Goal: Task Accomplishment & Management: Use online tool/utility

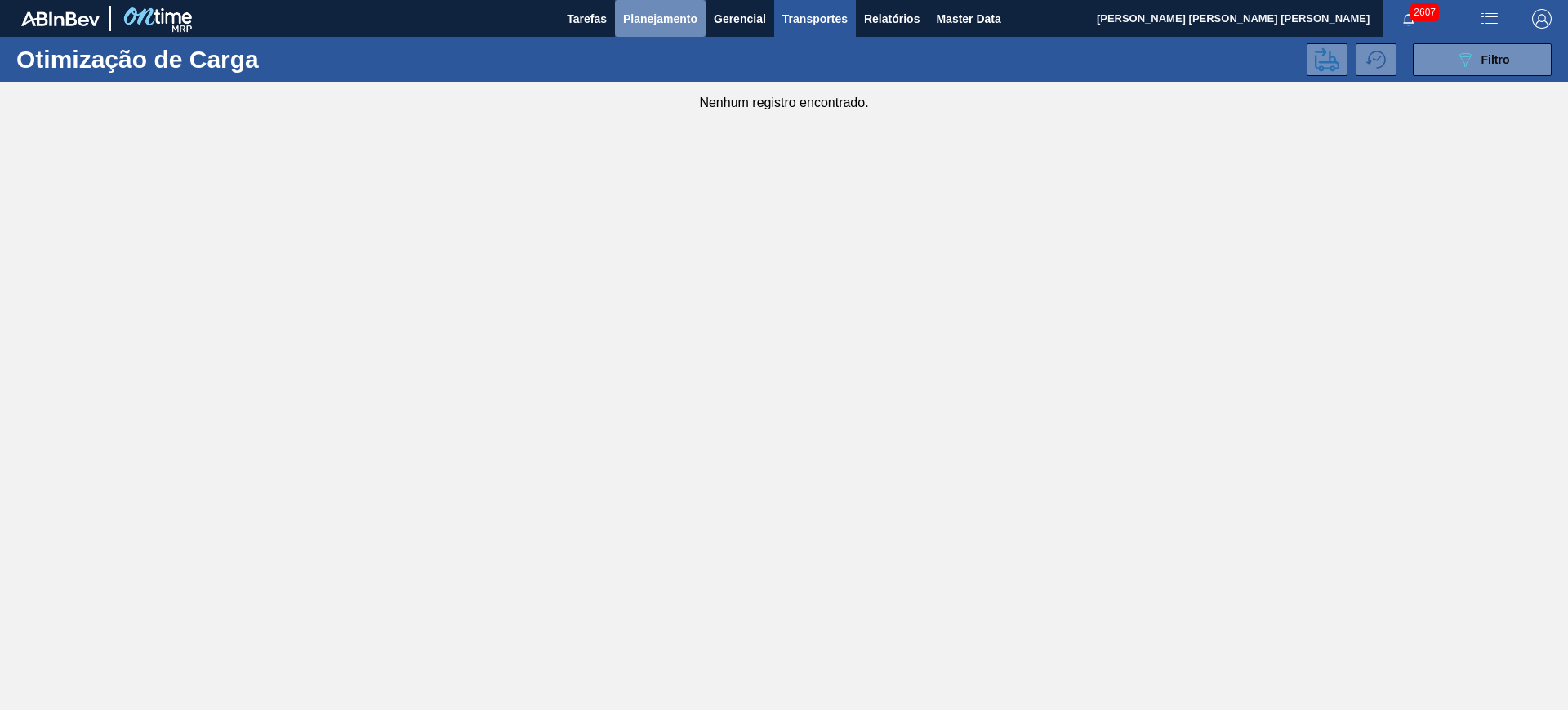
click at [683, 21] on span "Planejamento" at bounding box center [660, 18] width 74 height 20
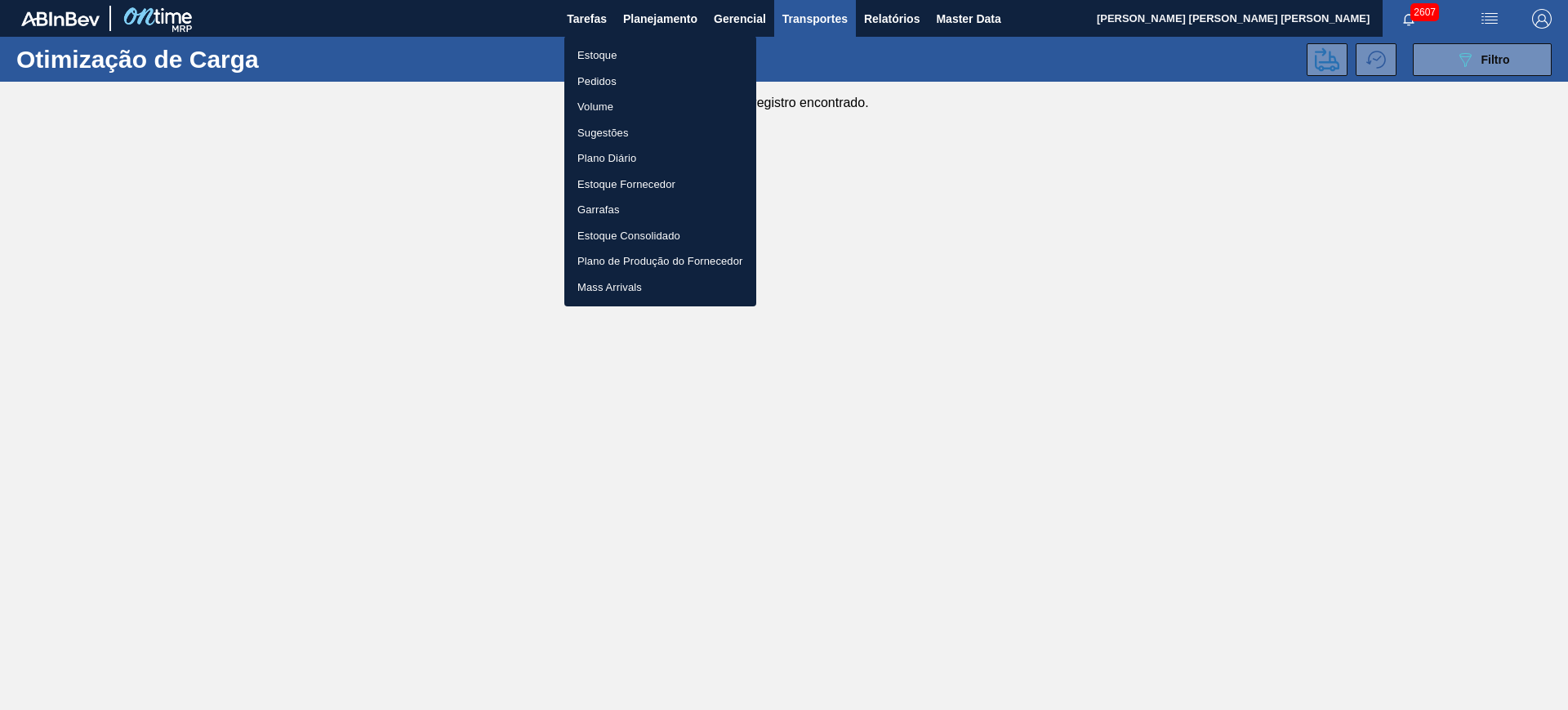
click at [670, 57] on li "Estoque" at bounding box center [660, 55] width 192 height 26
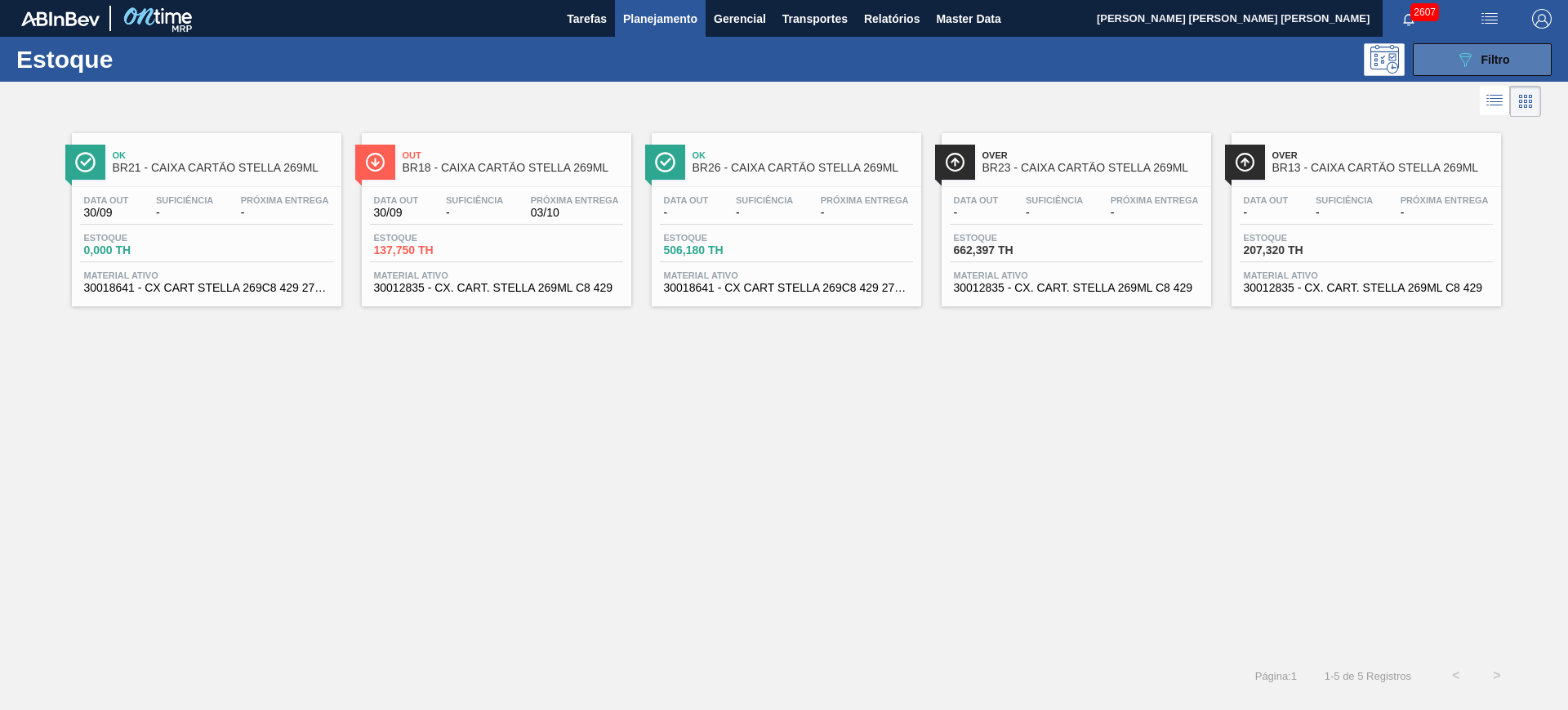
click at [1431, 57] on button "089F7B8B-B2A5-4AFE-B5C0-19BA573D28AC Filtro" at bounding box center [1482, 59] width 138 height 33
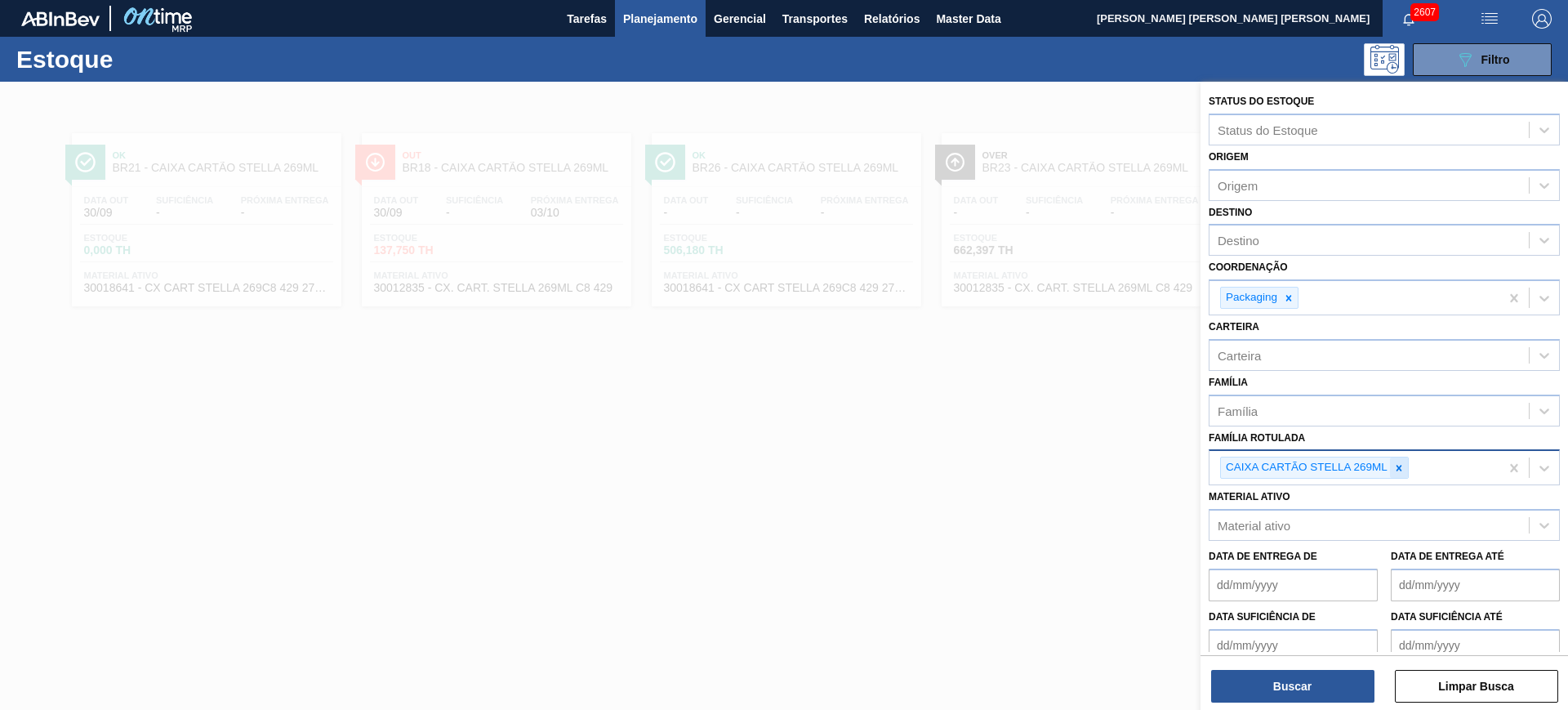
click at [1399, 470] on icon at bounding box center [1399, 467] width 11 height 11
click at [1286, 297] on icon at bounding box center [1288, 298] width 11 height 11
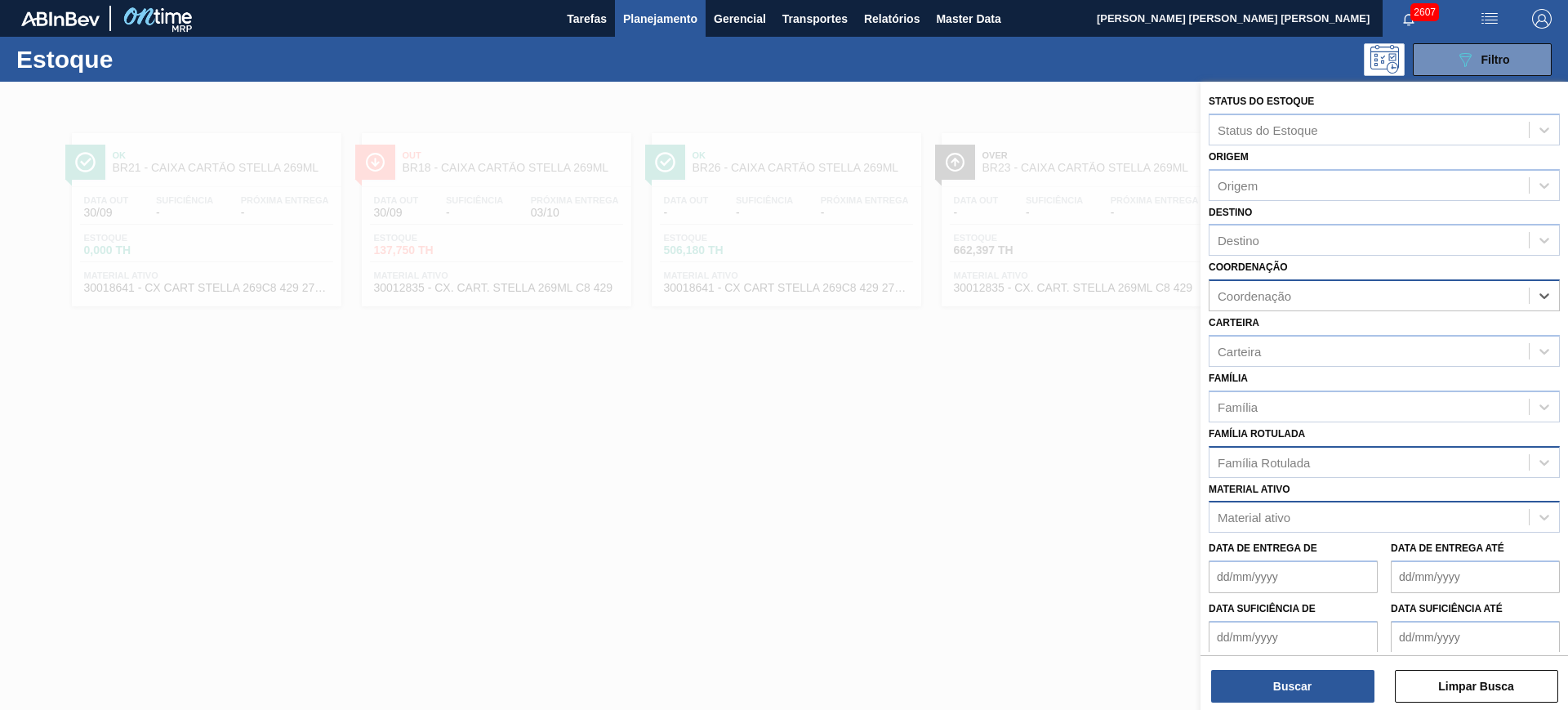
click at [1297, 509] on div "Material ativo" at bounding box center [1368, 518] width 319 height 24
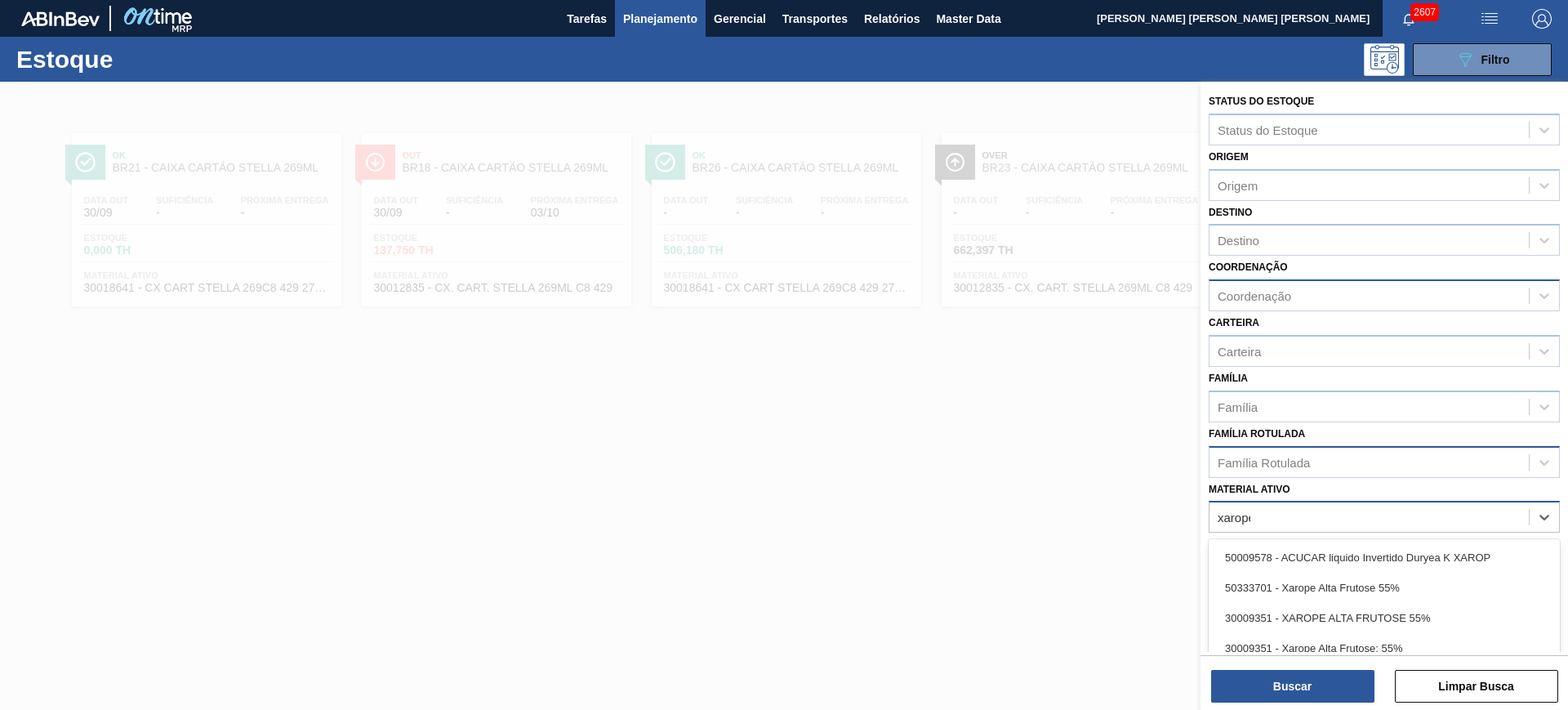
type ativo "xarope"
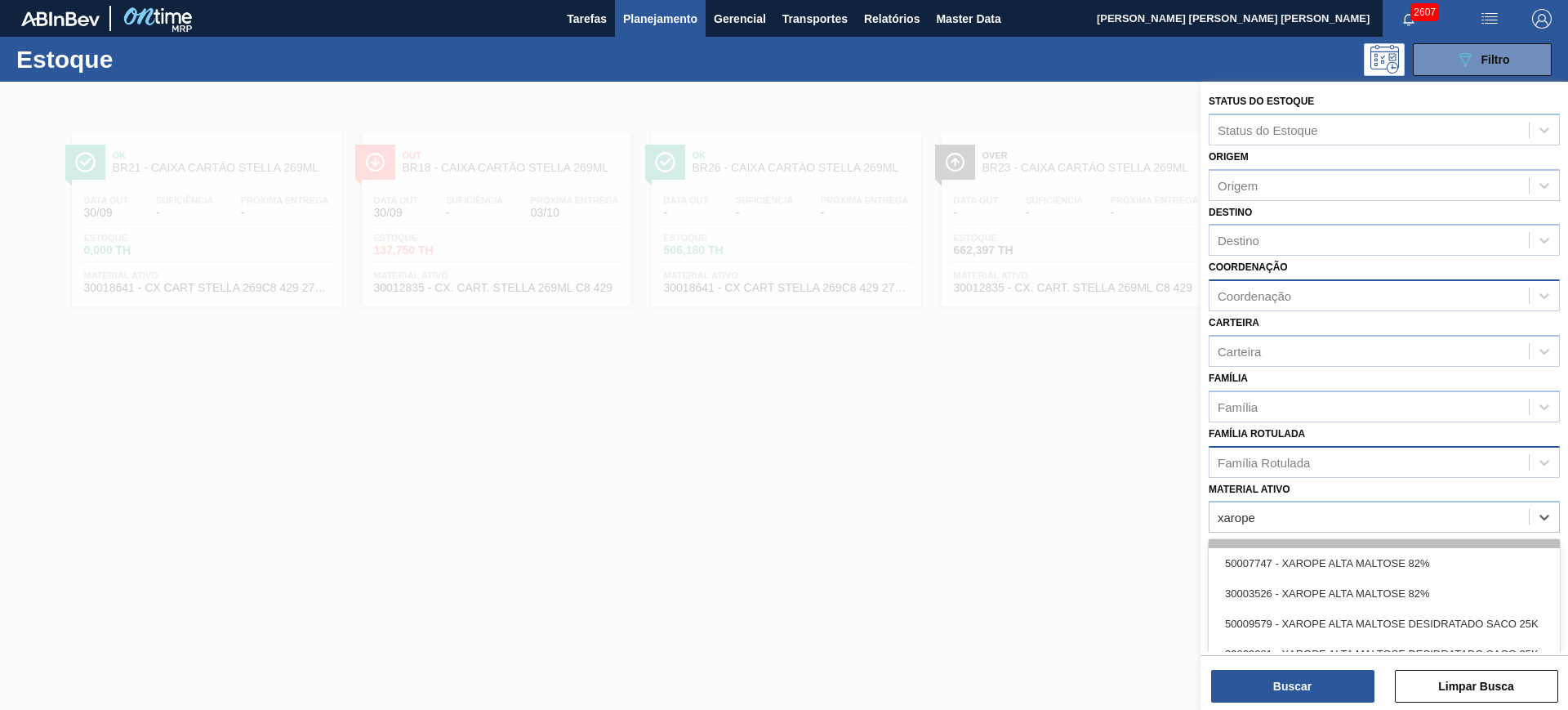
scroll to position [102, 0]
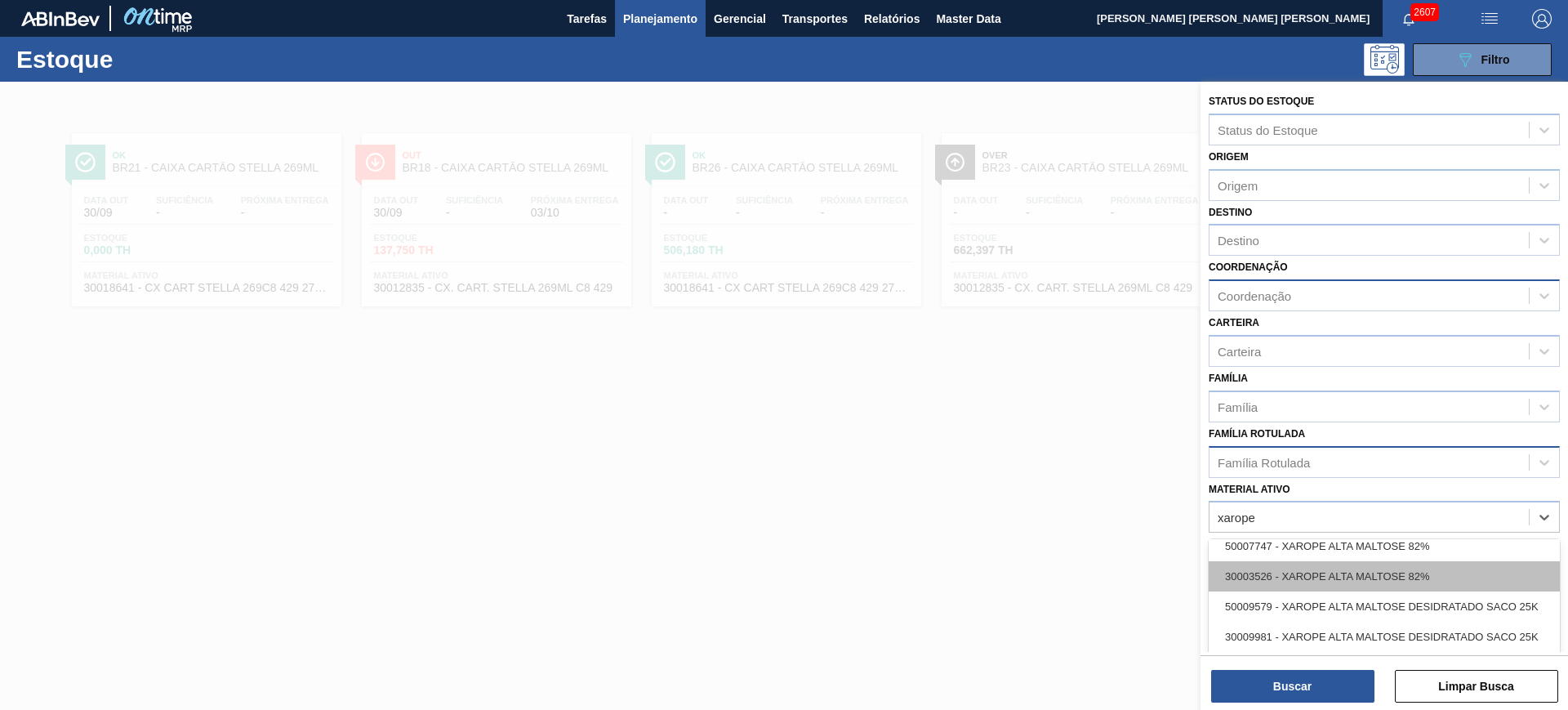
click at [1353, 584] on div "30003526 - XAROPE ALTA MALTOSE 82%" at bounding box center [1384, 576] width 351 height 30
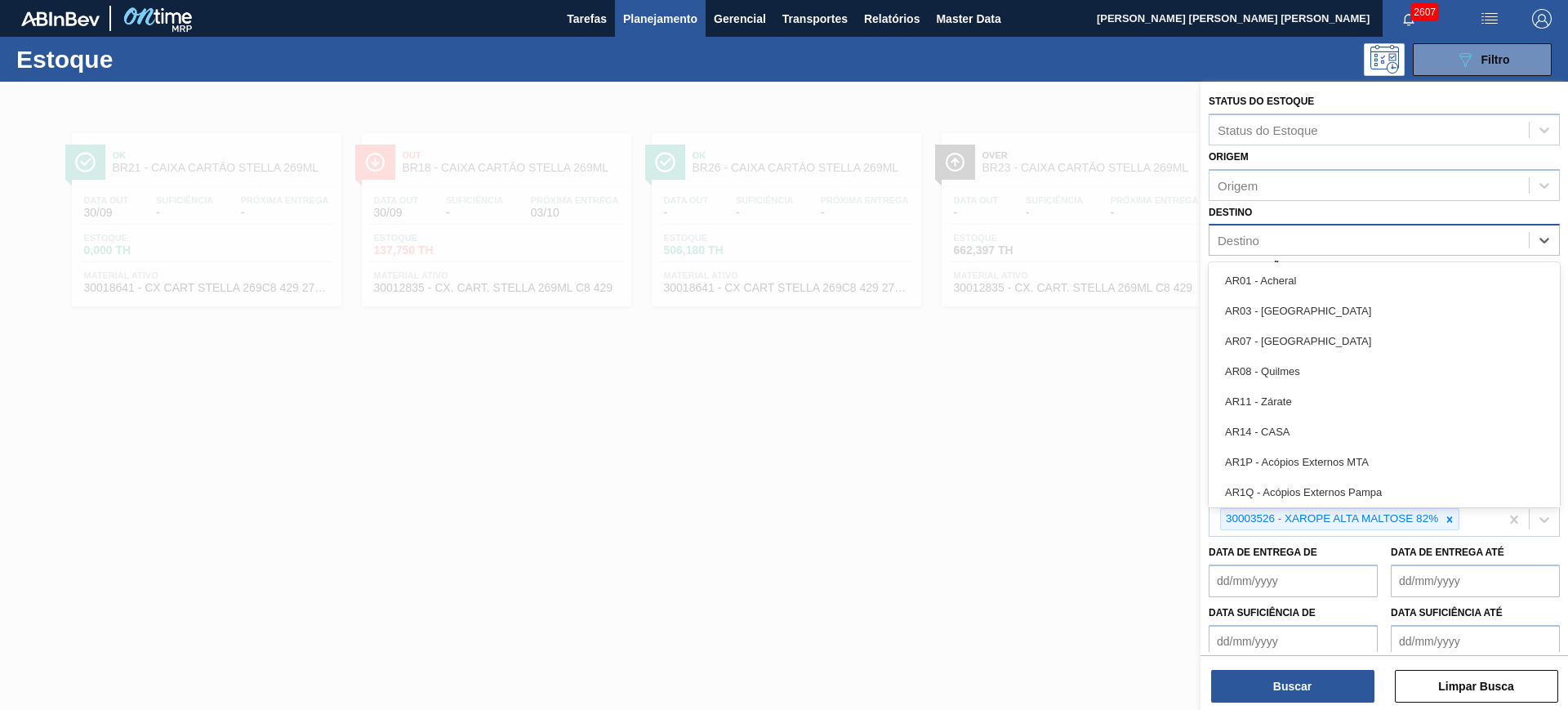
click at [1294, 250] on div "Destino" at bounding box center [1368, 241] width 319 height 24
type input "cama"
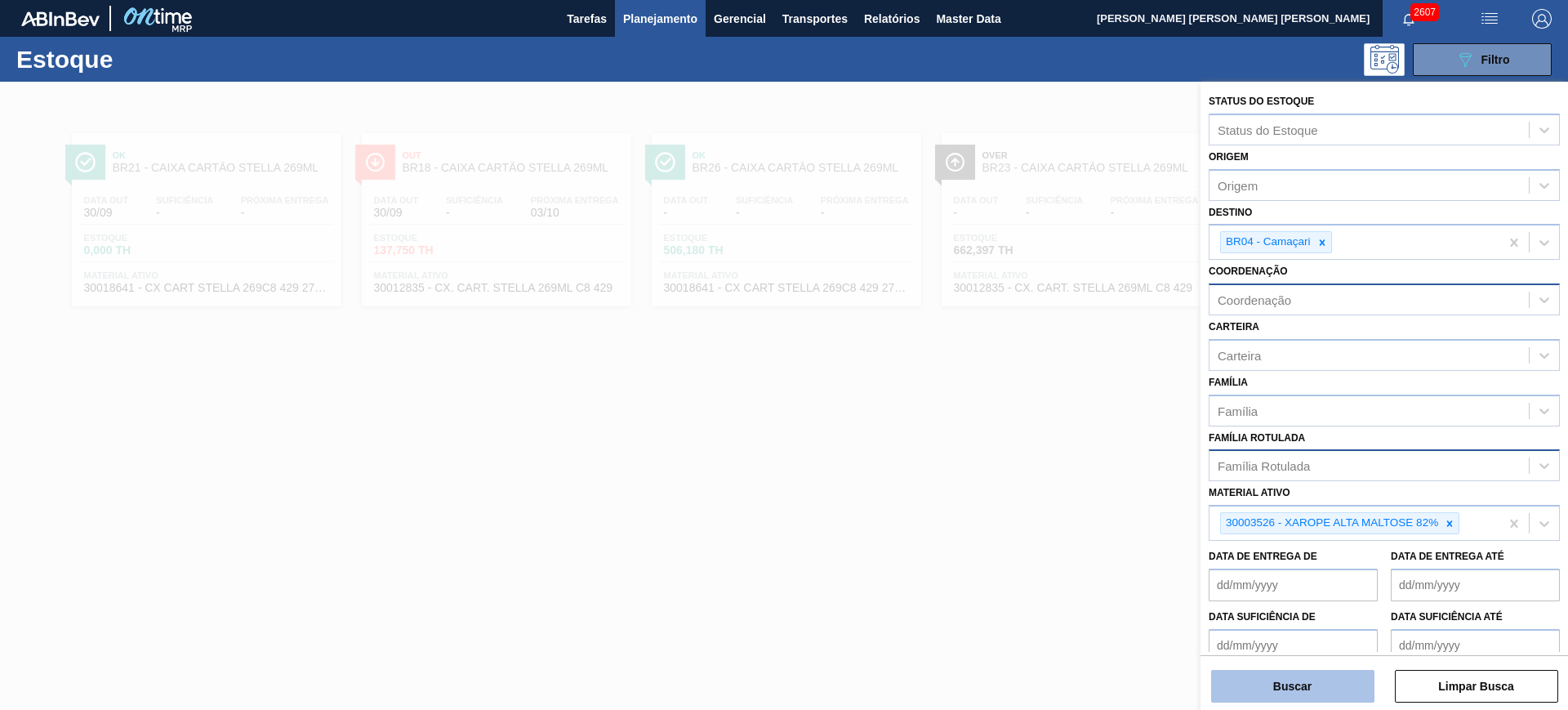
click at [1295, 676] on button "Buscar" at bounding box center [1293, 687] width 163 height 33
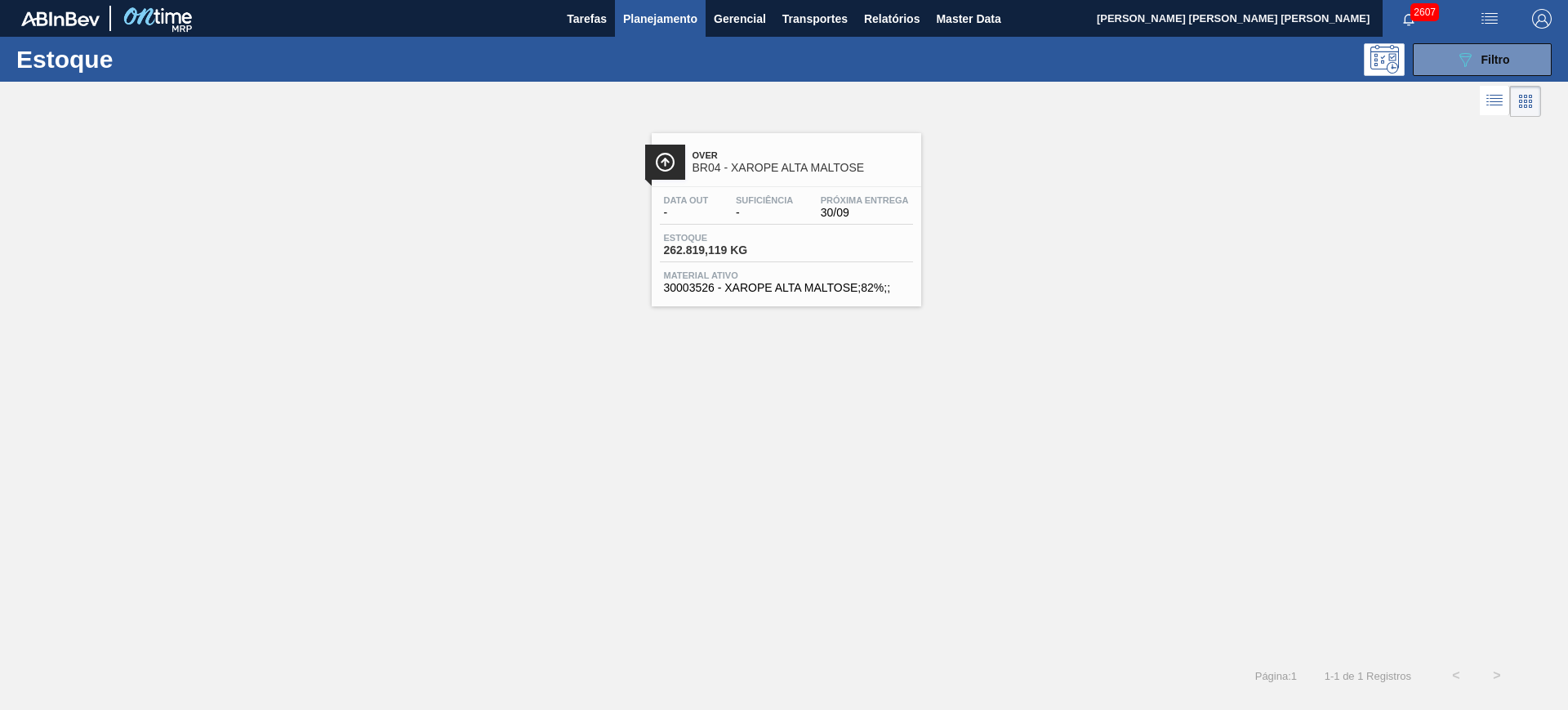
click at [638, 26] on span "Planejamento" at bounding box center [660, 18] width 74 height 20
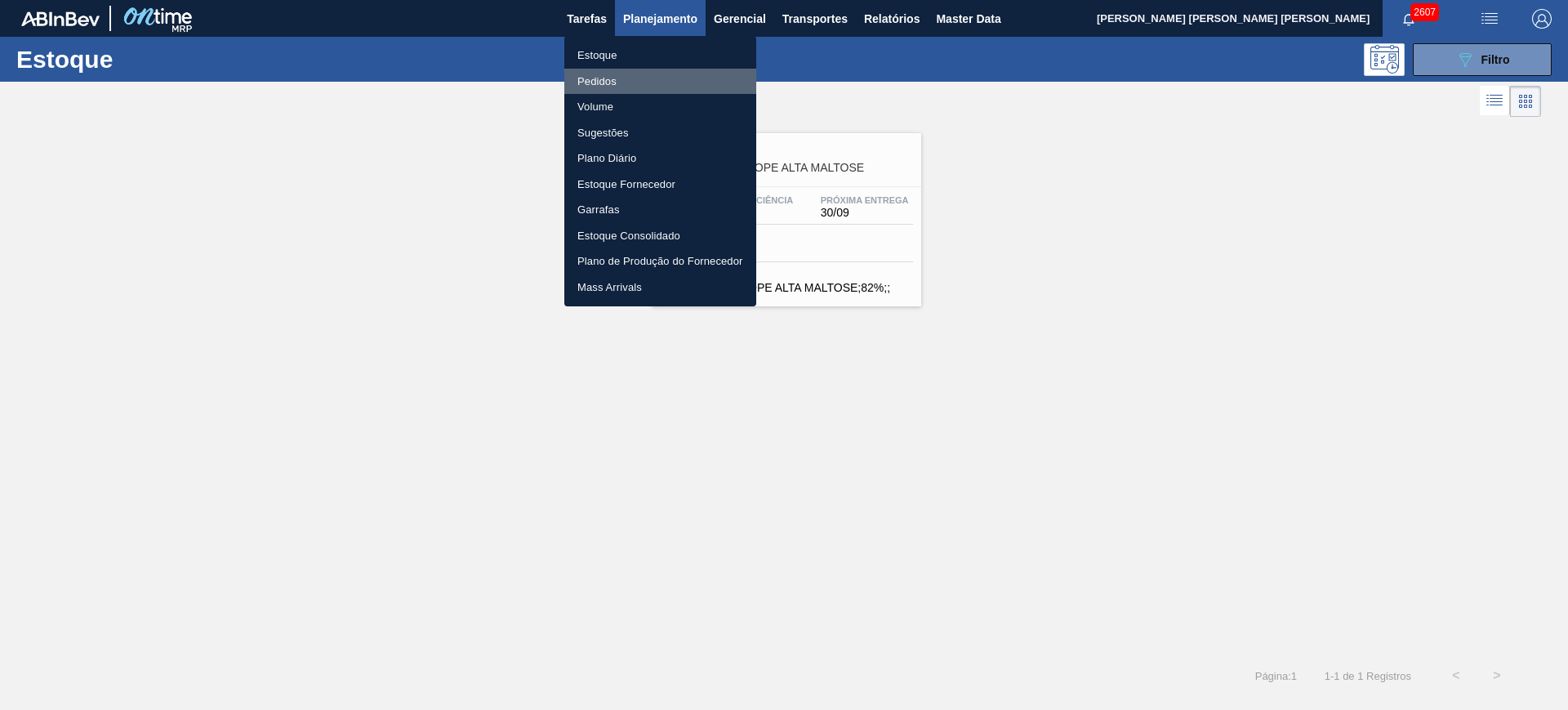
click at [593, 83] on li "Pedidos" at bounding box center [660, 82] width 192 height 26
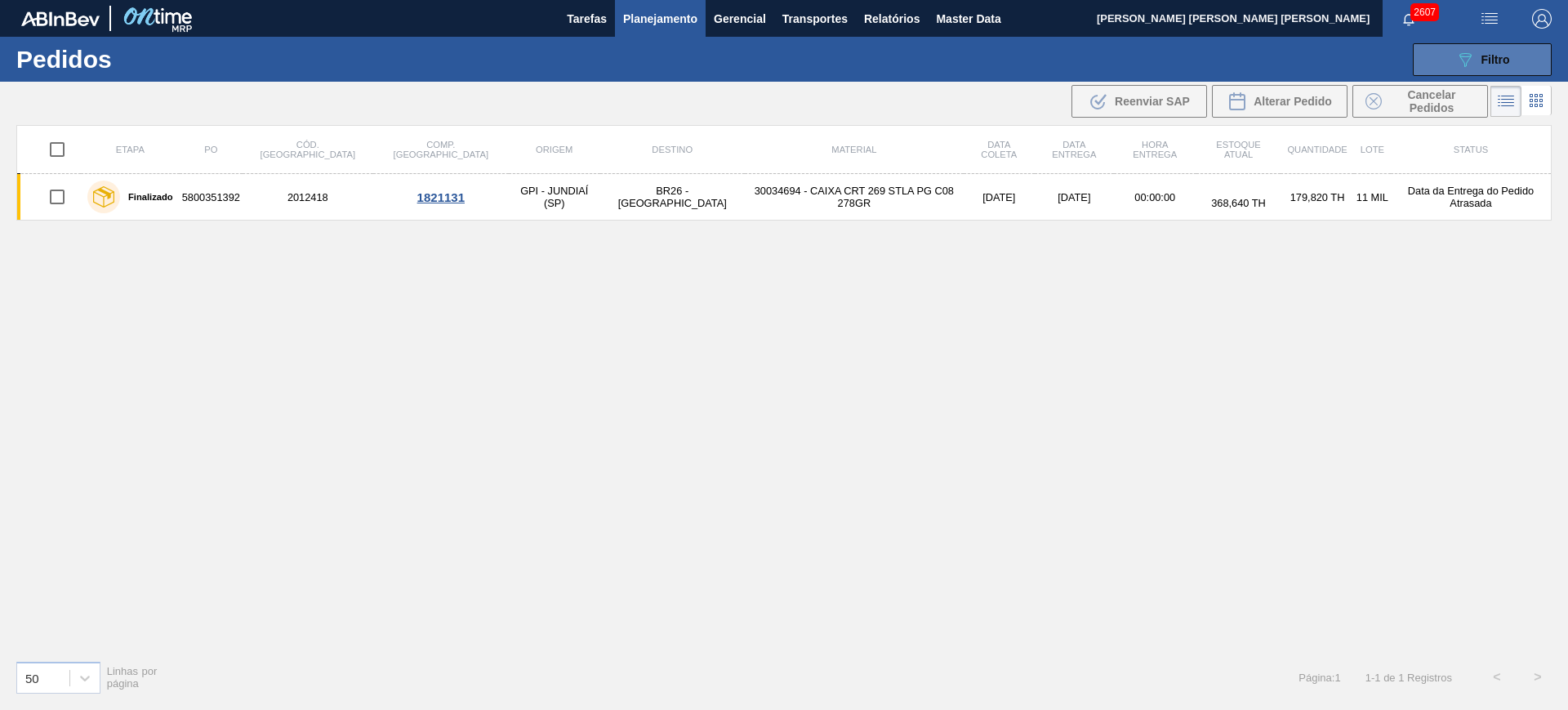
click at [1466, 54] on icon "089F7B8B-B2A5-4AFE-B5C0-19BA573D28AC" at bounding box center [1465, 59] width 20 height 20
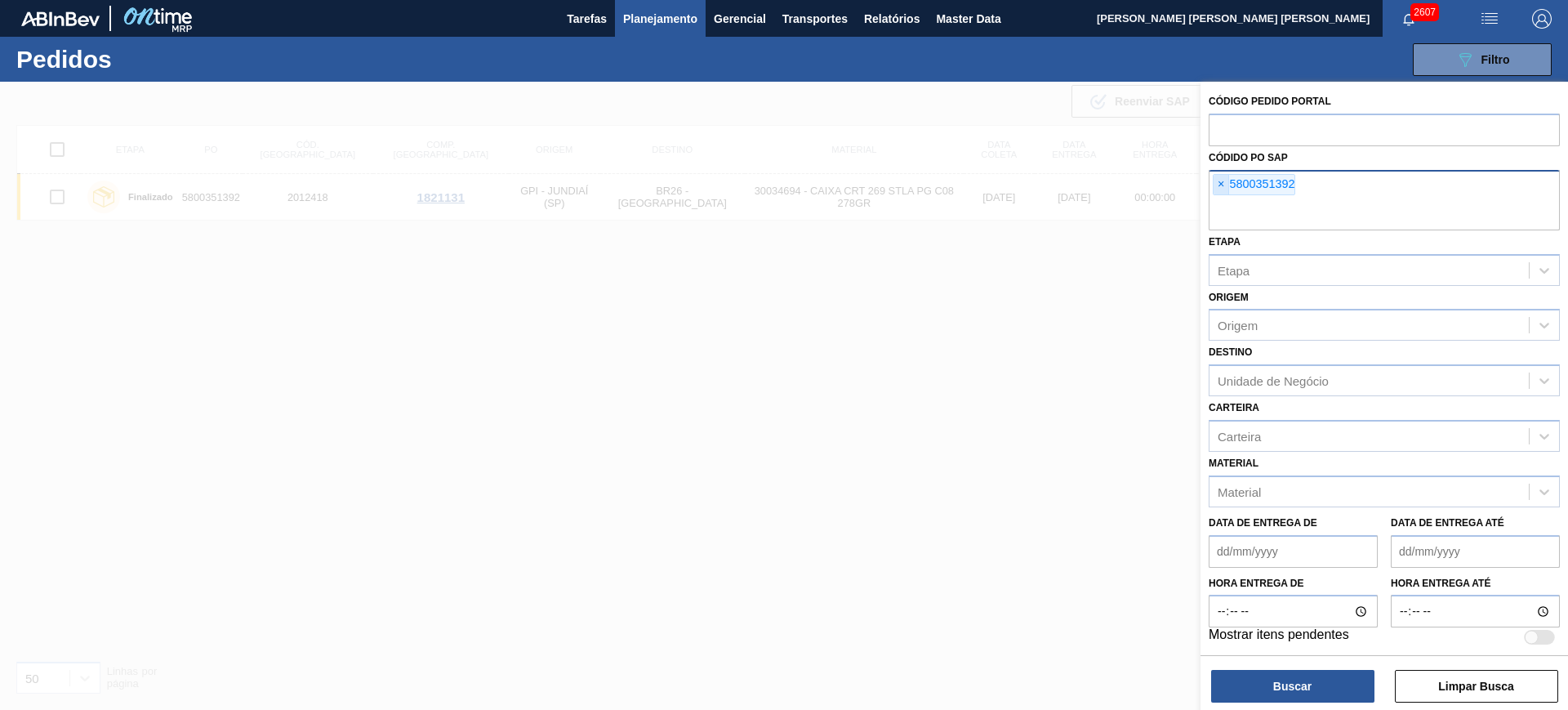
click at [1224, 178] on span "×" at bounding box center [1221, 184] width 15 height 20
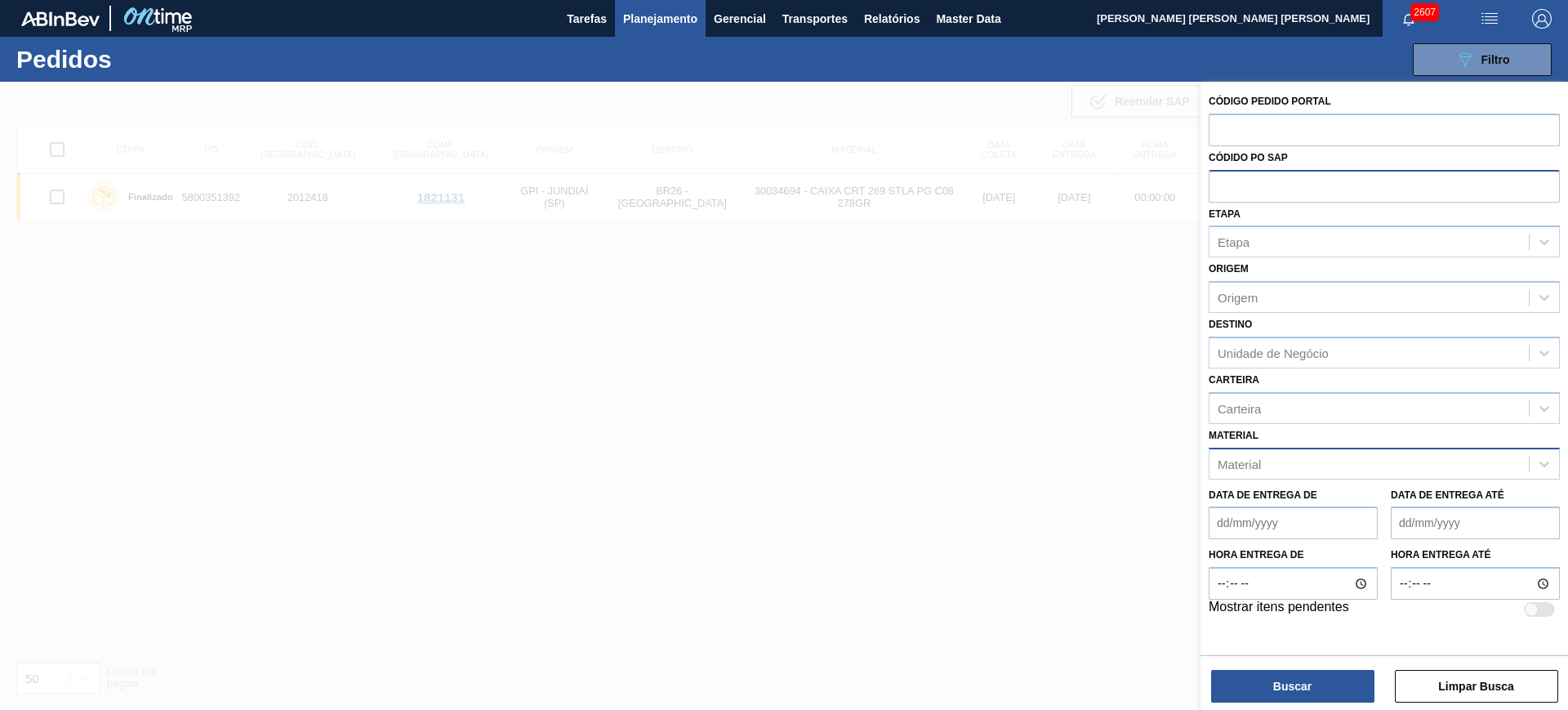
click at [1293, 472] on div "Material" at bounding box center [1368, 464] width 319 height 24
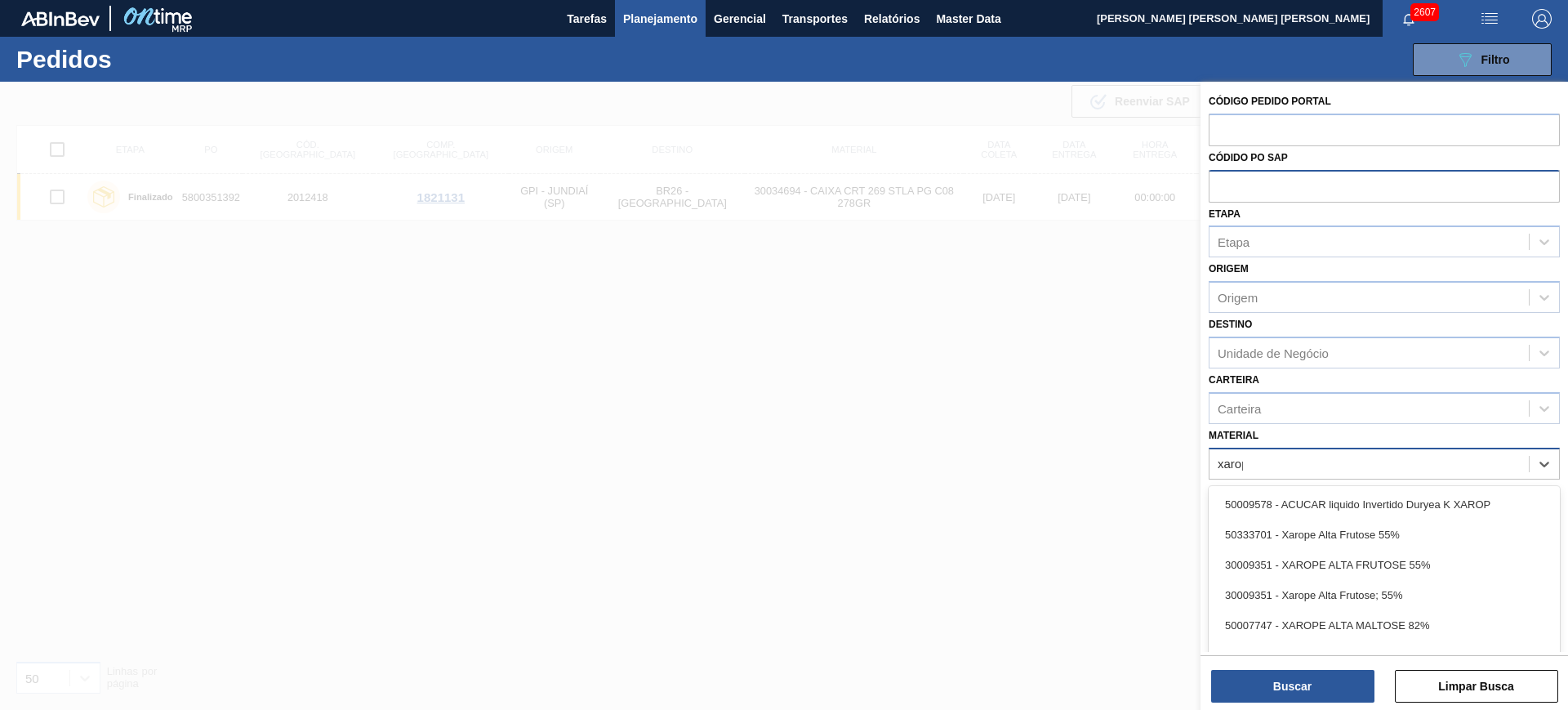
type input "xarope"
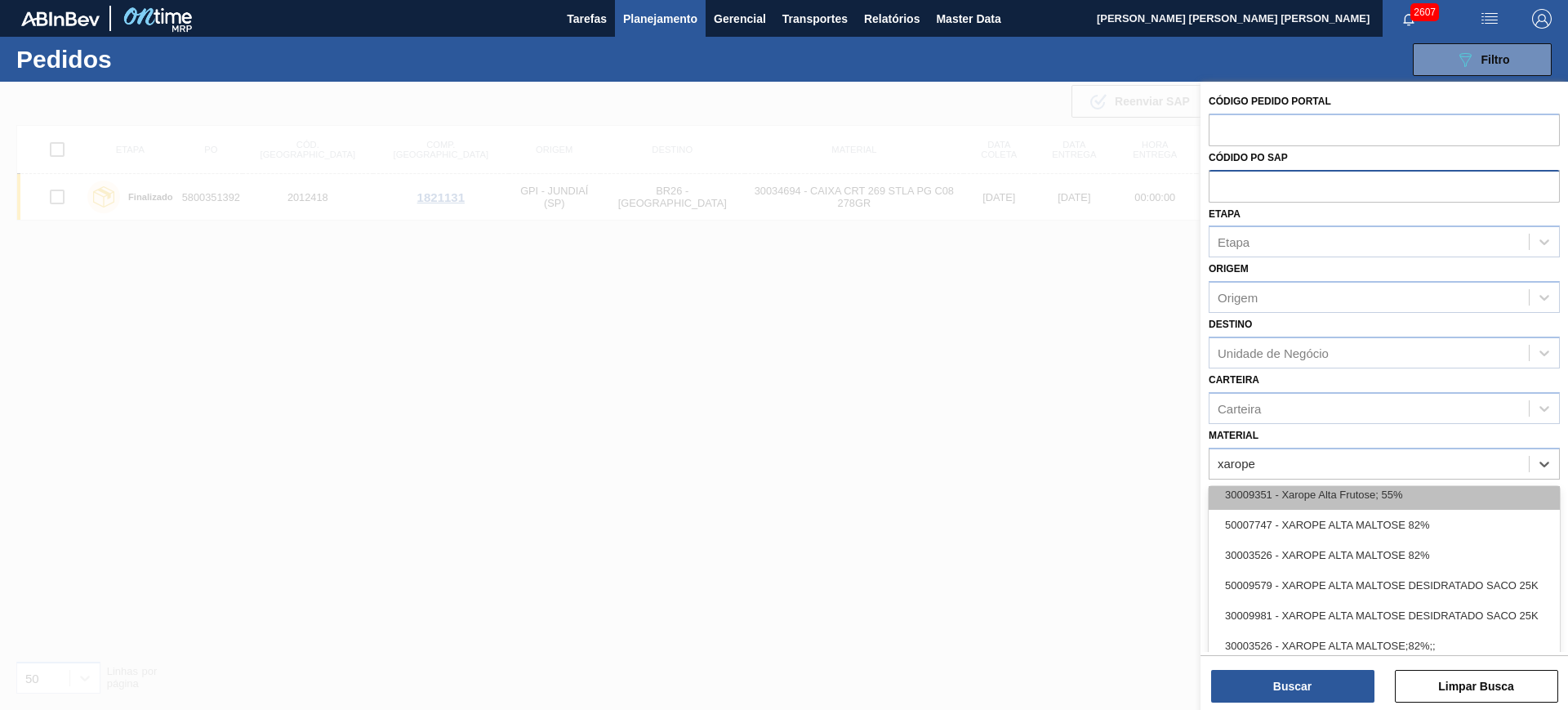
scroll to position [102, 0]
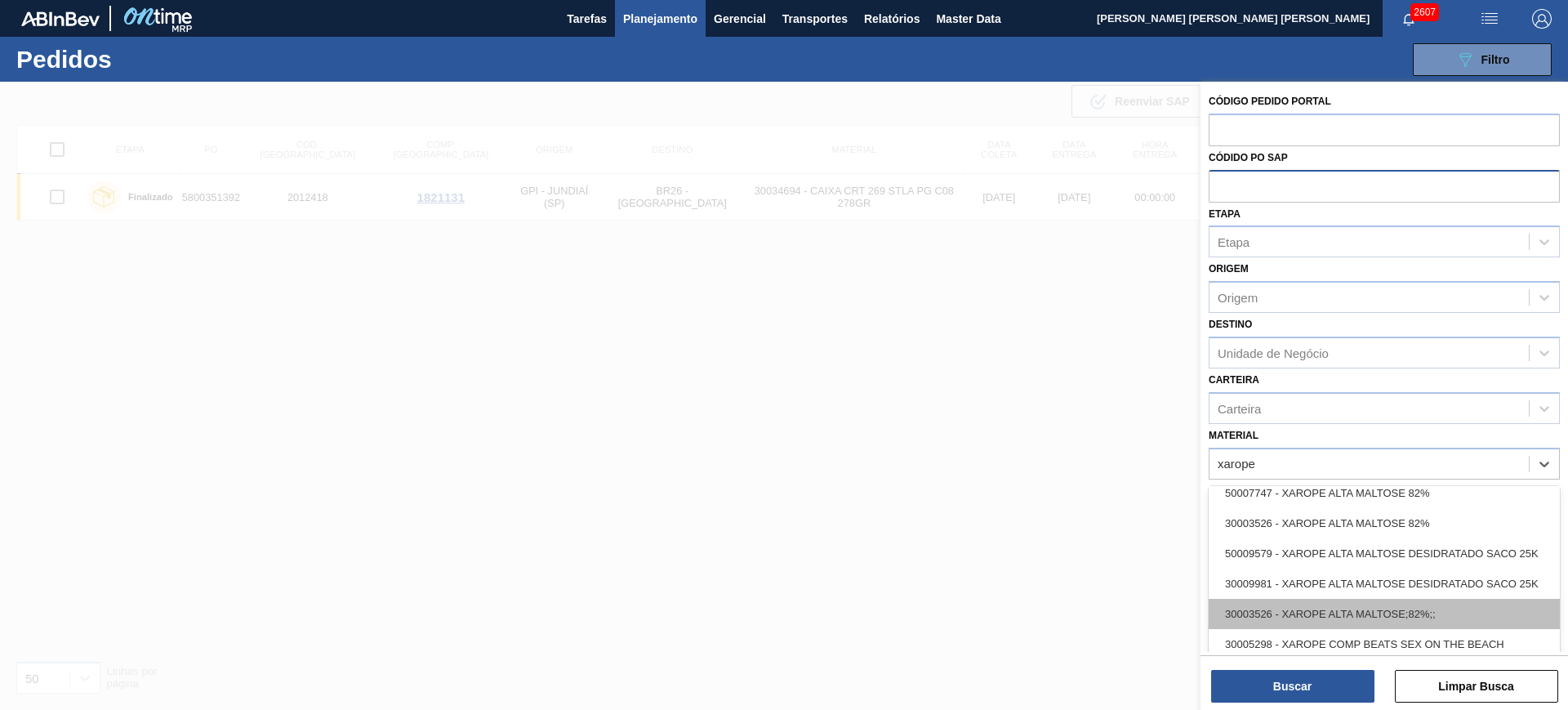
click at [1447, 603] on div "30003526 - XAROPE ALTA MALTOSE;82%;;" at bounding box center [1384, 614] width 351 height 30
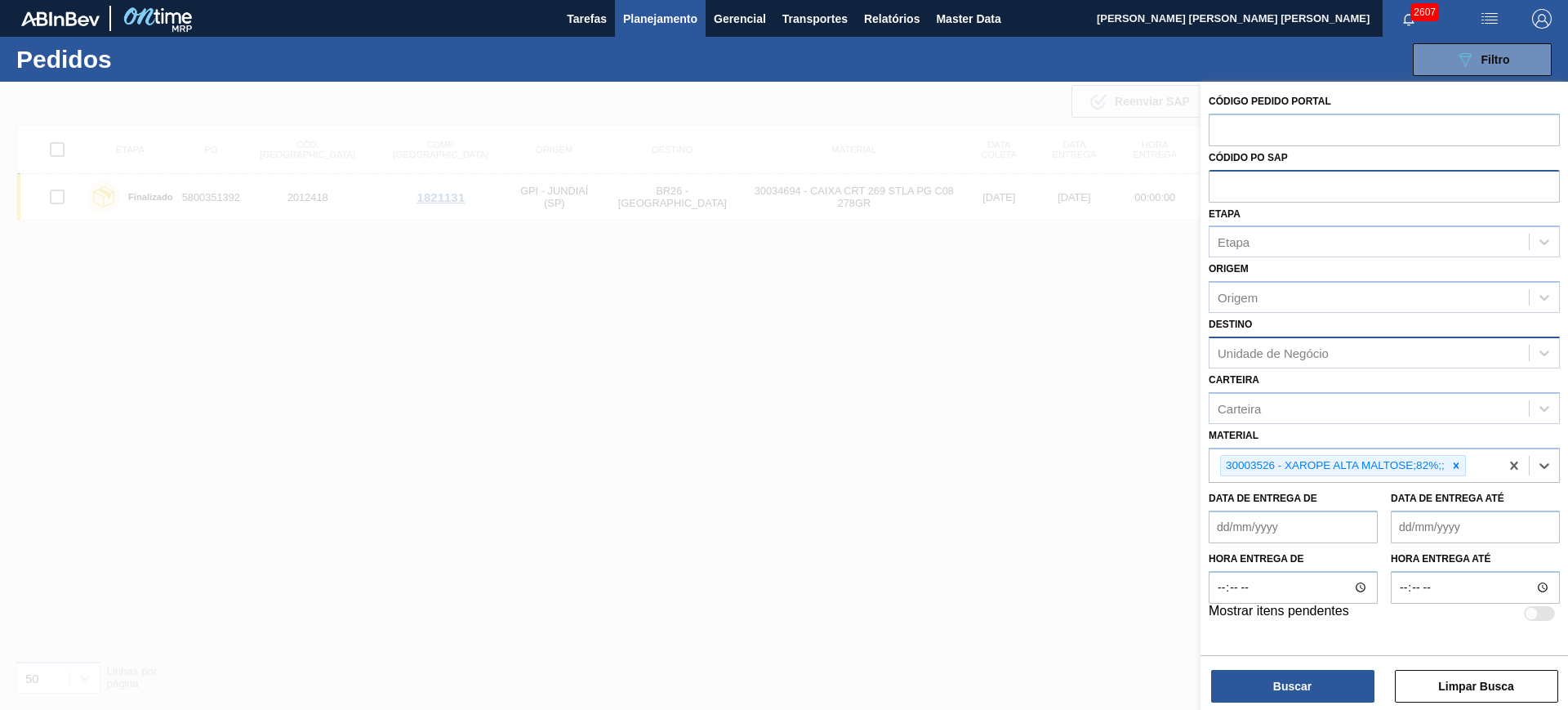
click at [1291, 366] on div "Unidade de Negócio" at bounding box center [1384, 352] width 351 height 32
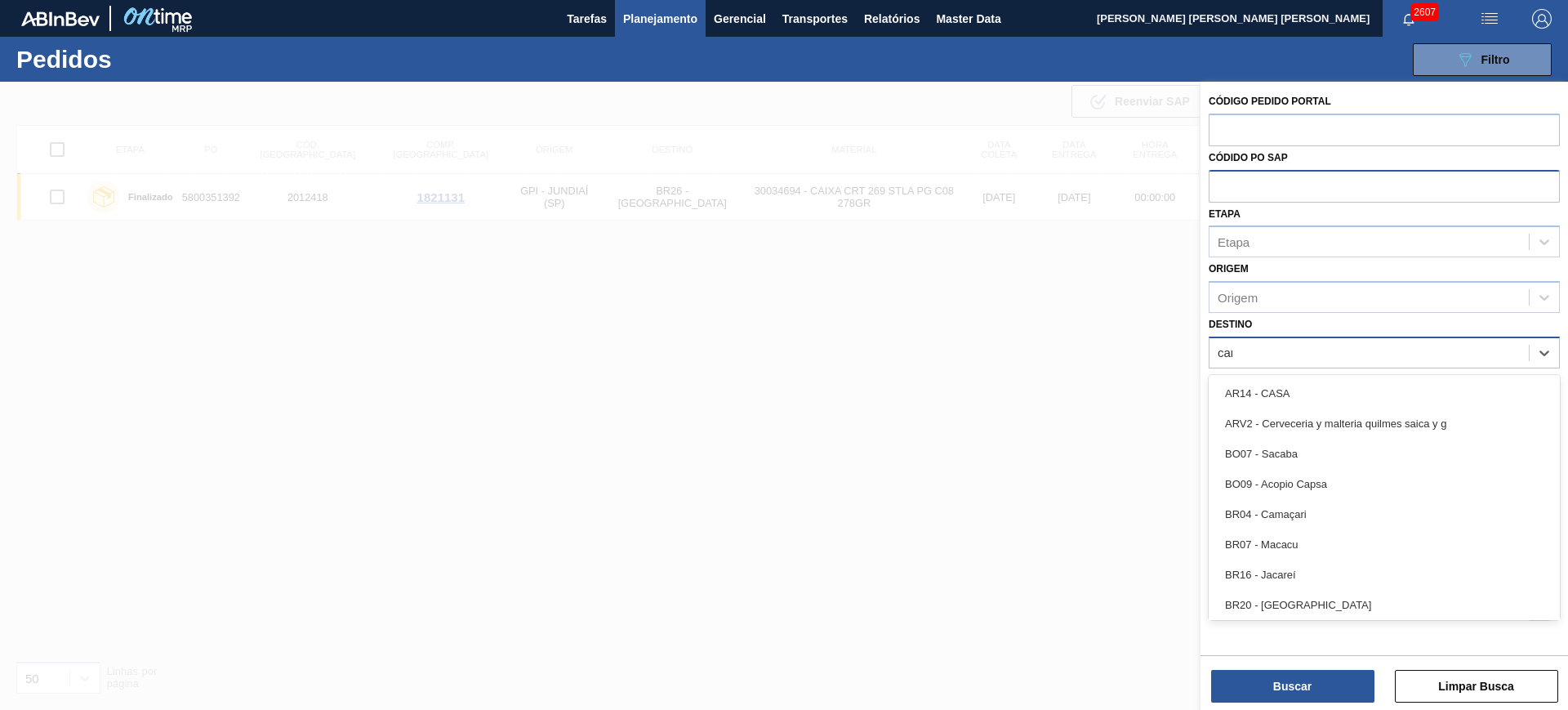
type input "cama"
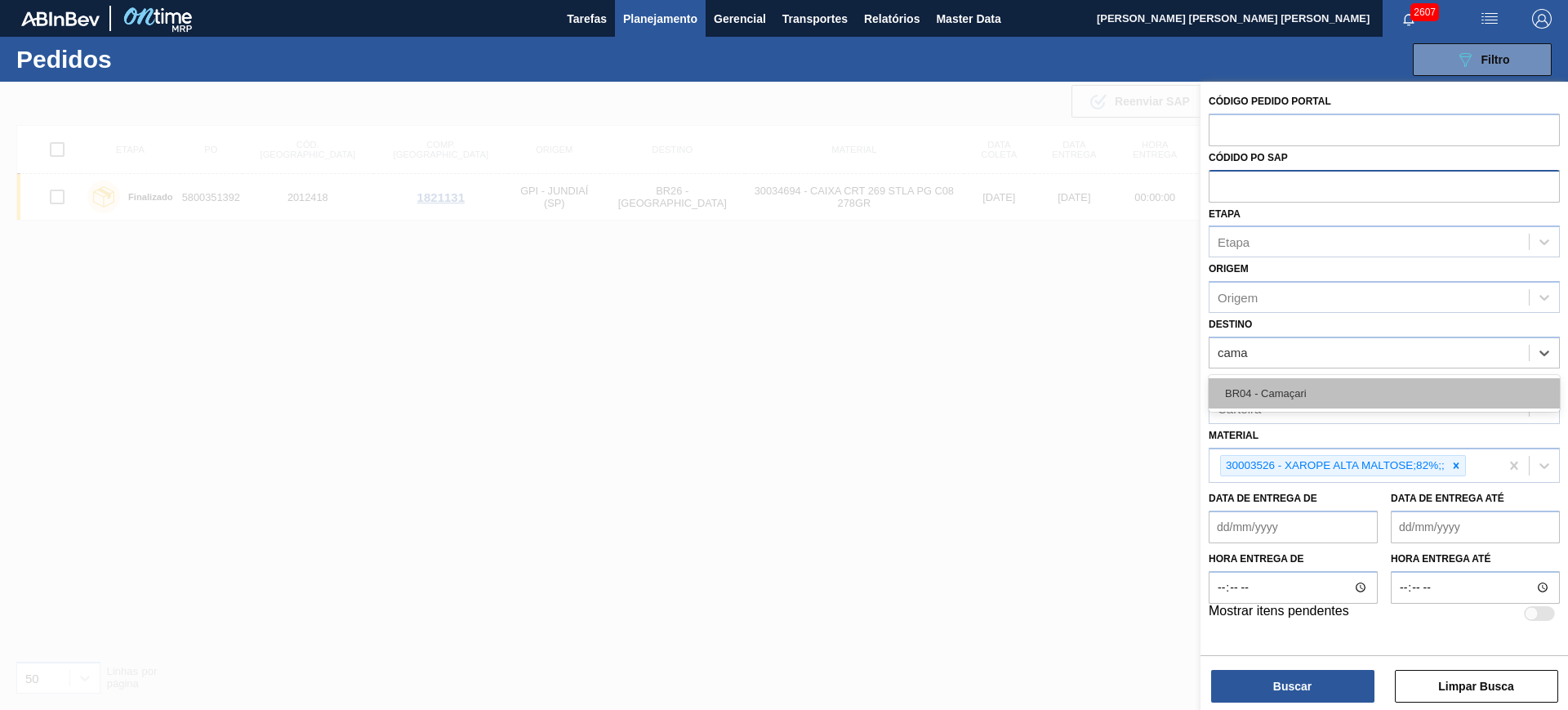
click at [1335, 386] on div "BR04 - Camaçari" at bounding box center [1384, 393] width 351 height 30
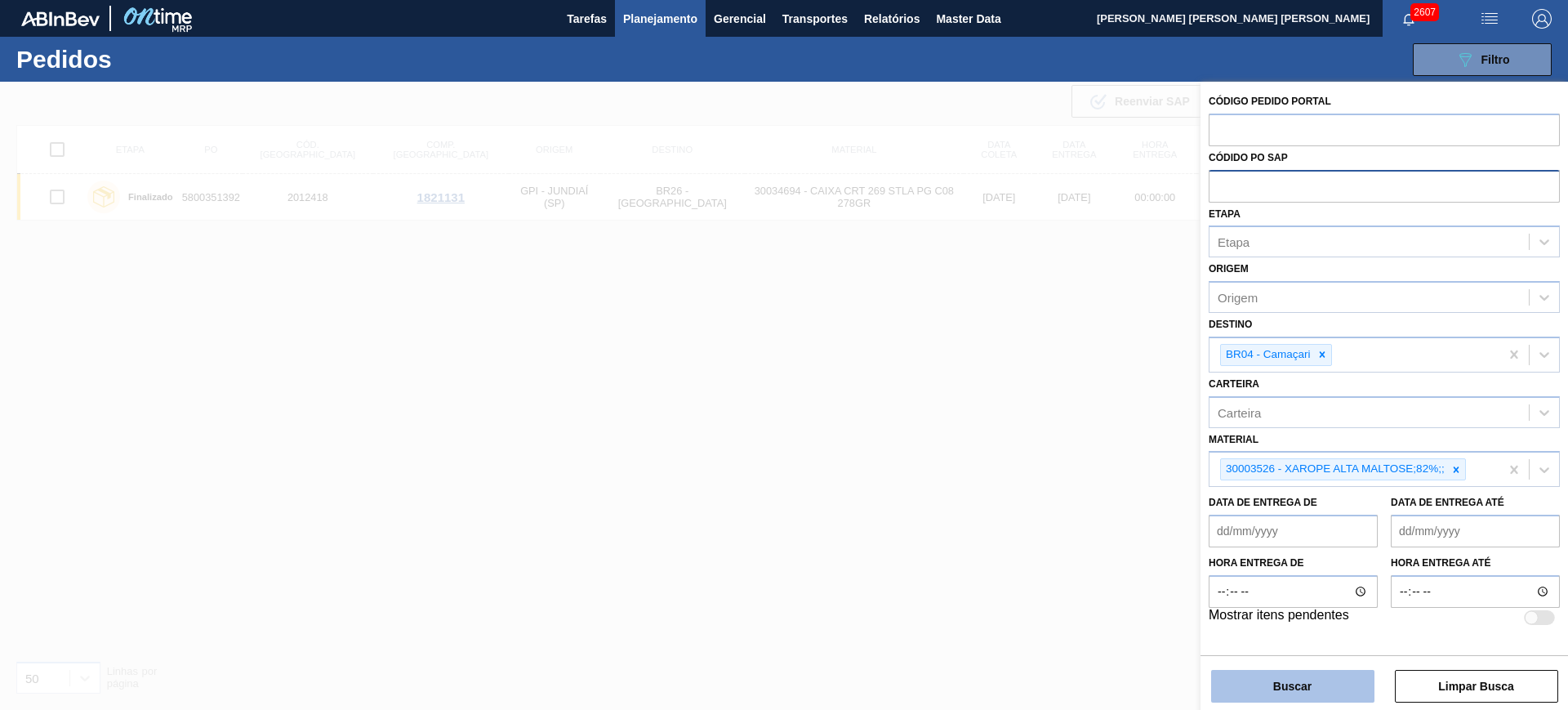
click at [1324, 688] on button "Buscar" at bounding box center [1293, 687] width 163 height 33
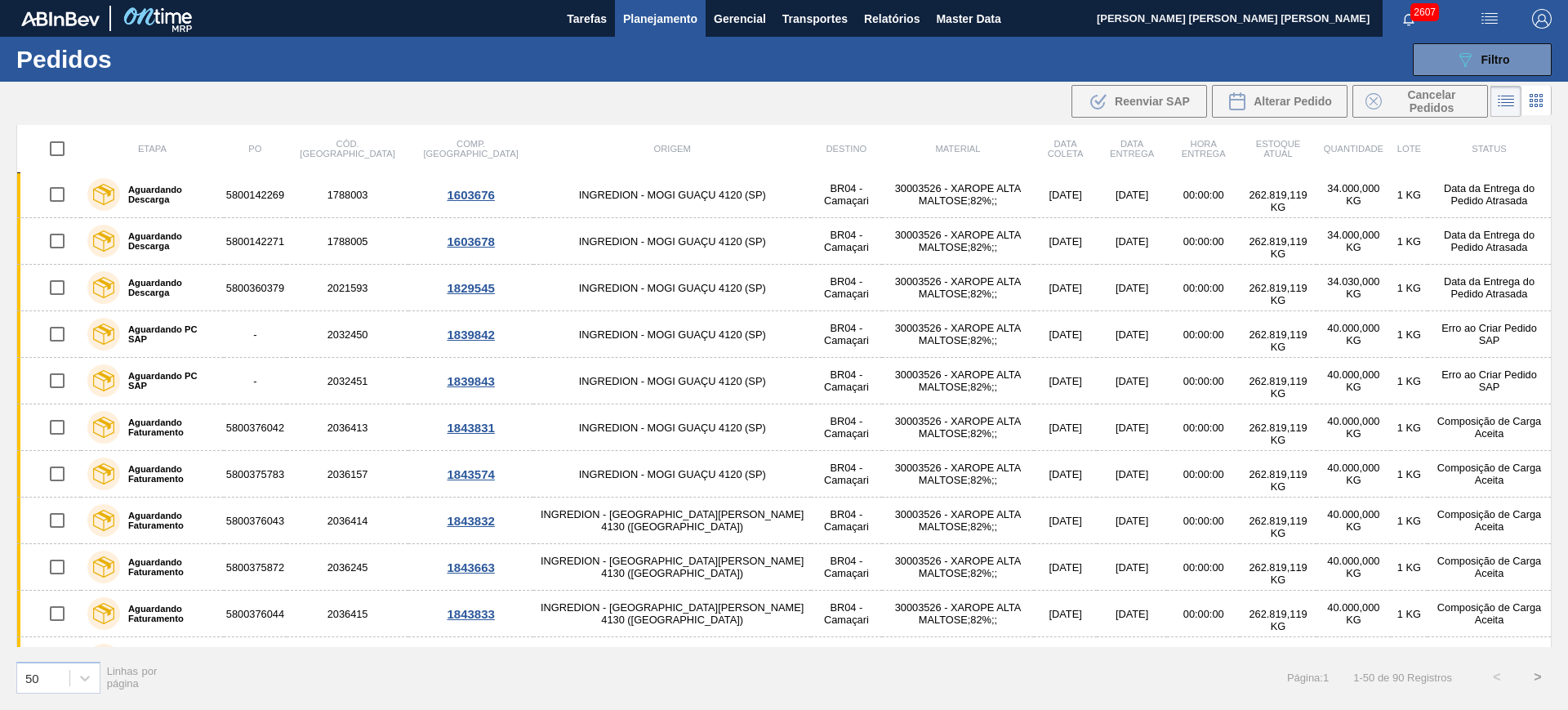
scroll to position [306, 0]
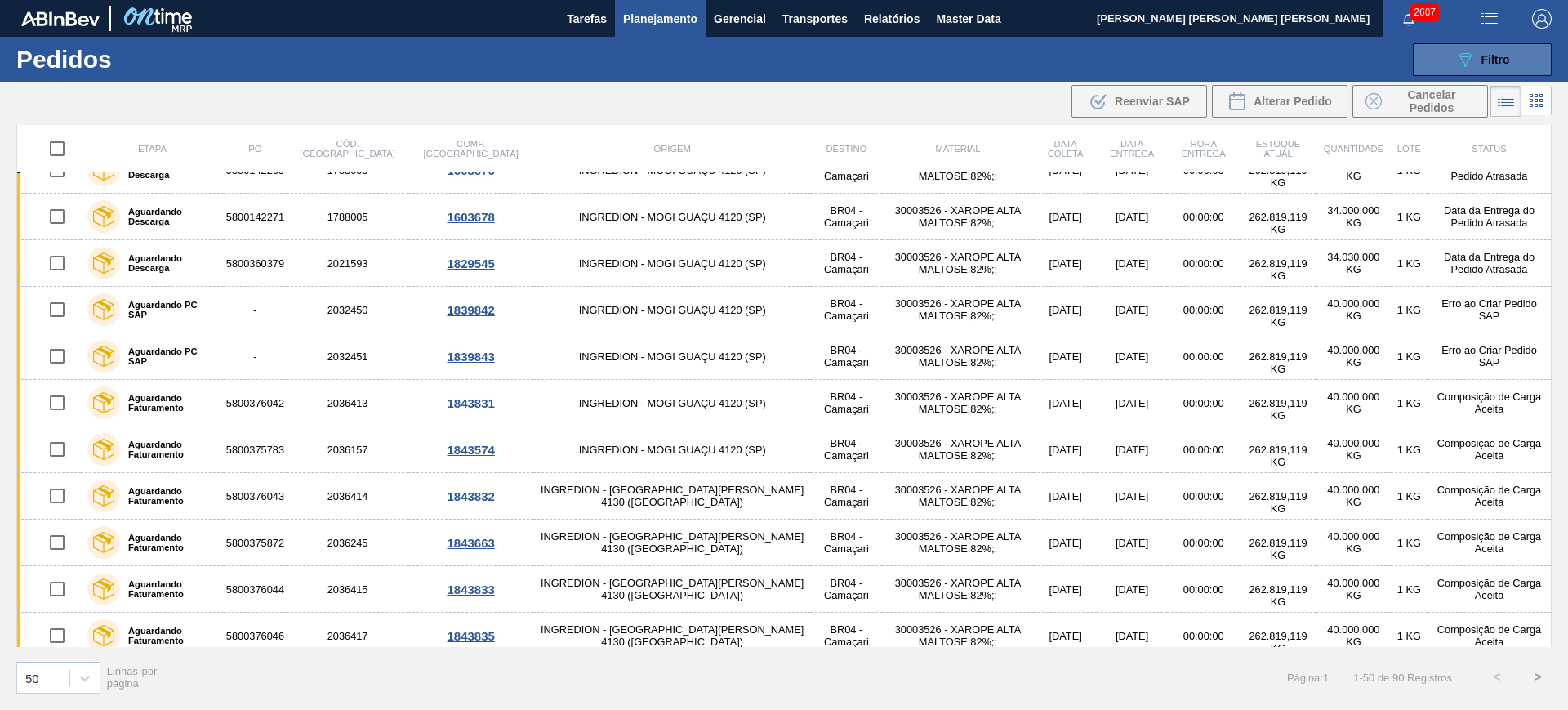
click at [1453, 48] on button "089F7B8B-B2A5-4AFE-B5C0-19BA573D28AC Filtro" at bounding box center [1482, 59] width 138 height 33
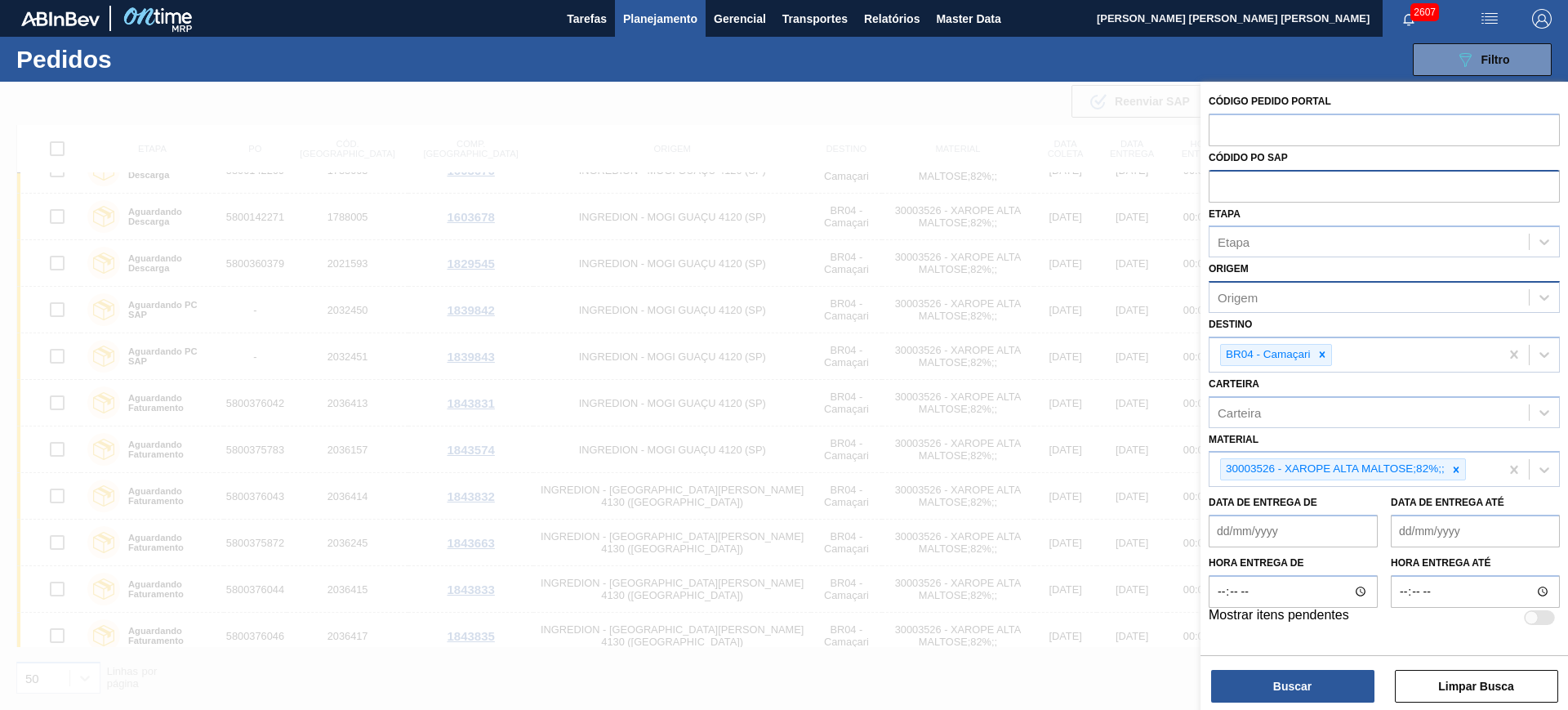
click at [1337, 294] on div "Origem" at bounding box center [1368, 298] width 319 height 24
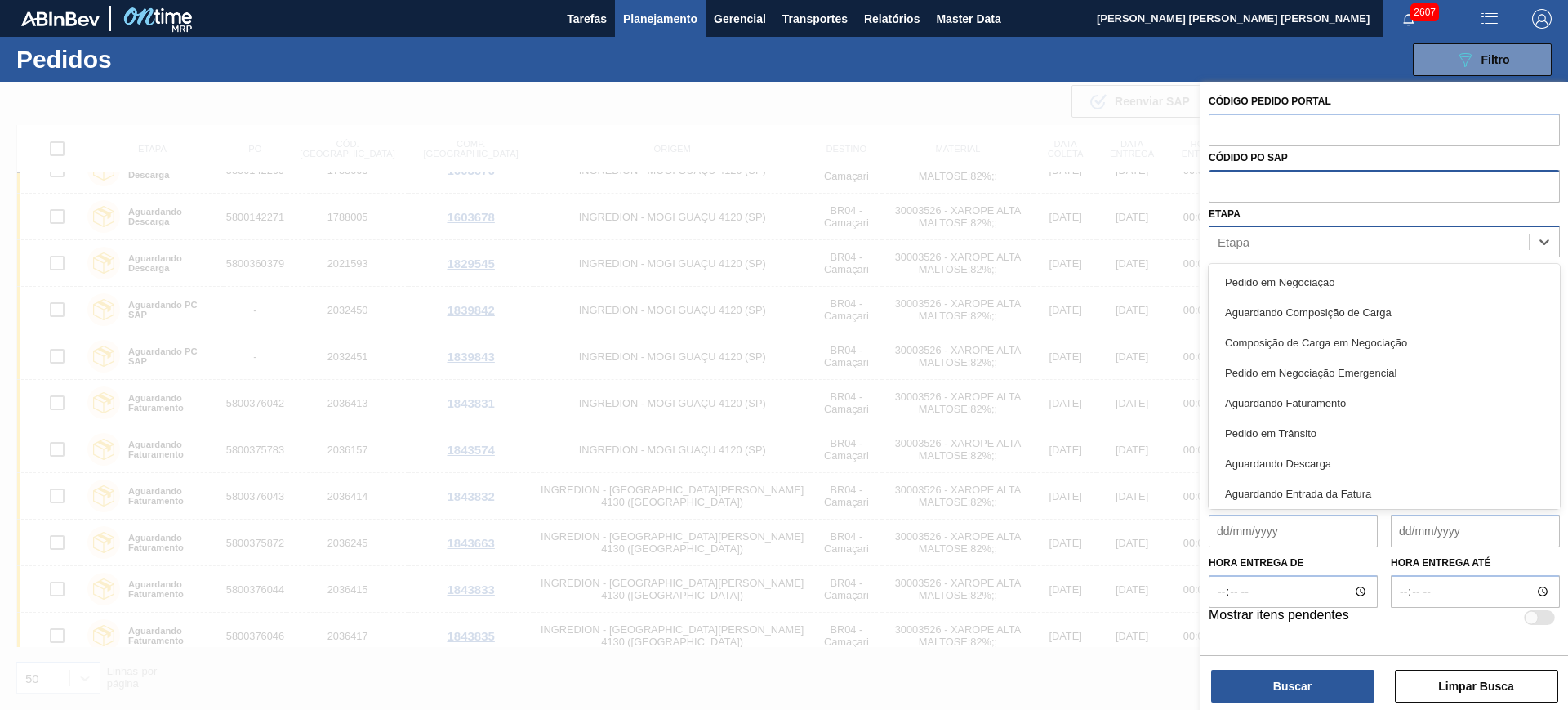
click at [1292, 242] on div "Etapa" at bounding box center [1368, 243] width 319 height 24
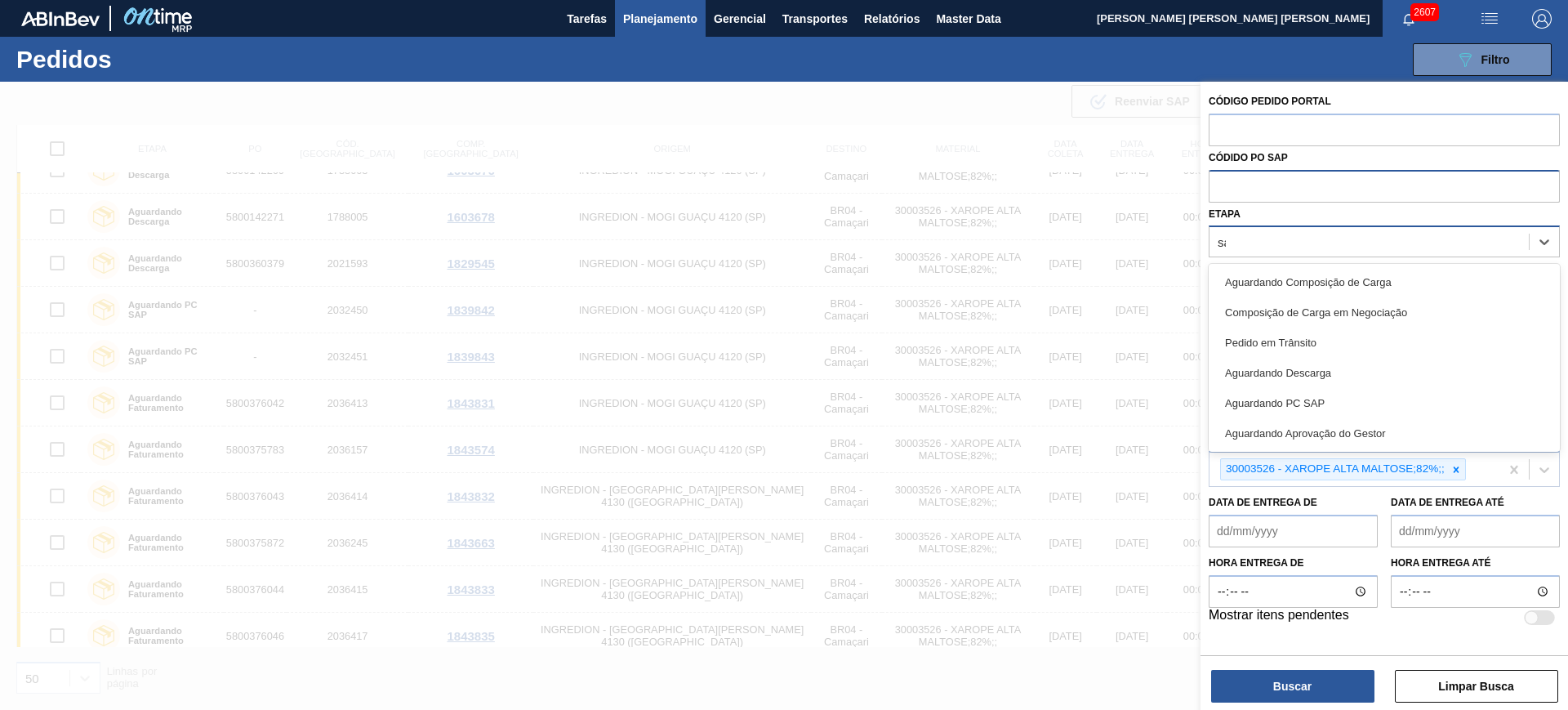
type input "sap"
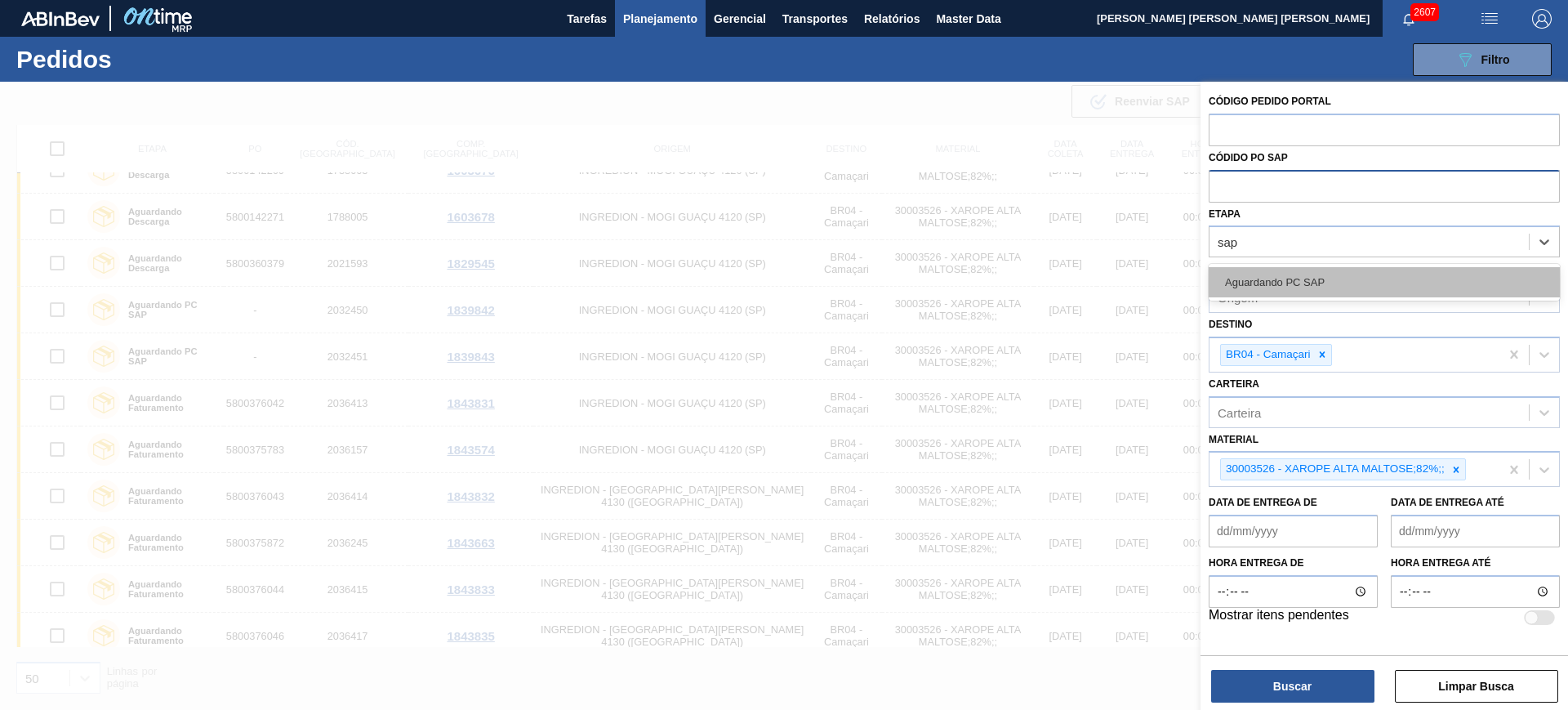
click at [1342, 275] on div "Aguardando PC SAP" at bounding box center [1384, 281] width 351 height 30
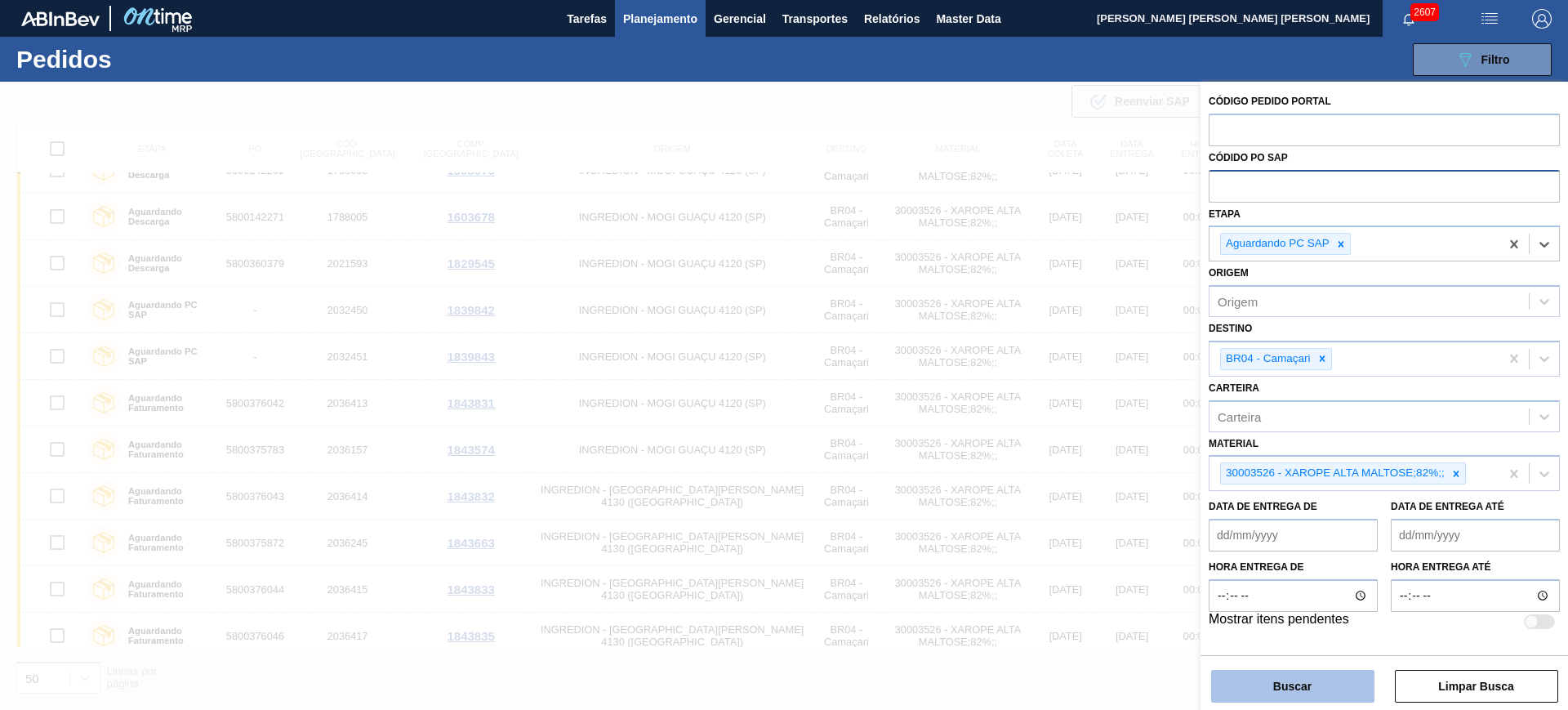
click at [1325, 681] on button "Buscar" at bounding box center [1293, 687] width 163 height 33
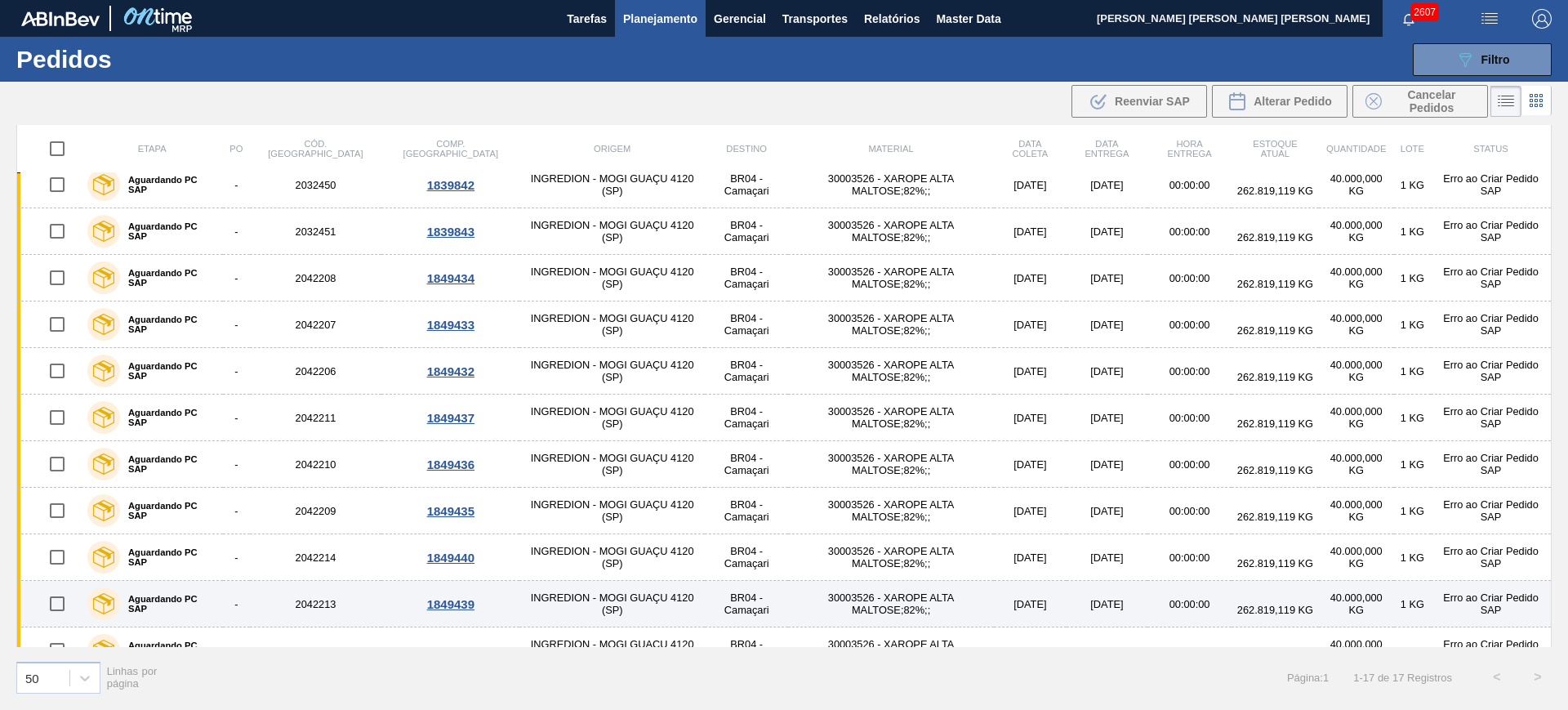
scroll to position [0, 0]
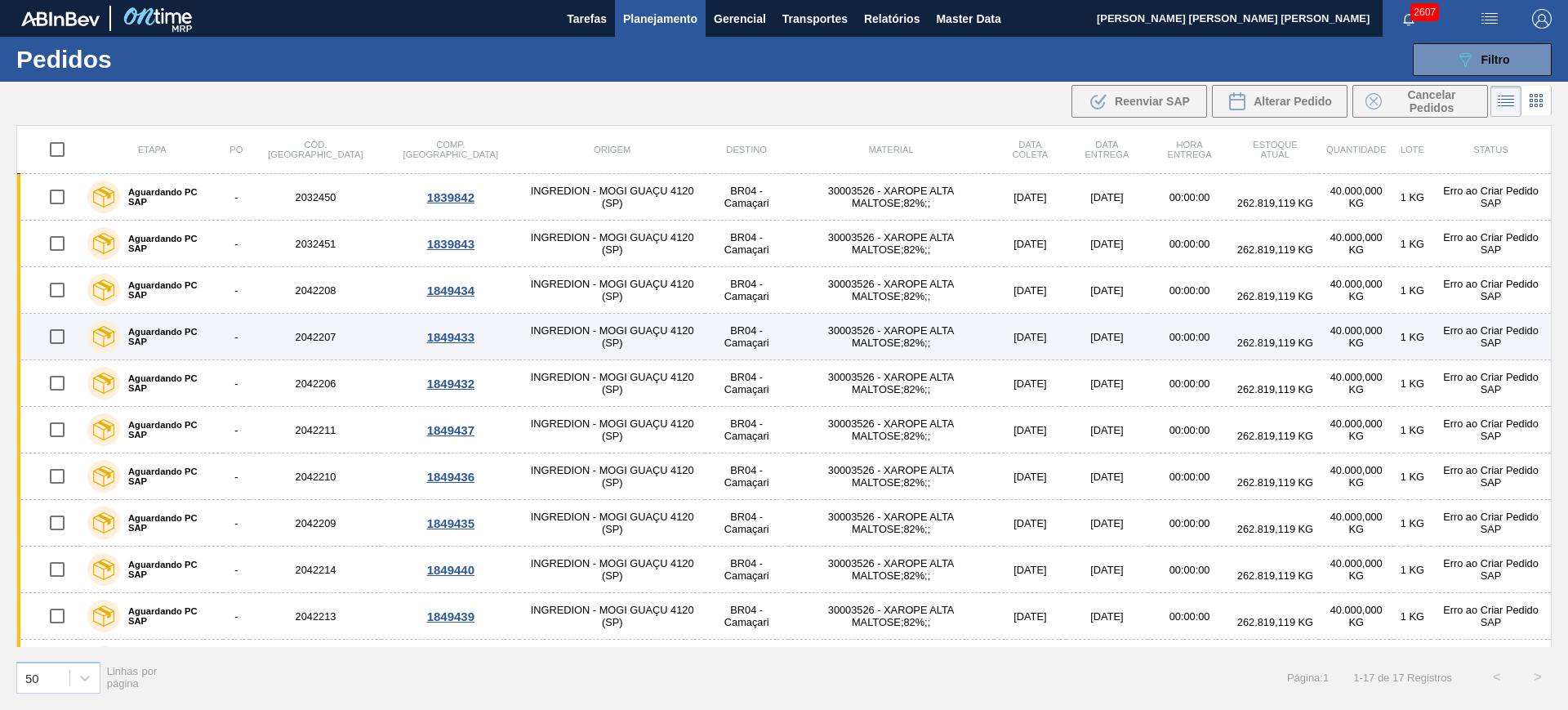
click at [57, 331] on input "checkbox" at bounding box center [58, 336] width 34 height 34
checkbox input "true"
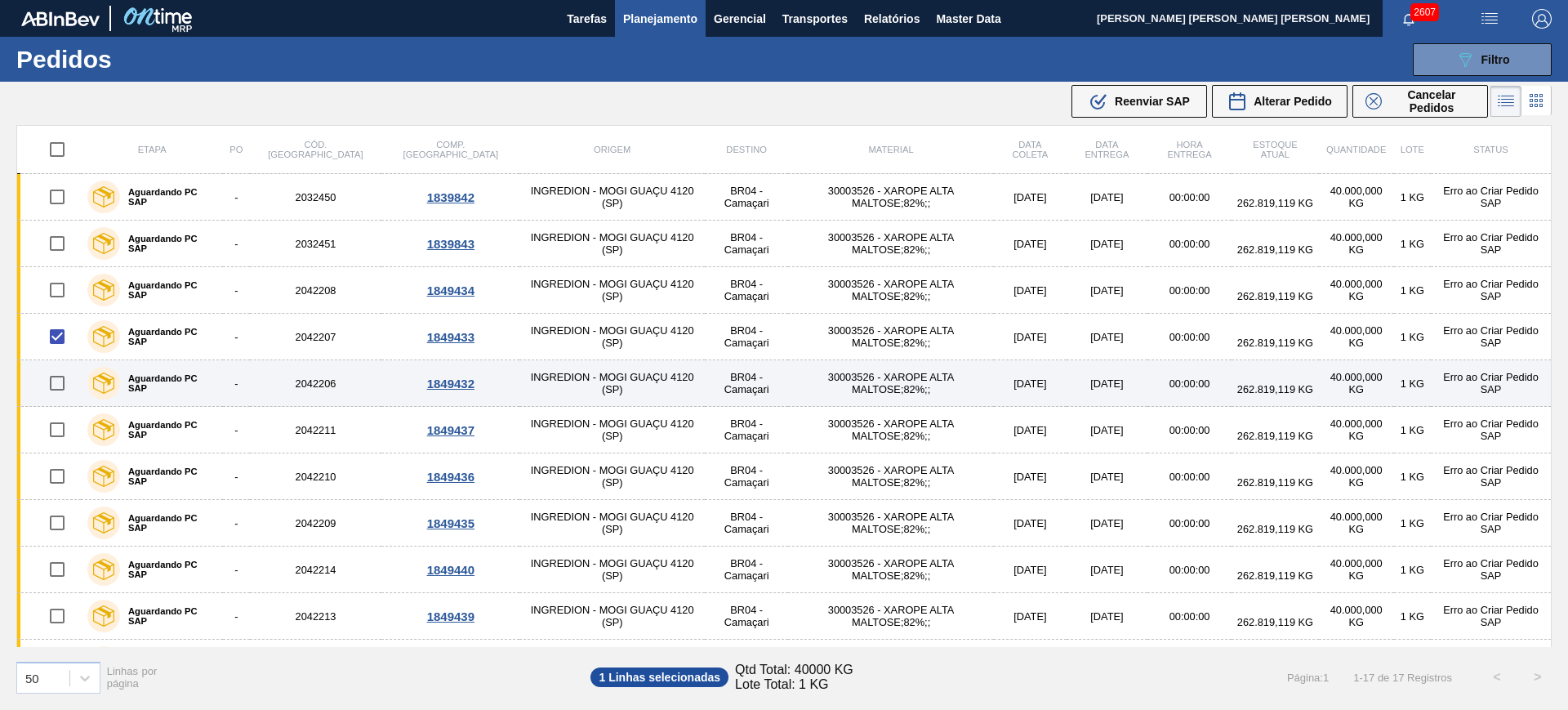
click at [53, 375] on input "checkbox" at bounding box center [58, 383] width 34 height 34
checkbox input "true"
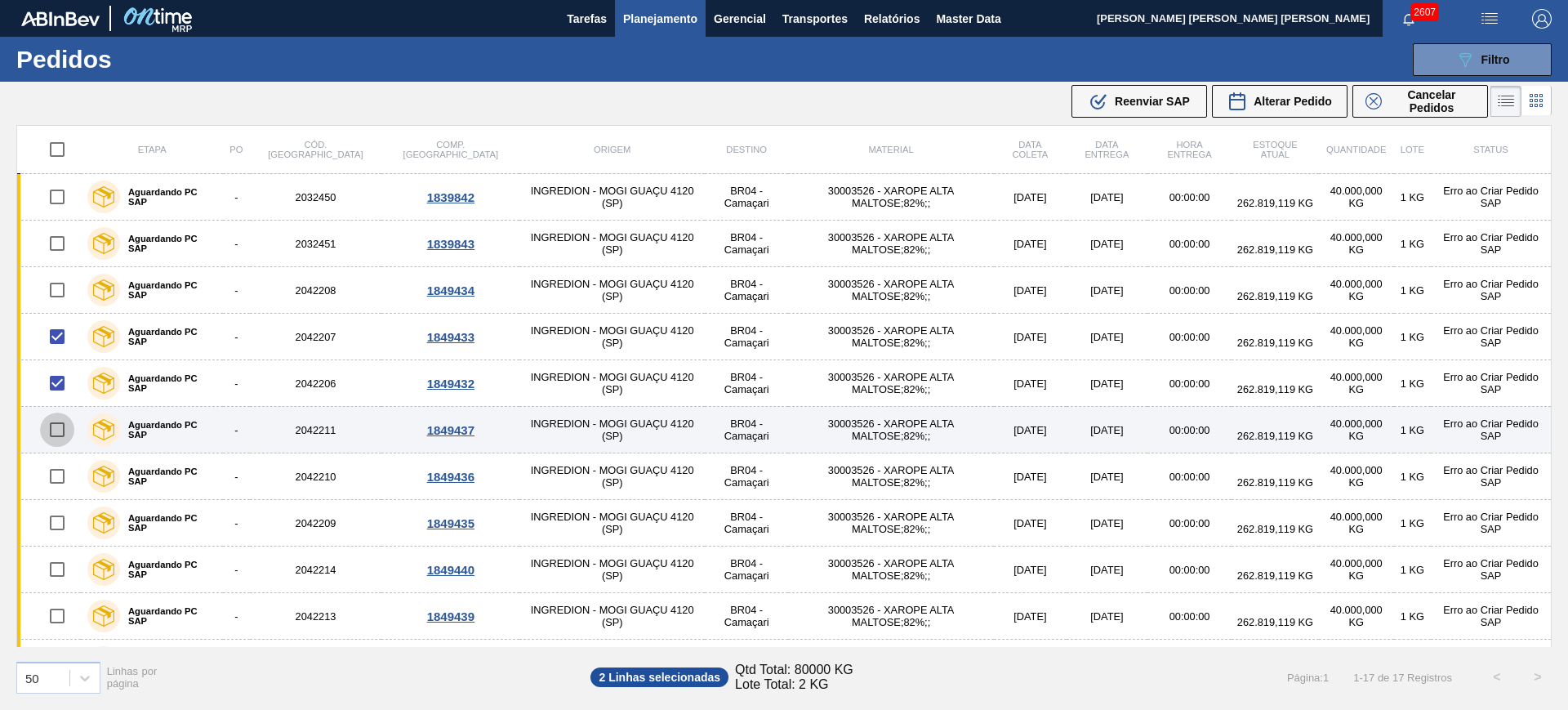
click at [62, 431] on input "checkbox" at bounding box center [58, 430] width 34 height 34
checkbox input "true"
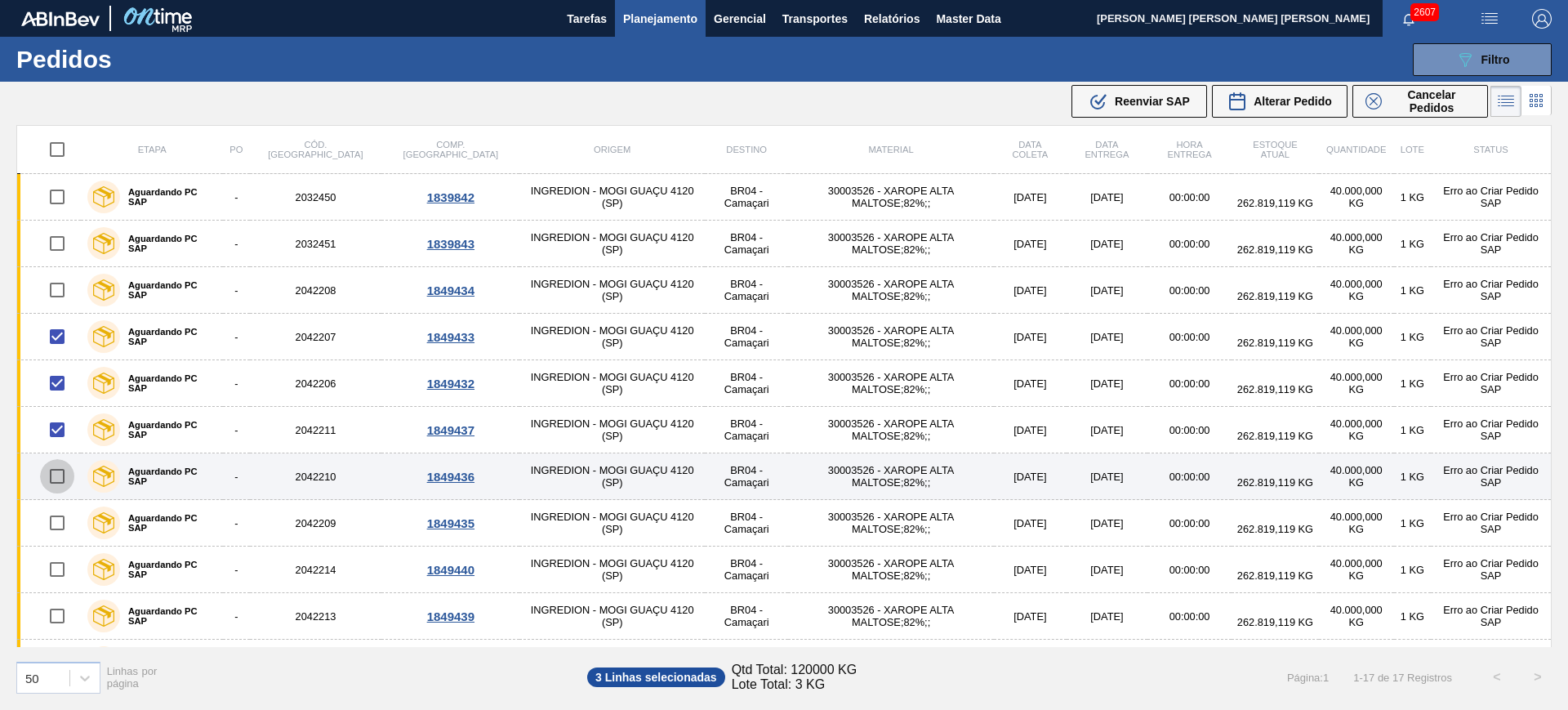
click at [64, 478] on input "checkbox" at bounding box center [58, 477] width 34 height 34
checkbox input "true"
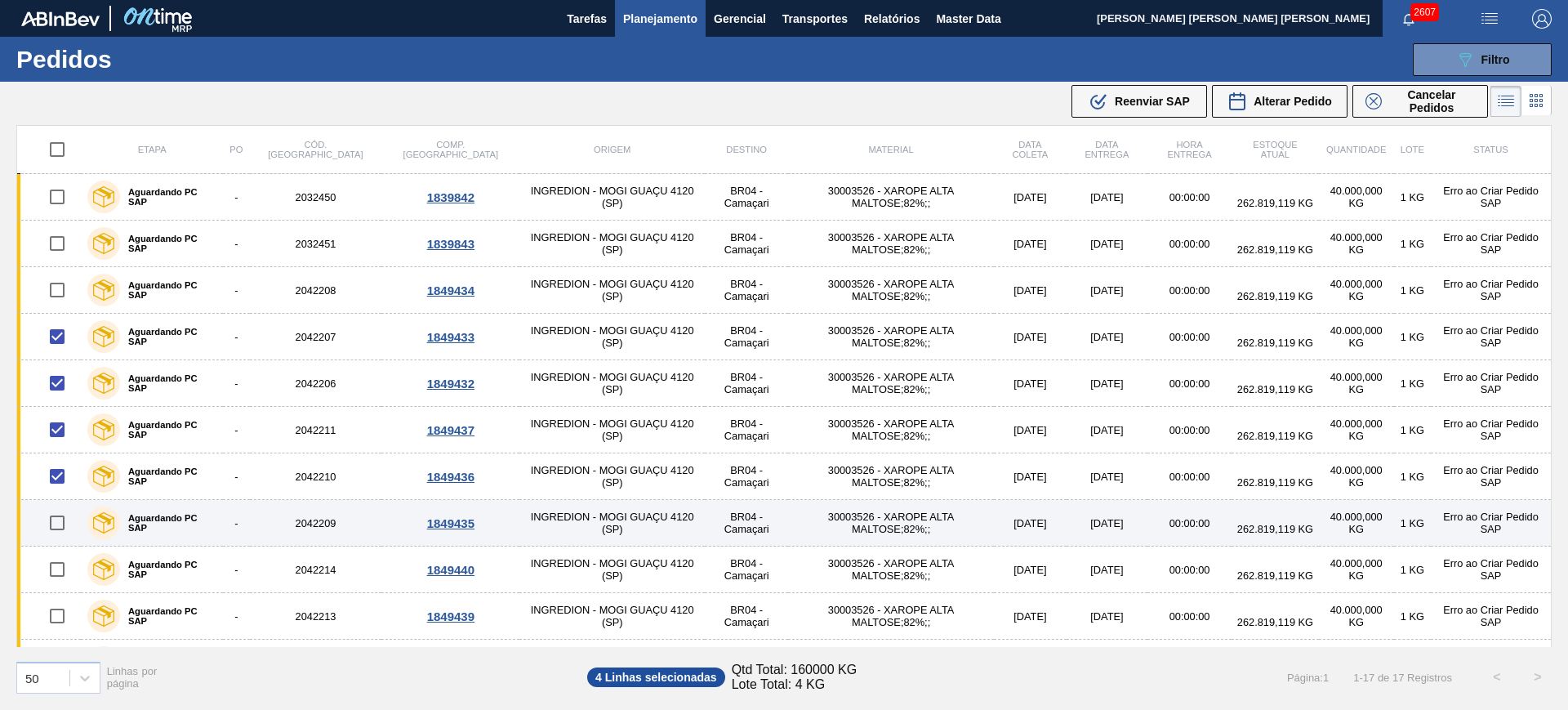
click at [63, 512] on input "checkbox" at bounding box center [58, 523] width 34 height 34
checkbox input "true"
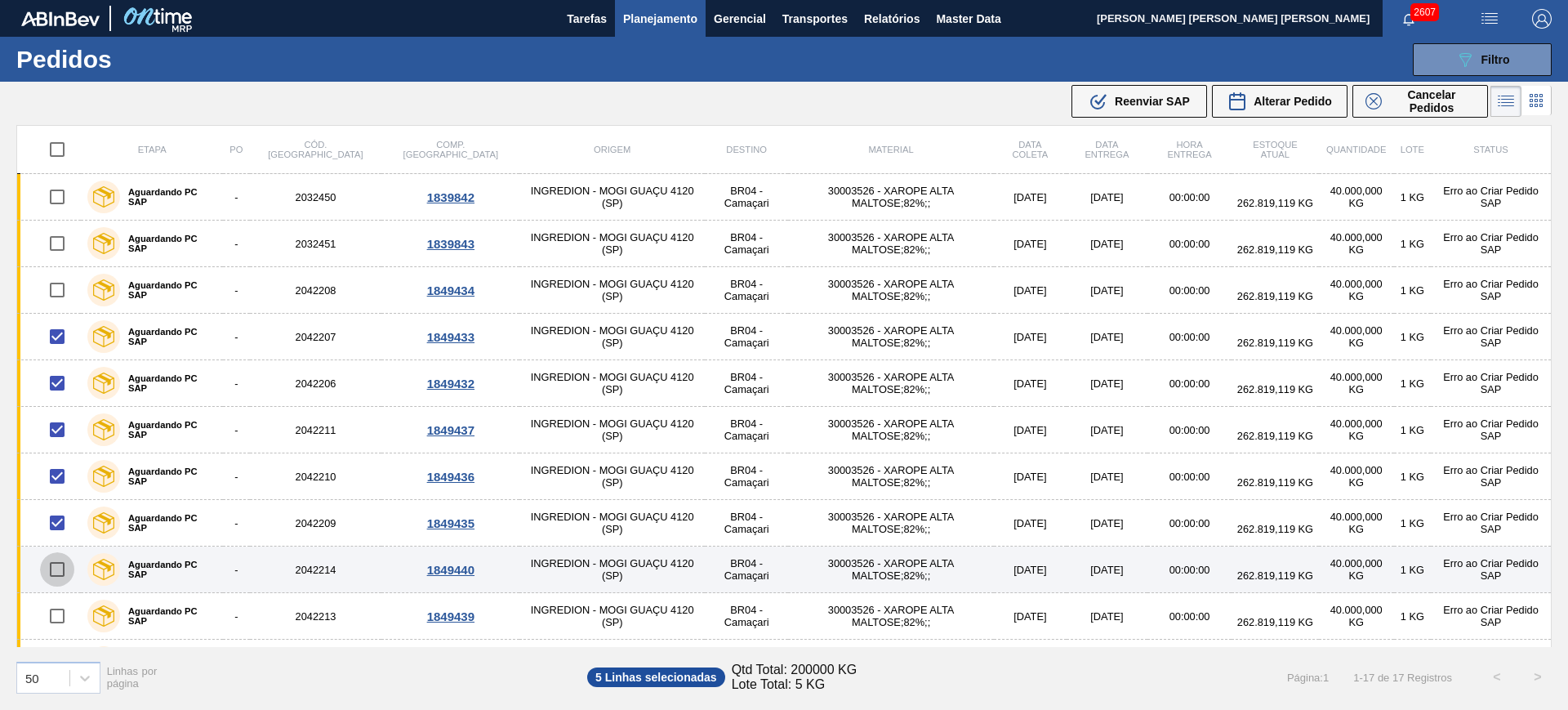
click at [62, 574] on input "checkbox" at bounding box center [58, 570] width 34 height 34
checkbox input "true"
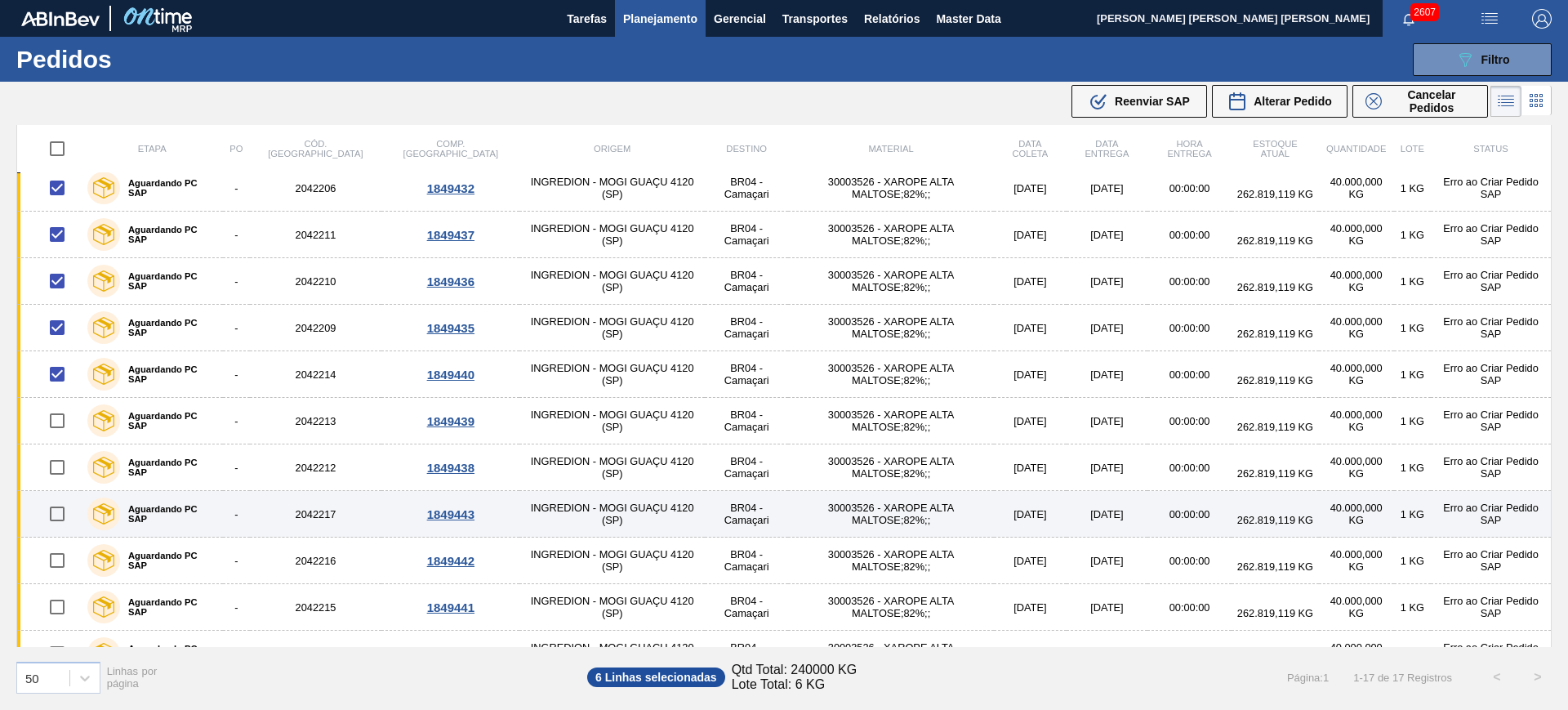
scroll to position [204, 0]
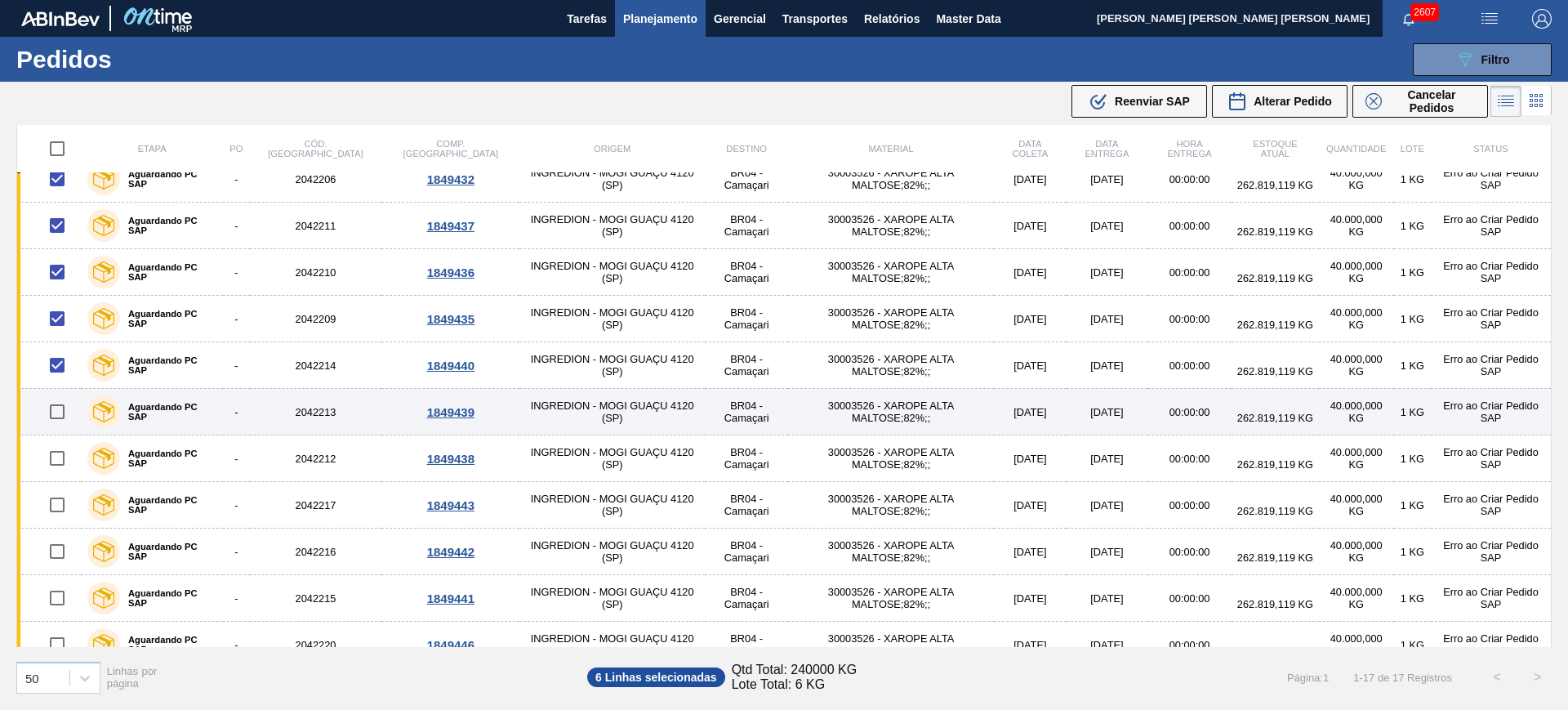
click at [61, 416] on input "checkbox" at bounding box center [58, 412] width 34 height 34
checkbox input "true"
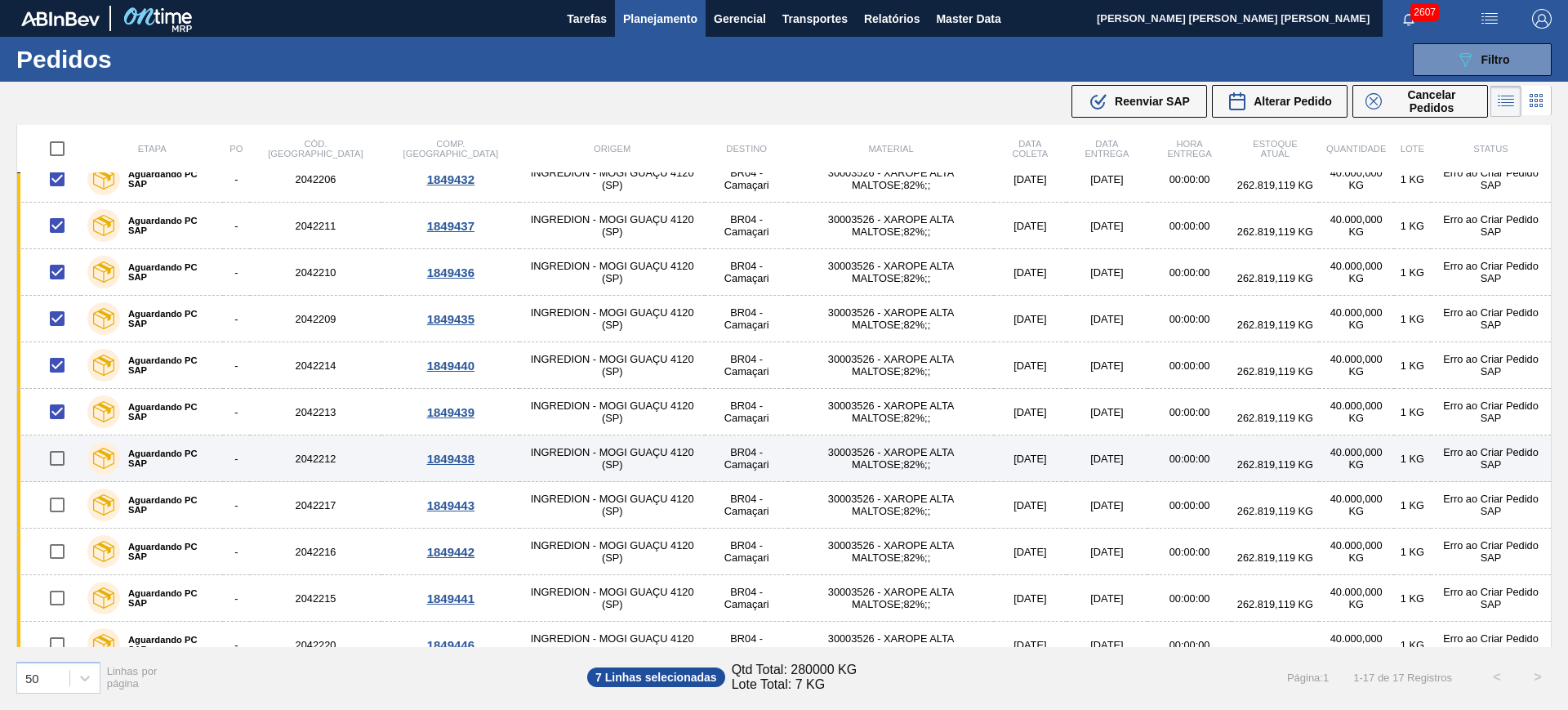
click at [53, 462] on input "checkbox" at bounding box center [58, 459] width 34 height 34
checkbox input "true"
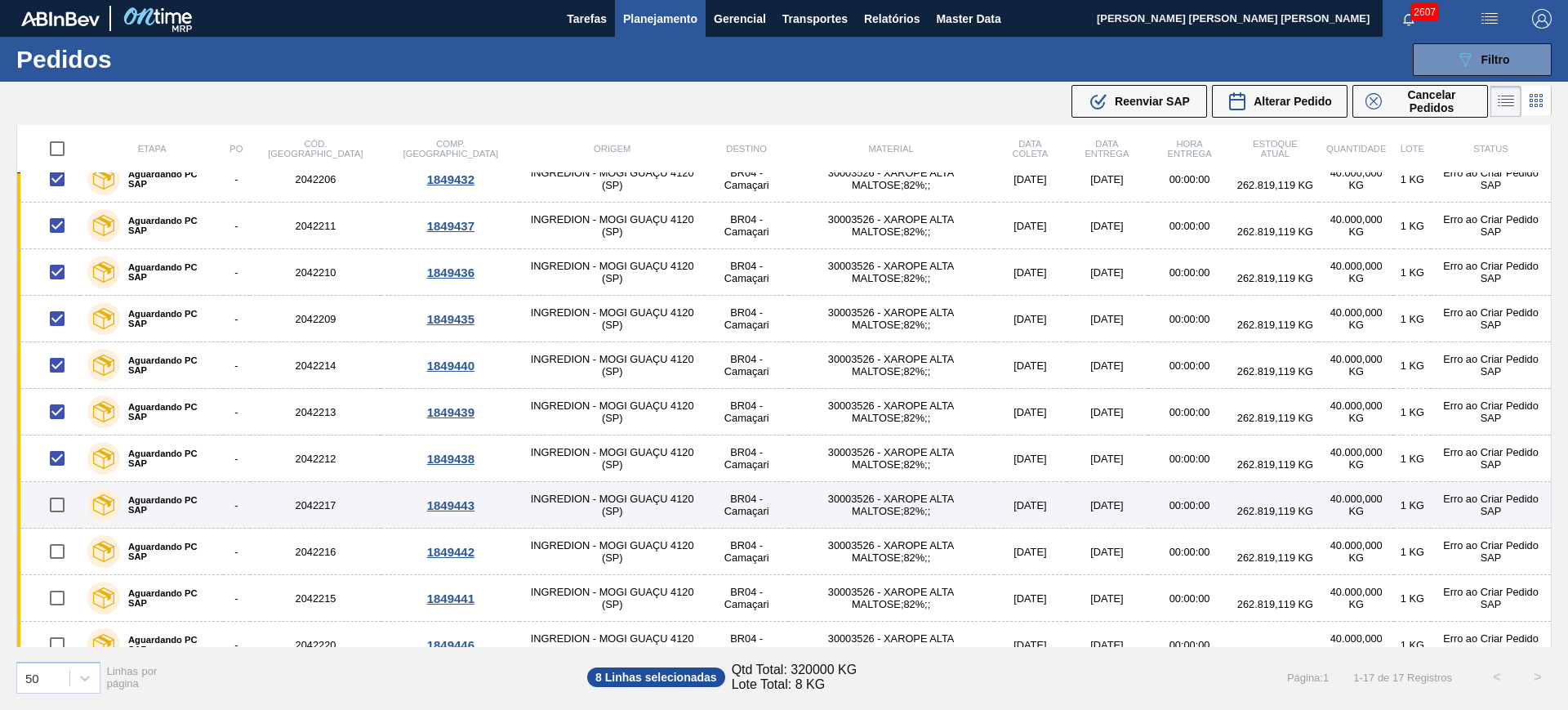
click at [58, 496] on input "checkbox" at bounding box center [58, 505] width 34 height 34
checkbox input "true"
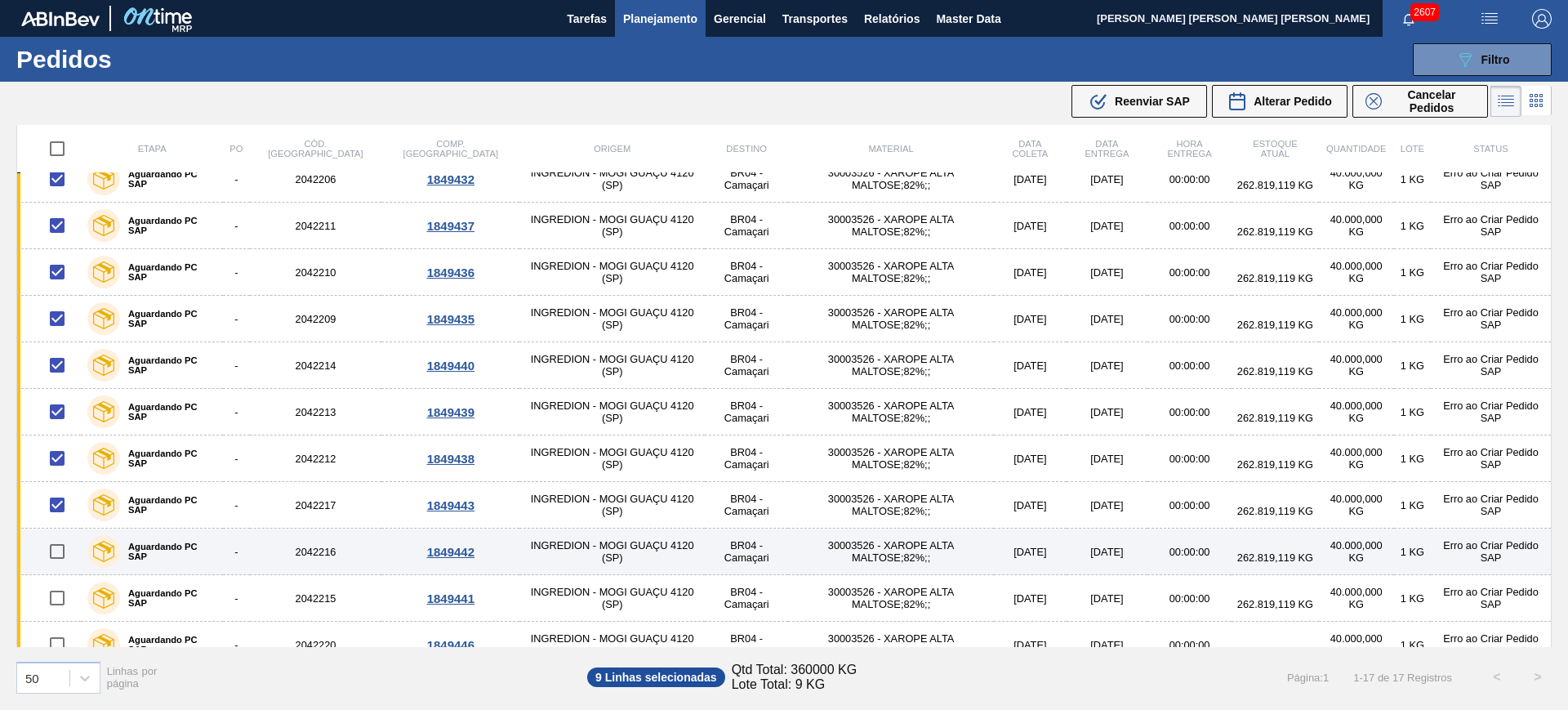
click at [61, 546] on input "checkbox" at bounding box center [58, 552] width 34 height 34
checkbox input "true"
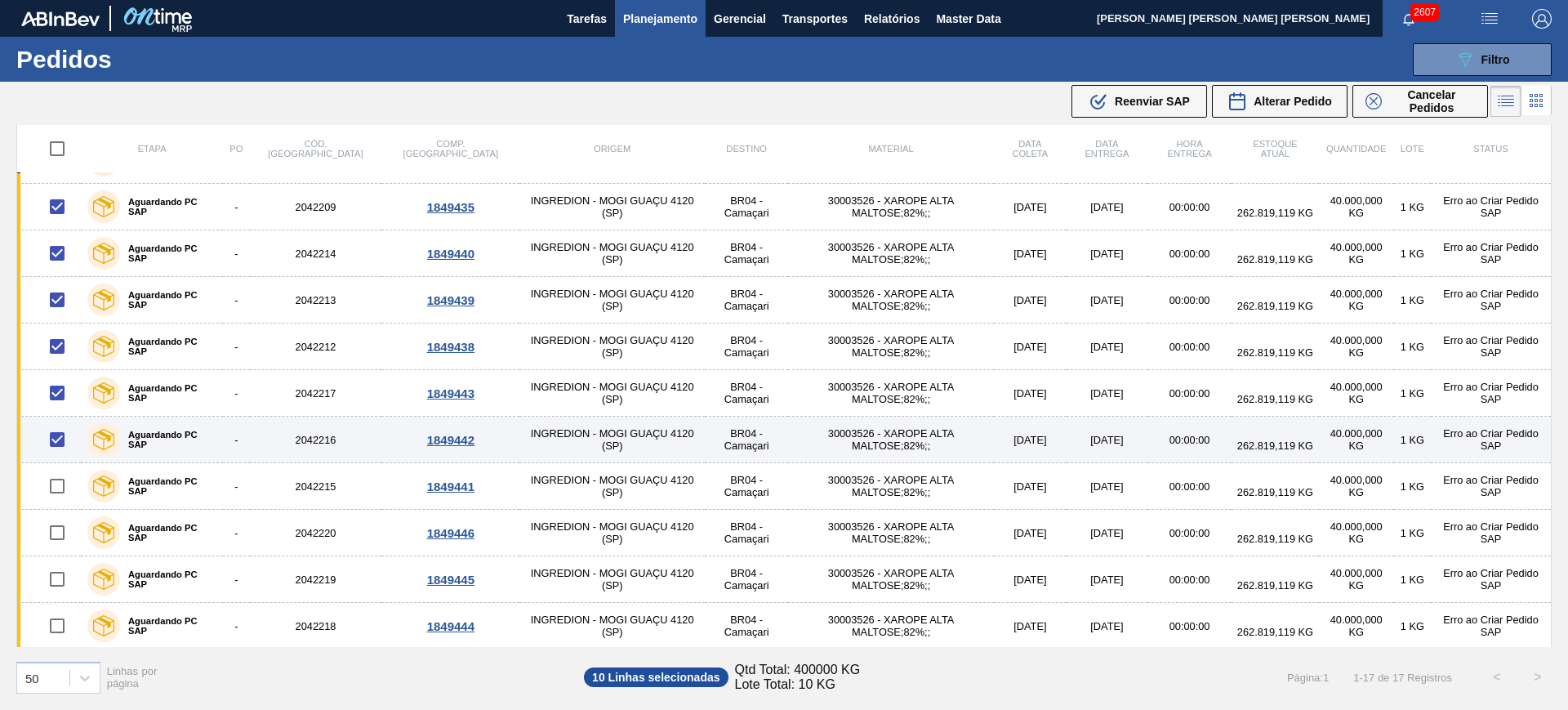
scroll to position [318, 0]
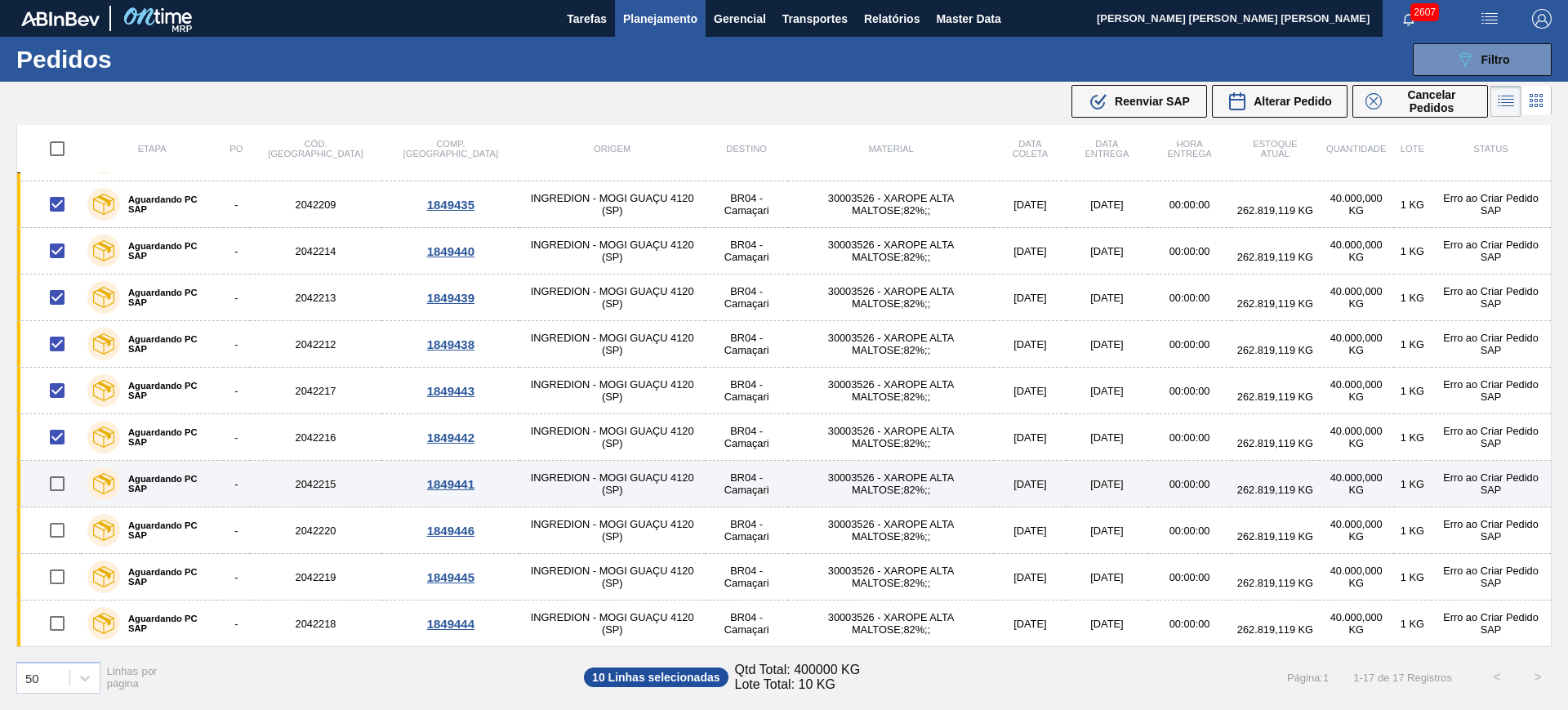
click at [50, 480] on input "checkbox" at bounding box center [58, 484] width 34 height 34
checkbox input "true"
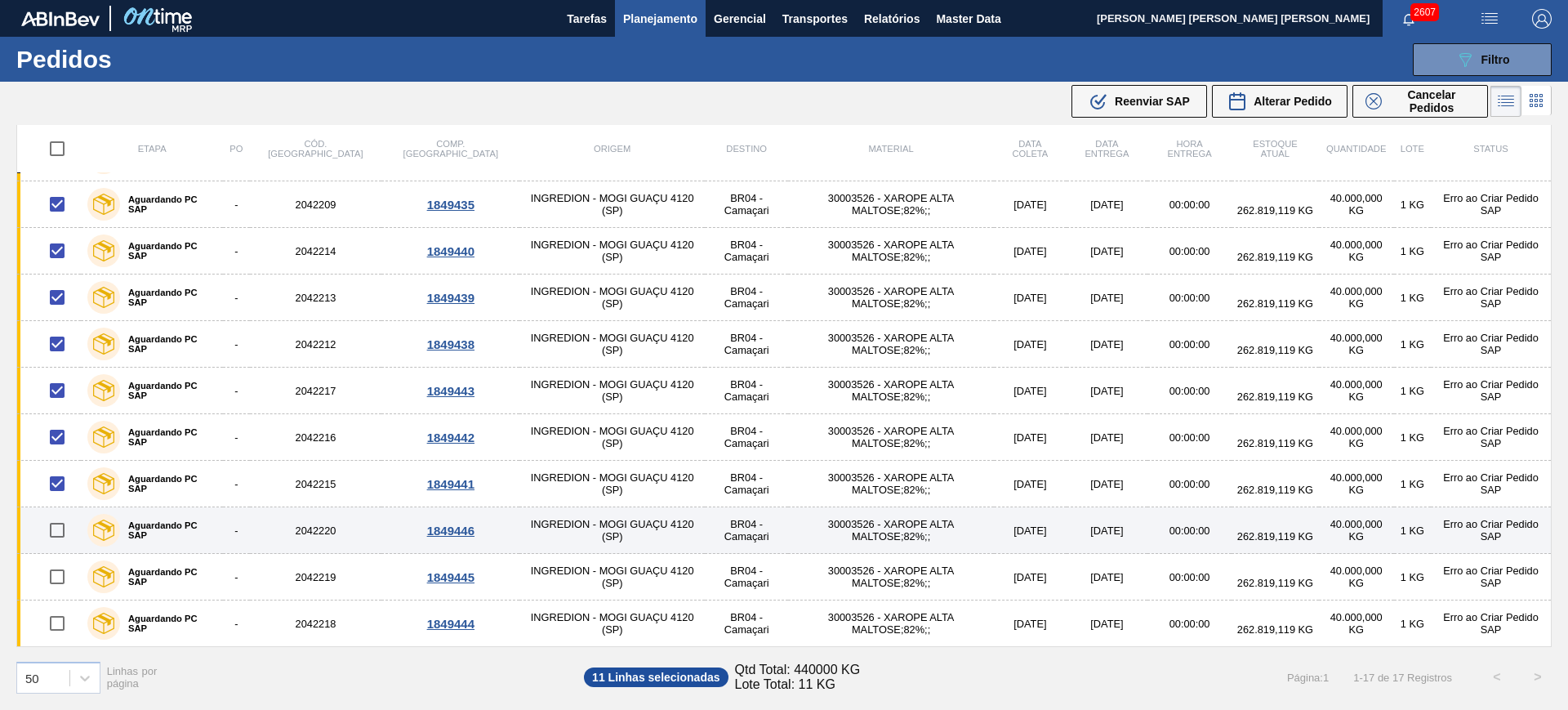
click at [61, 534] on input "checkbox" at bounding box center [58, 530] width 34 height 34
checkbox input "true"
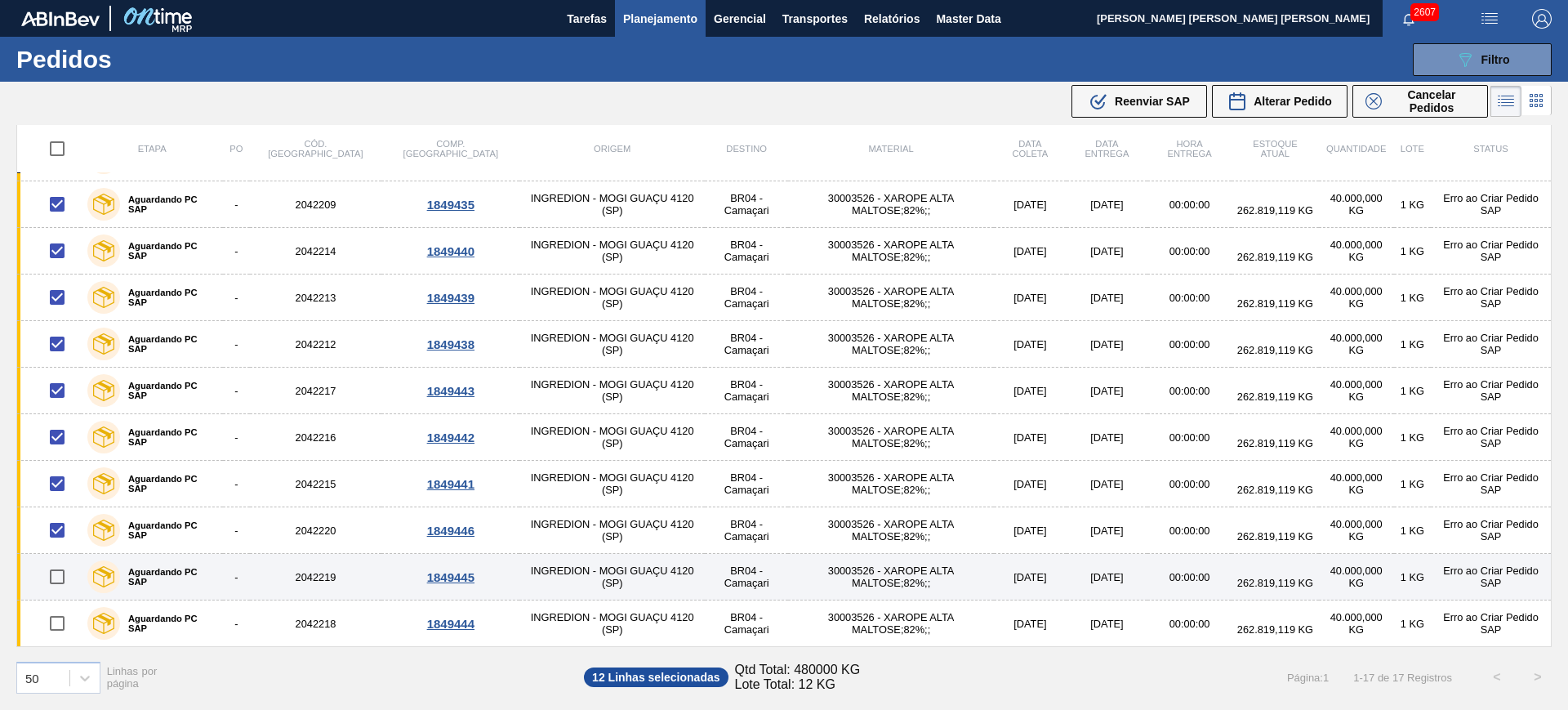
click at [58, 575] on input "checkbox" at bounding box center [58, 577] width 34 height 34
checkbox input "true"
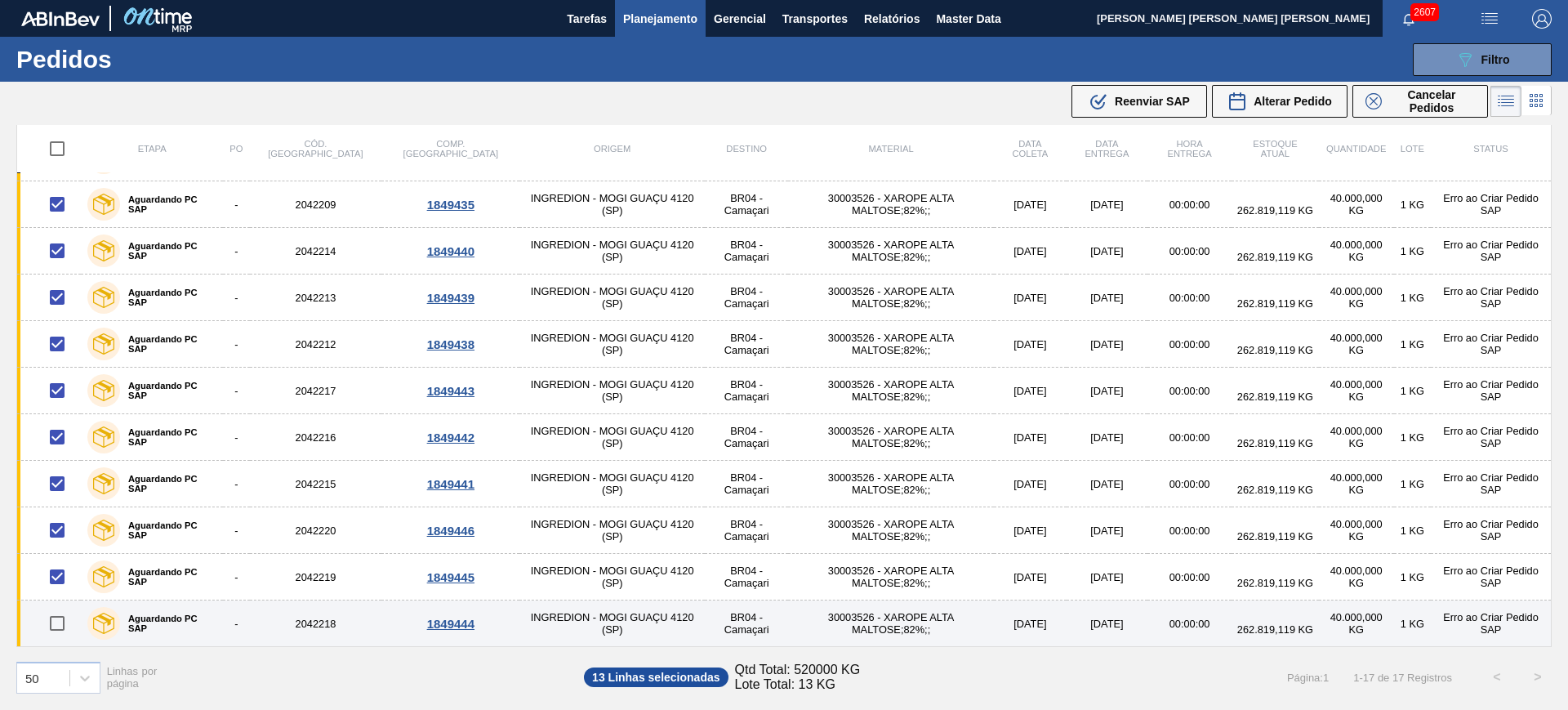
click at [62, 619] on input "checkbox" at bounding box center [58, 624] width 34 height 34
checkbox input "true"
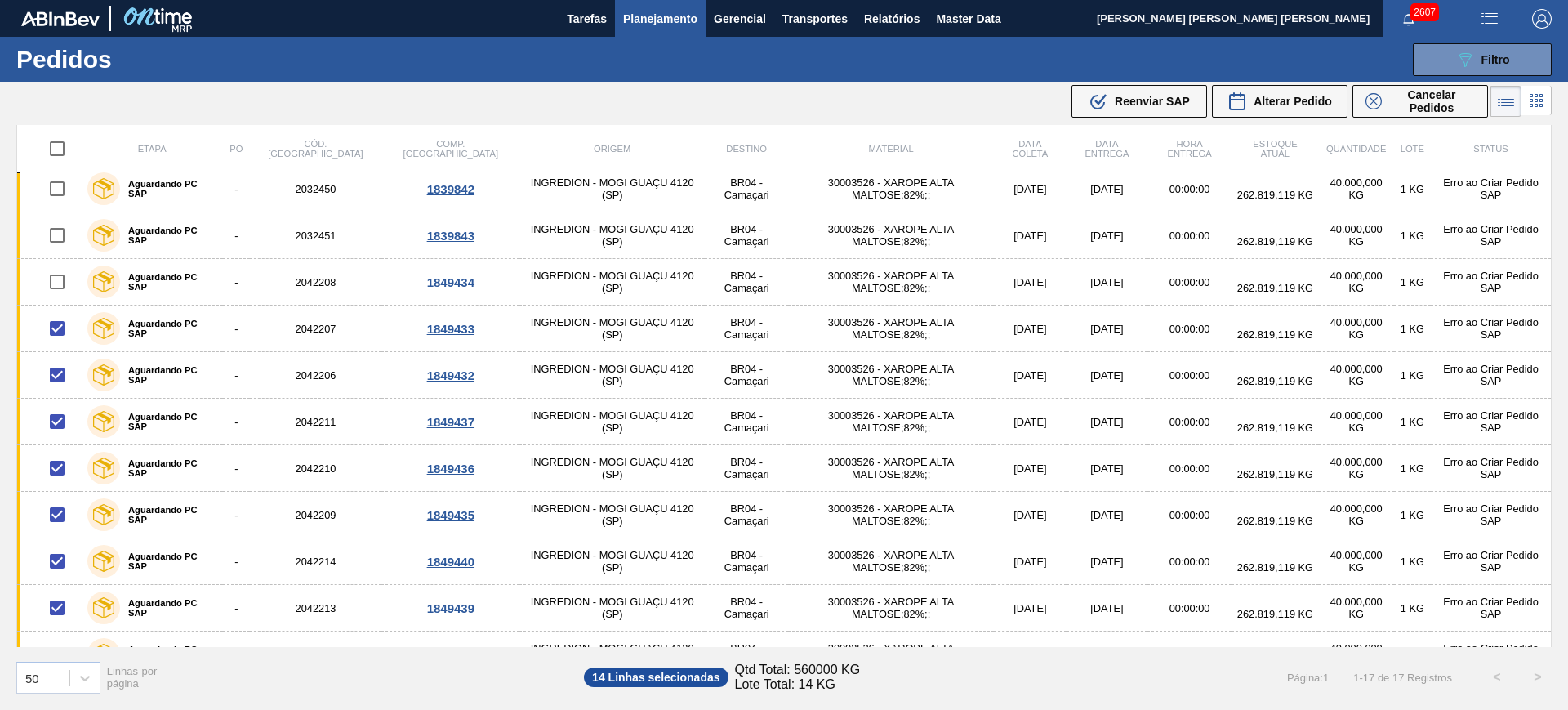
scroll to position [0, 0]
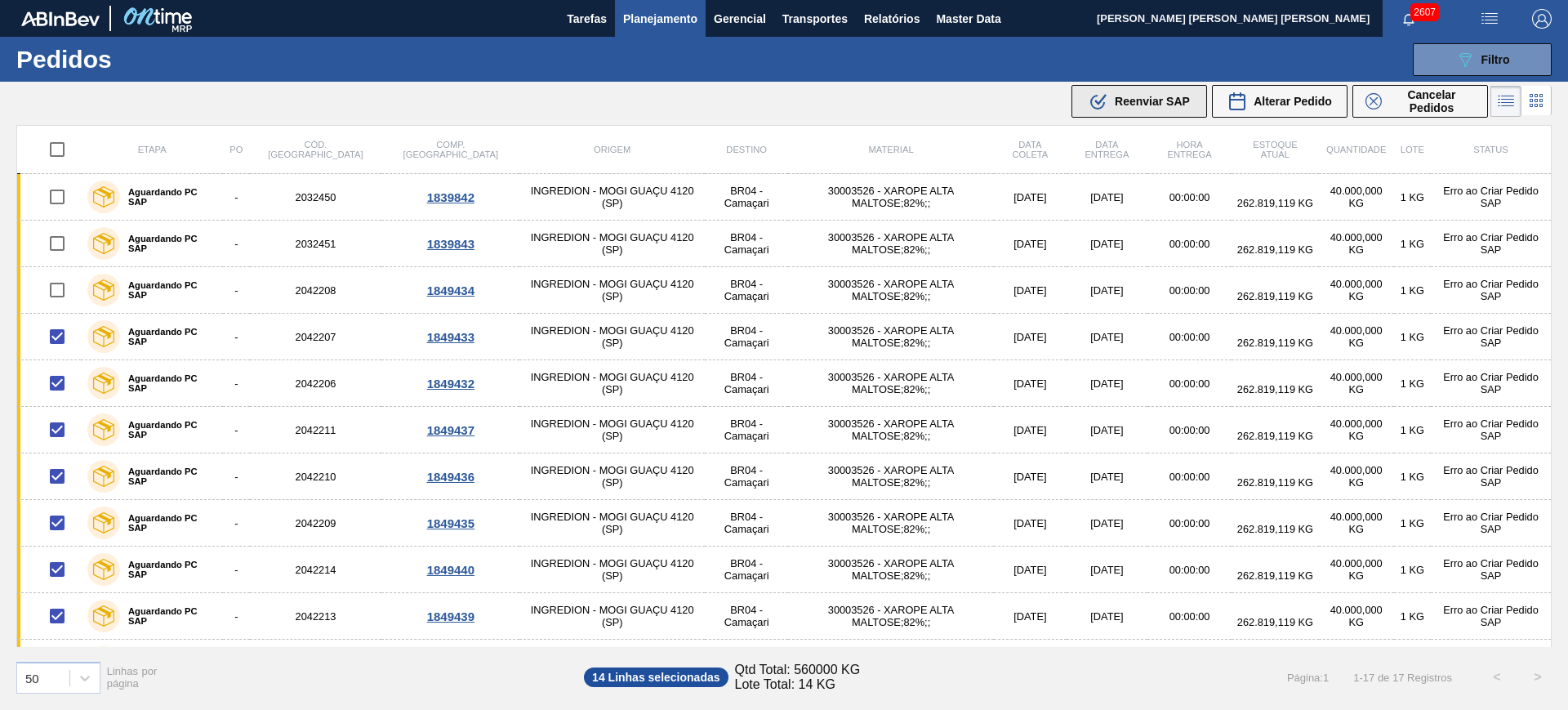
click at [1176, 102] on span "Reenviar SAP" at bounding box center [1152, 101] width 75 height 13
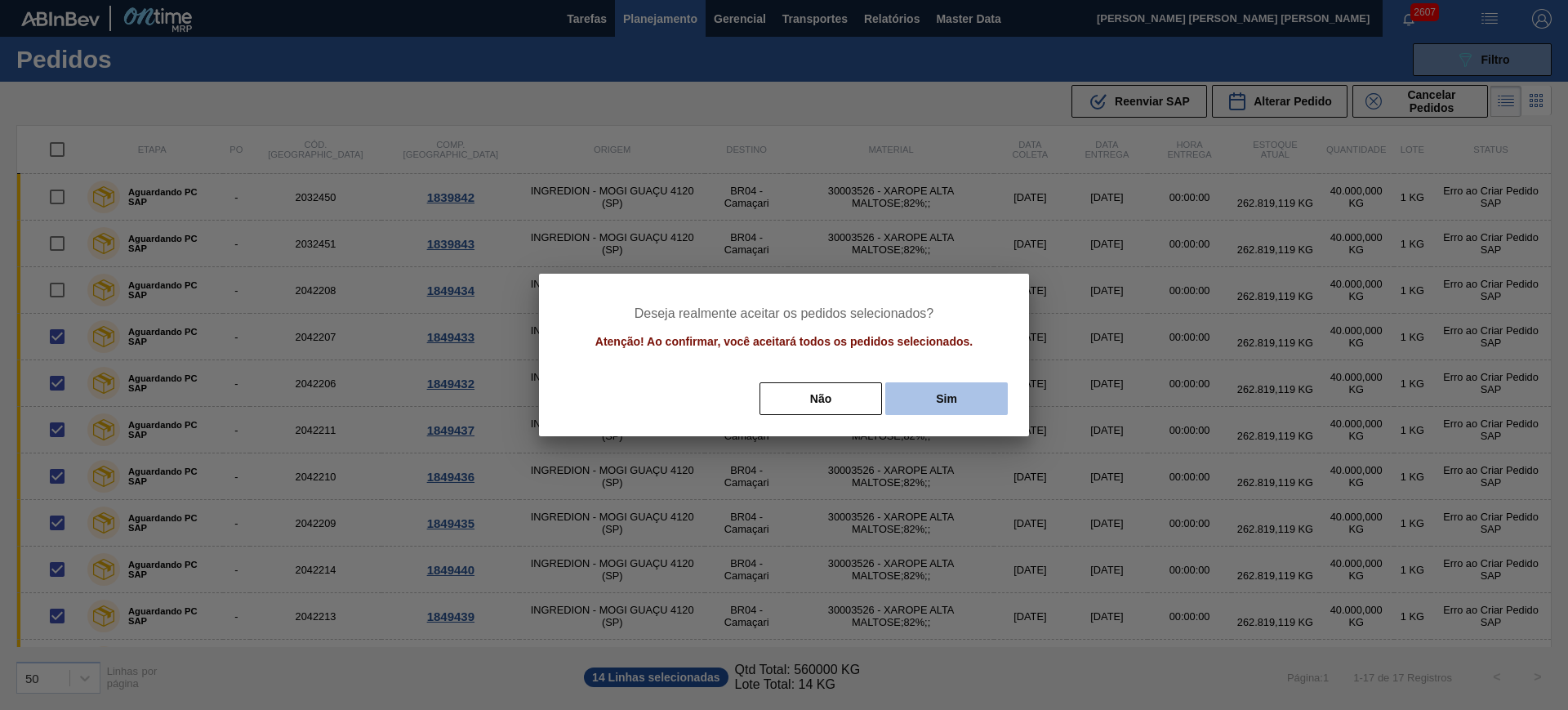
click at [987, 397] on button "Sim" at bounding box center [946, 398] width 122 height 33
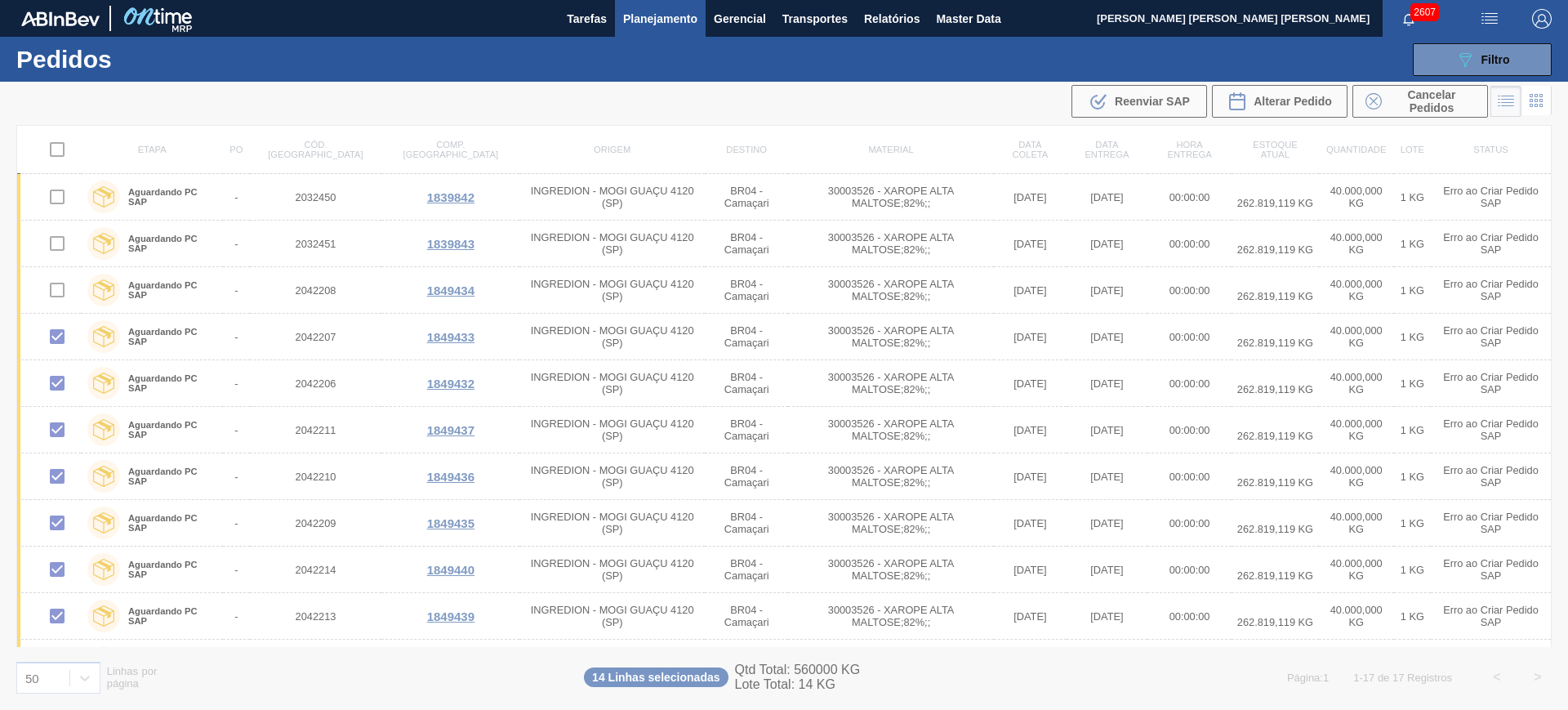
checkbox input "false"
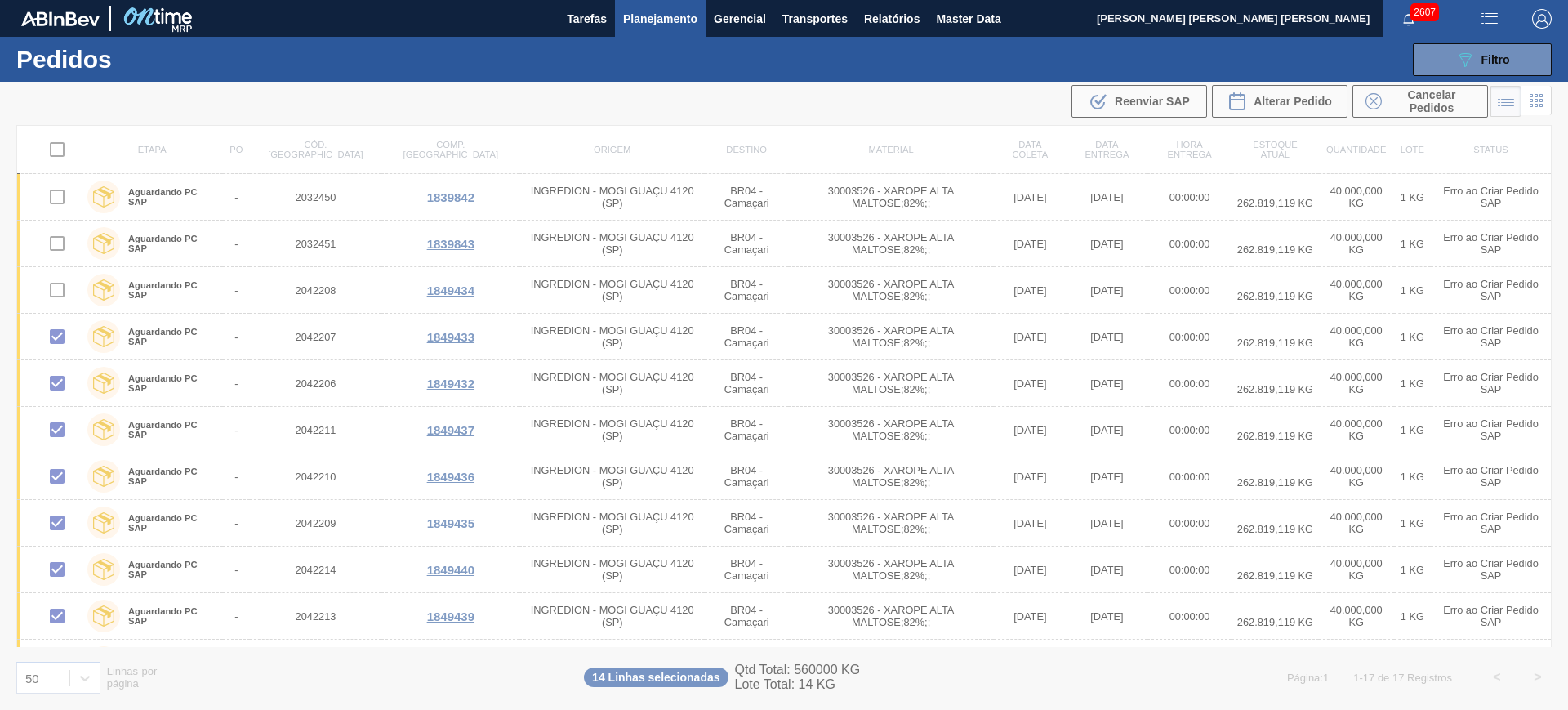
checkbox input "false"
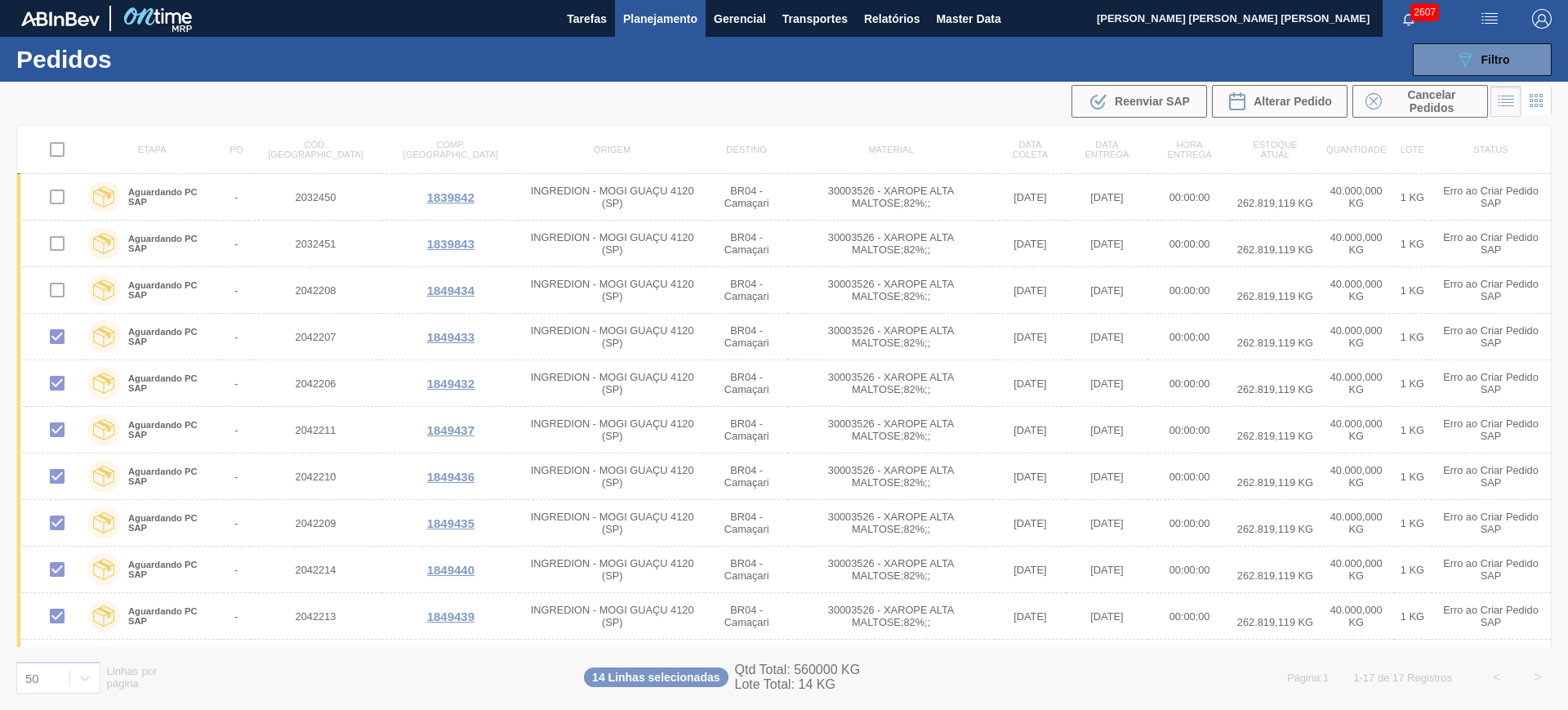
checkbox input "false"
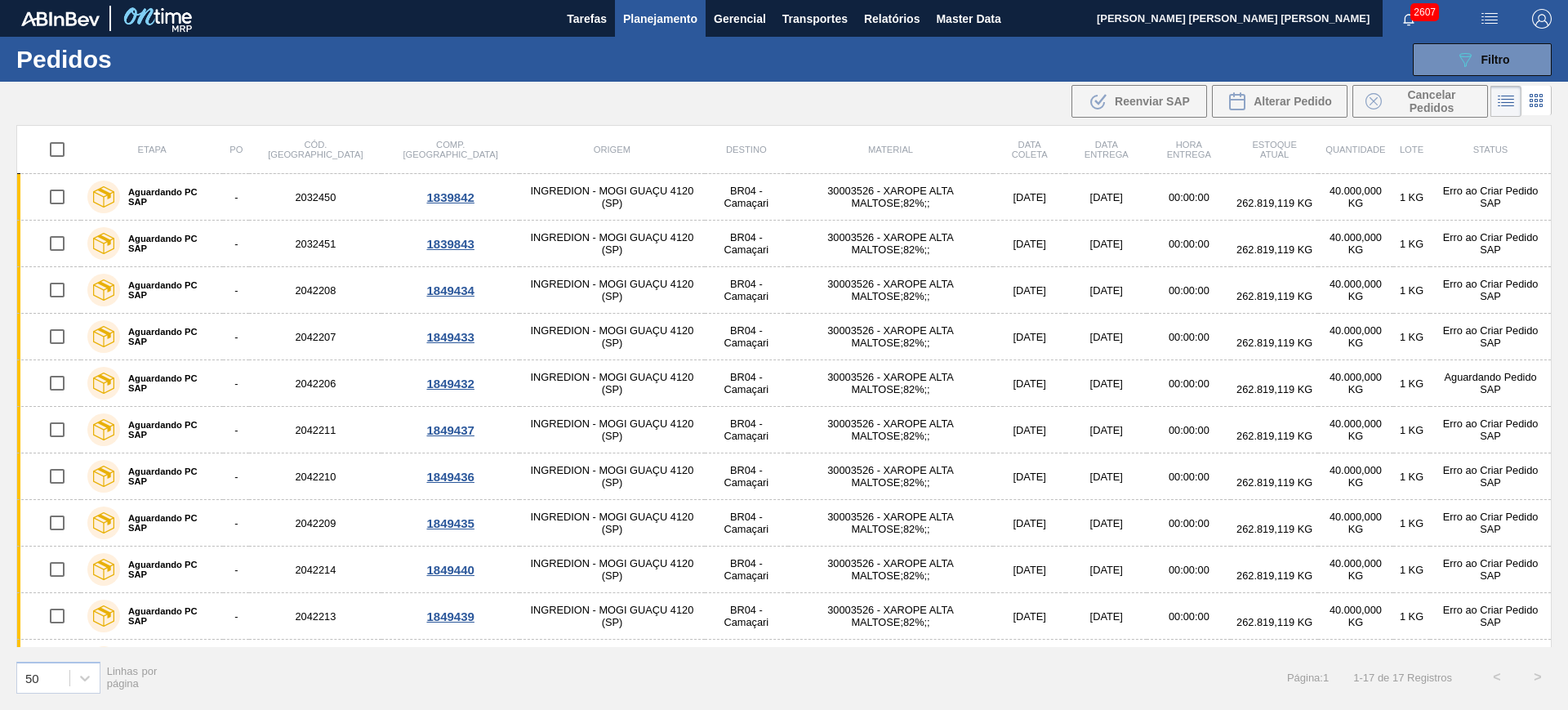
click at [57, 139] on input "checkbox" at bounding box center [58, 150] width 34 height 34
checkbox input "true"
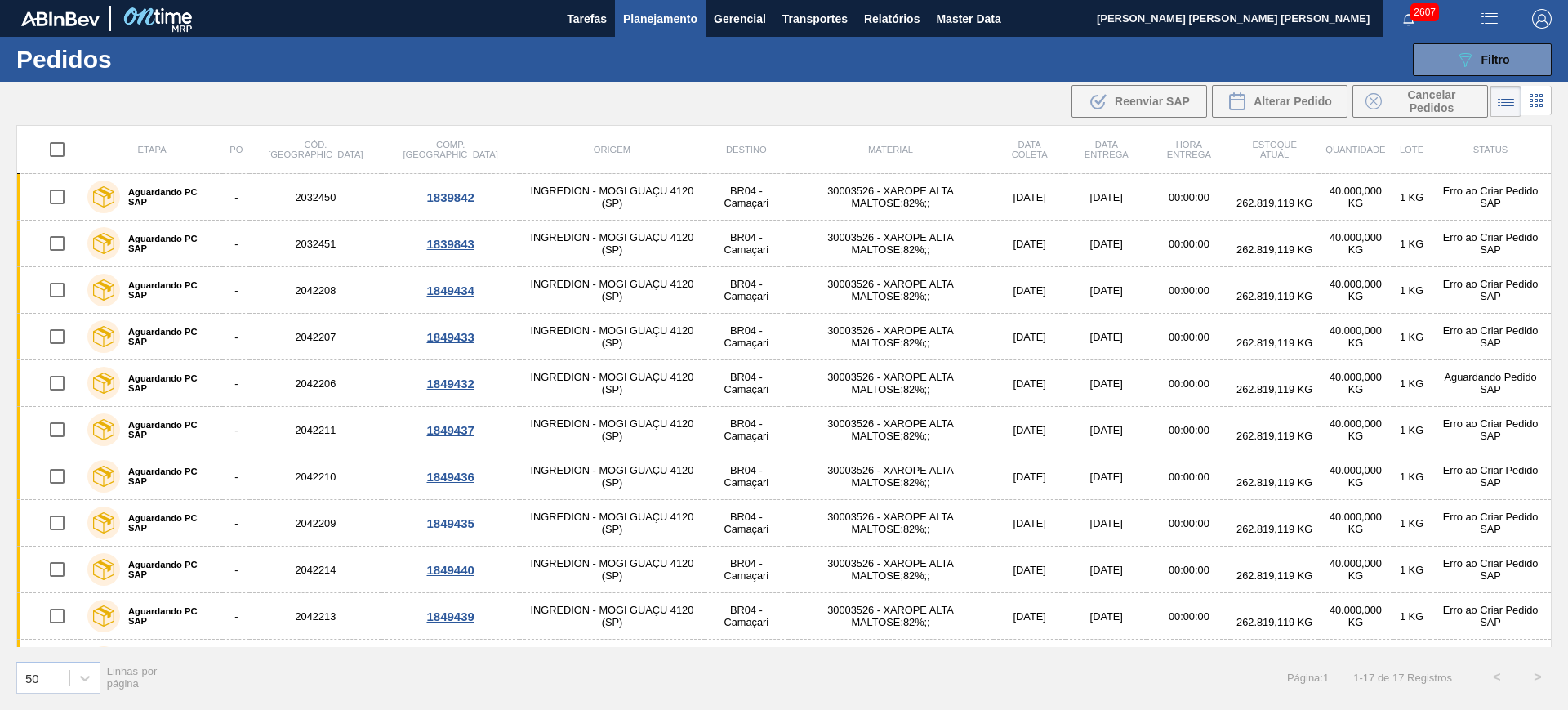
checkbox input "true"
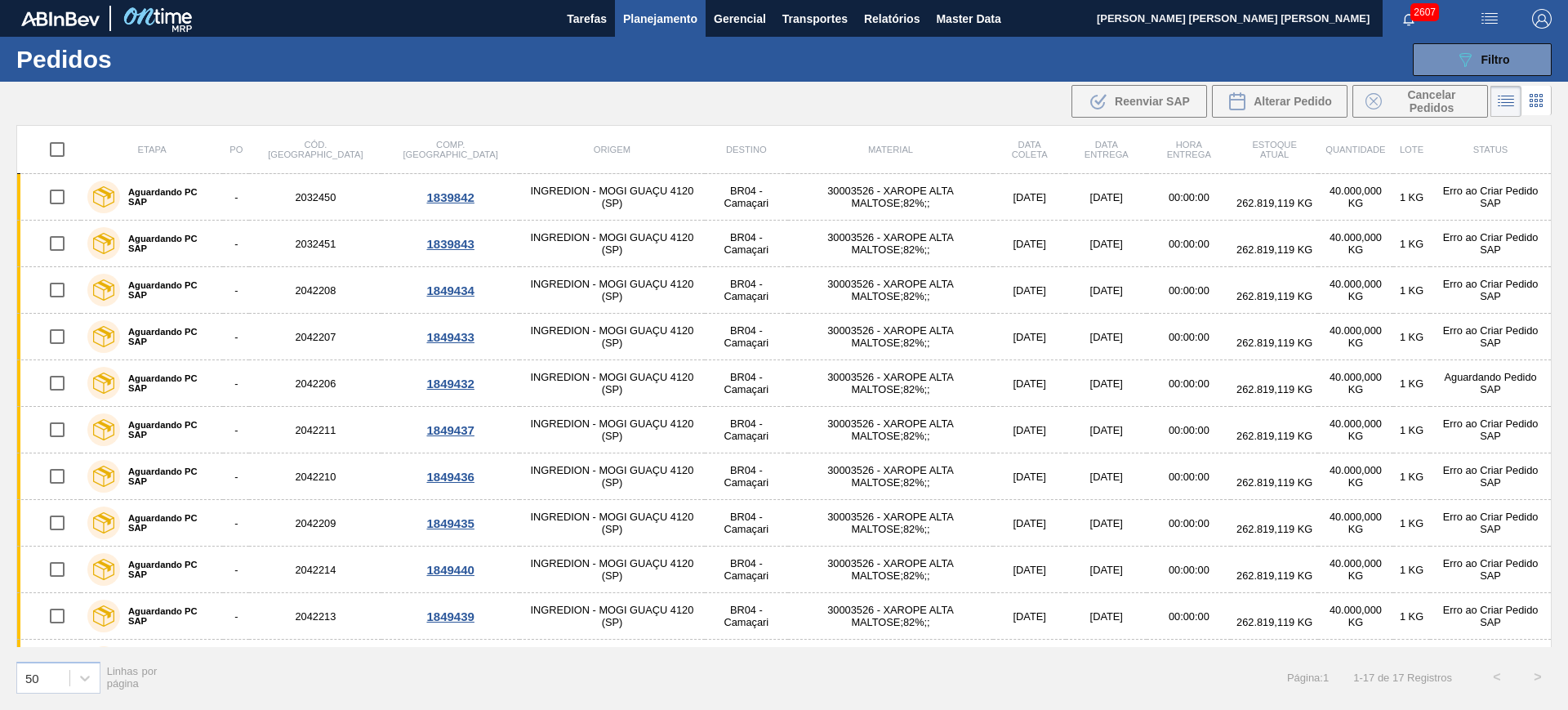
checkbox input "true"
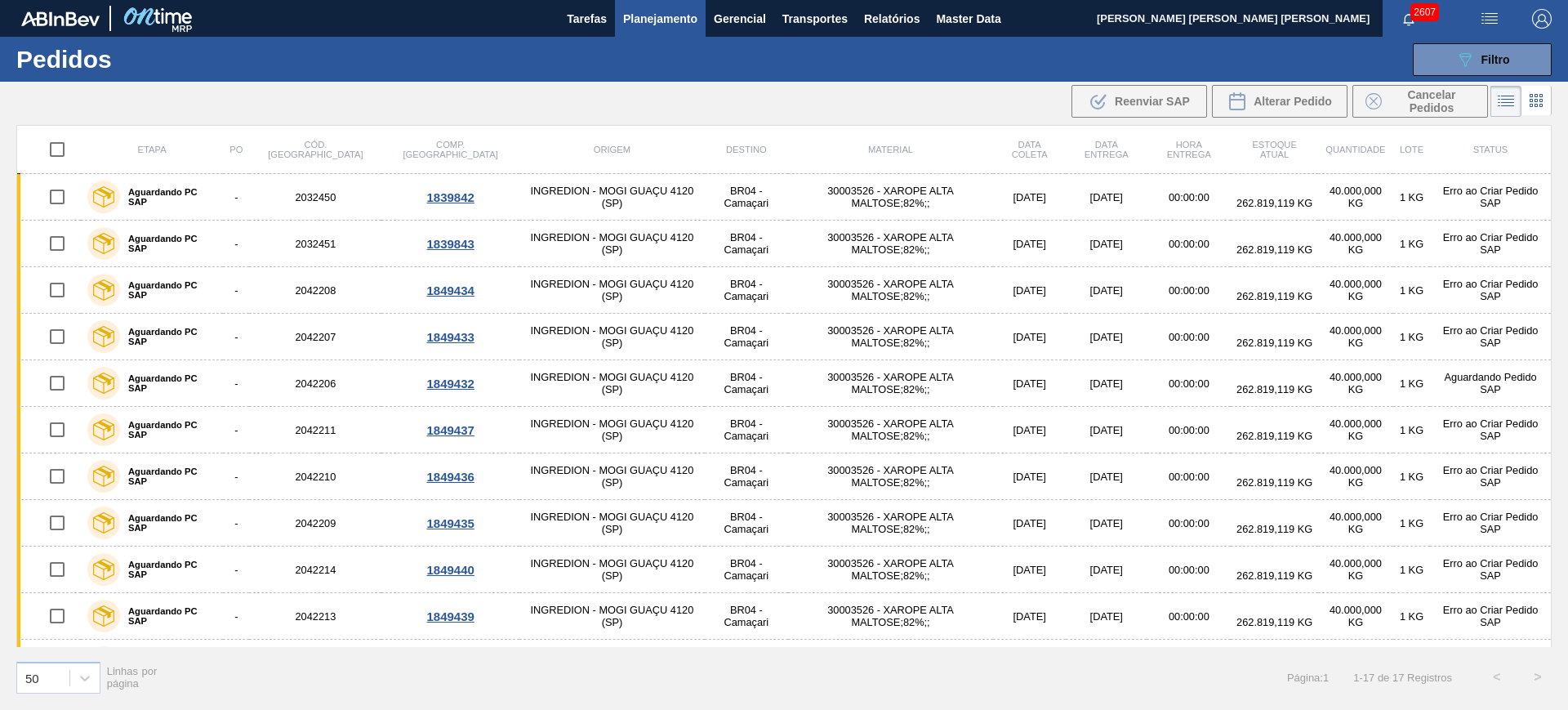
checkbox input "true"
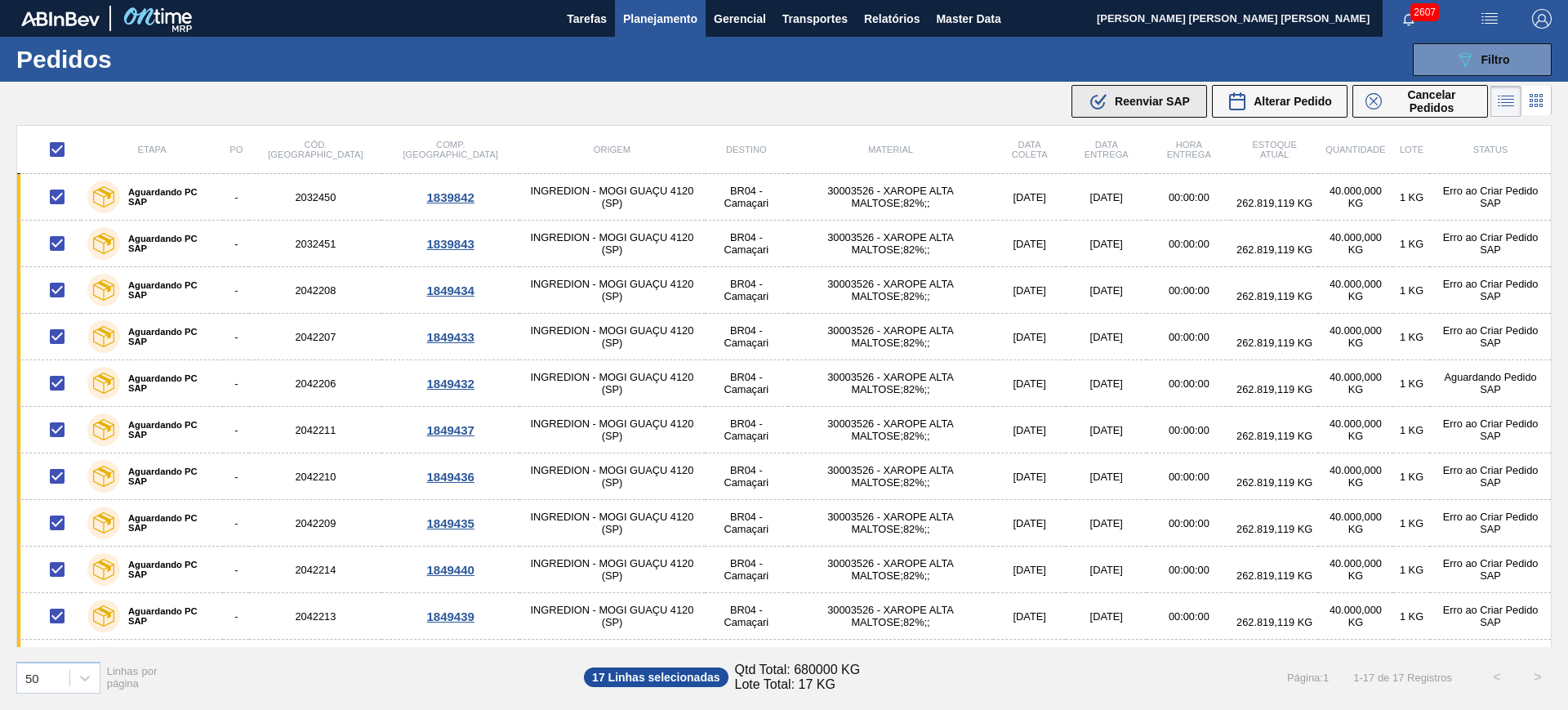
click at [1171, 92] on div ".b{fill:var(--color-action-default)} Reenviar SAP" at bounding box center [1140, 101] width 101 height 20
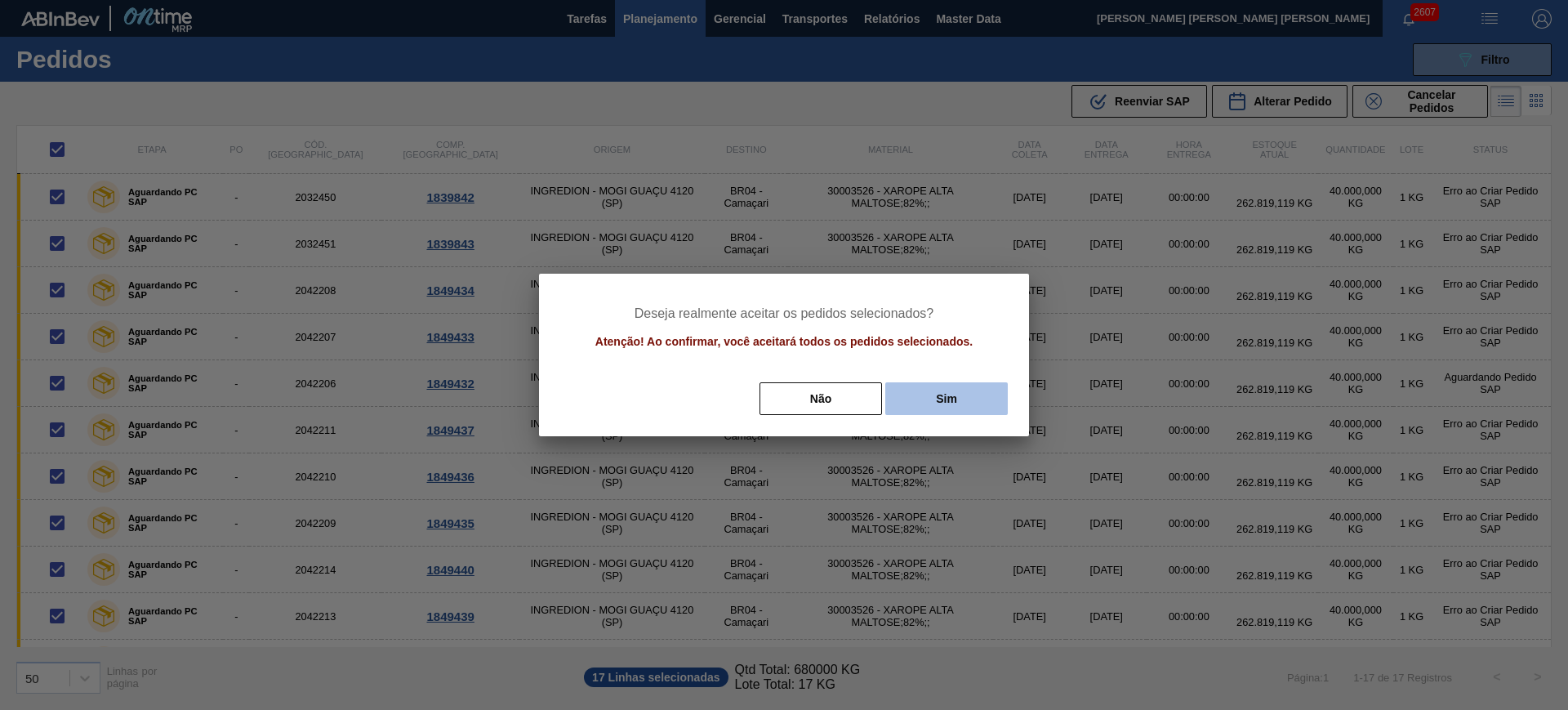
click at [934, 394] on button "Sim" at bounding box center [946, 398] width 122 height 33
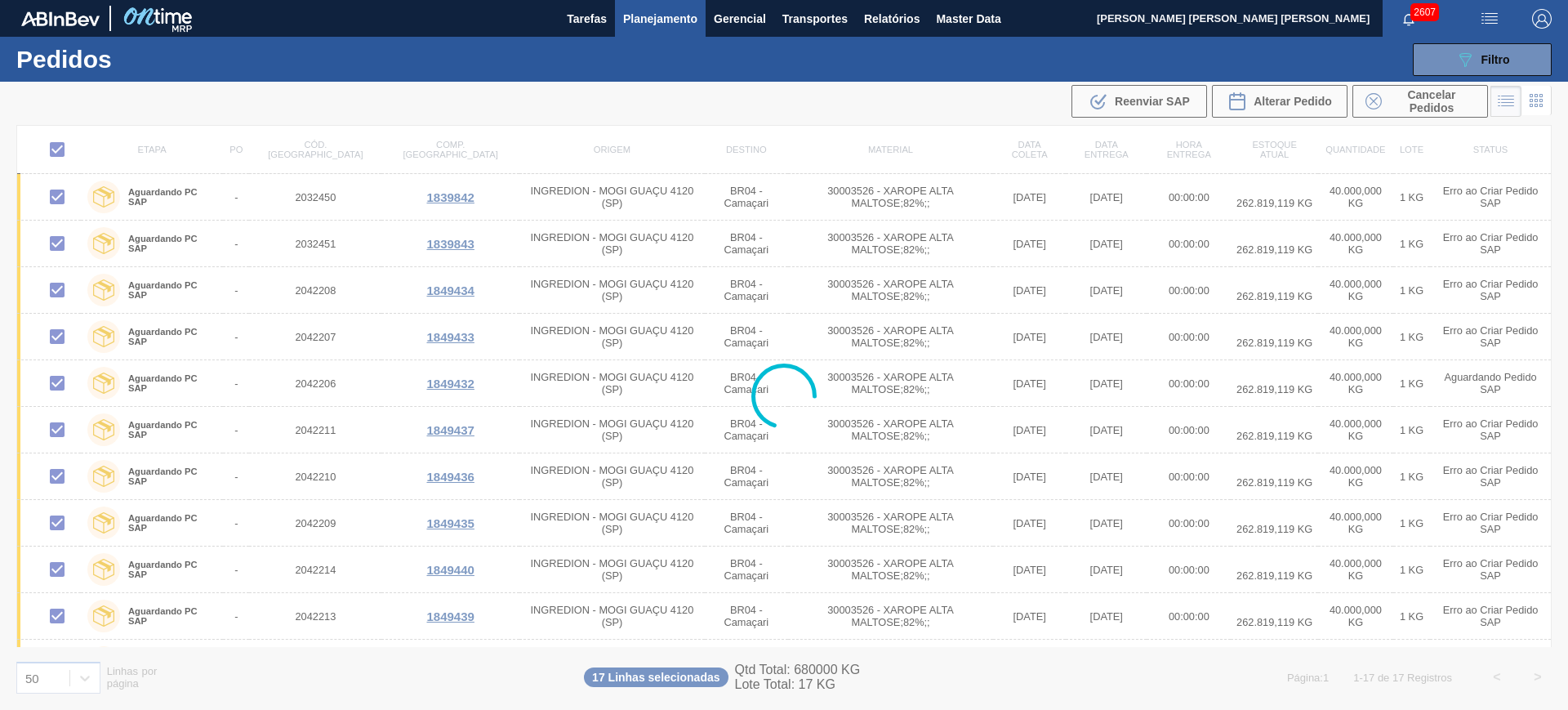
checkbox input "false"
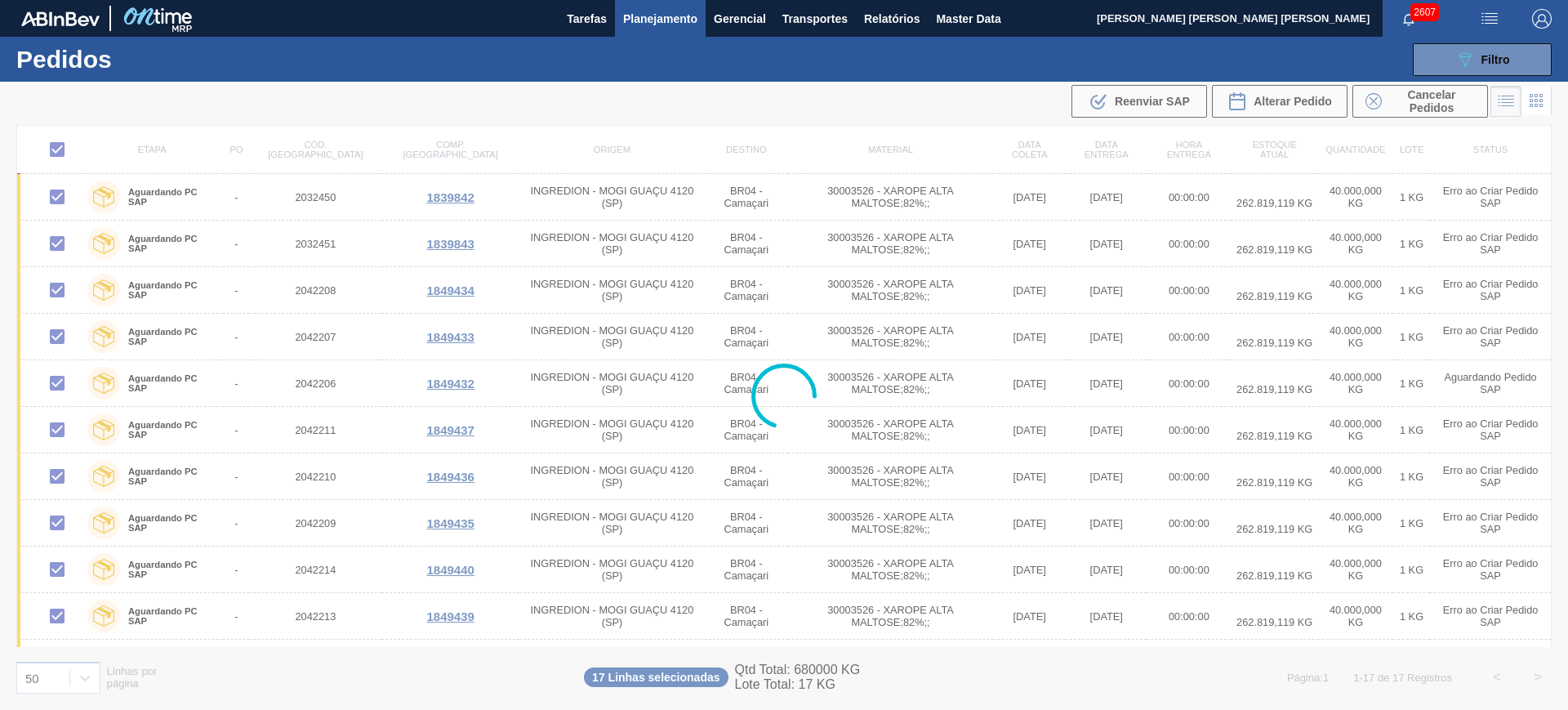
checkbox input "false"
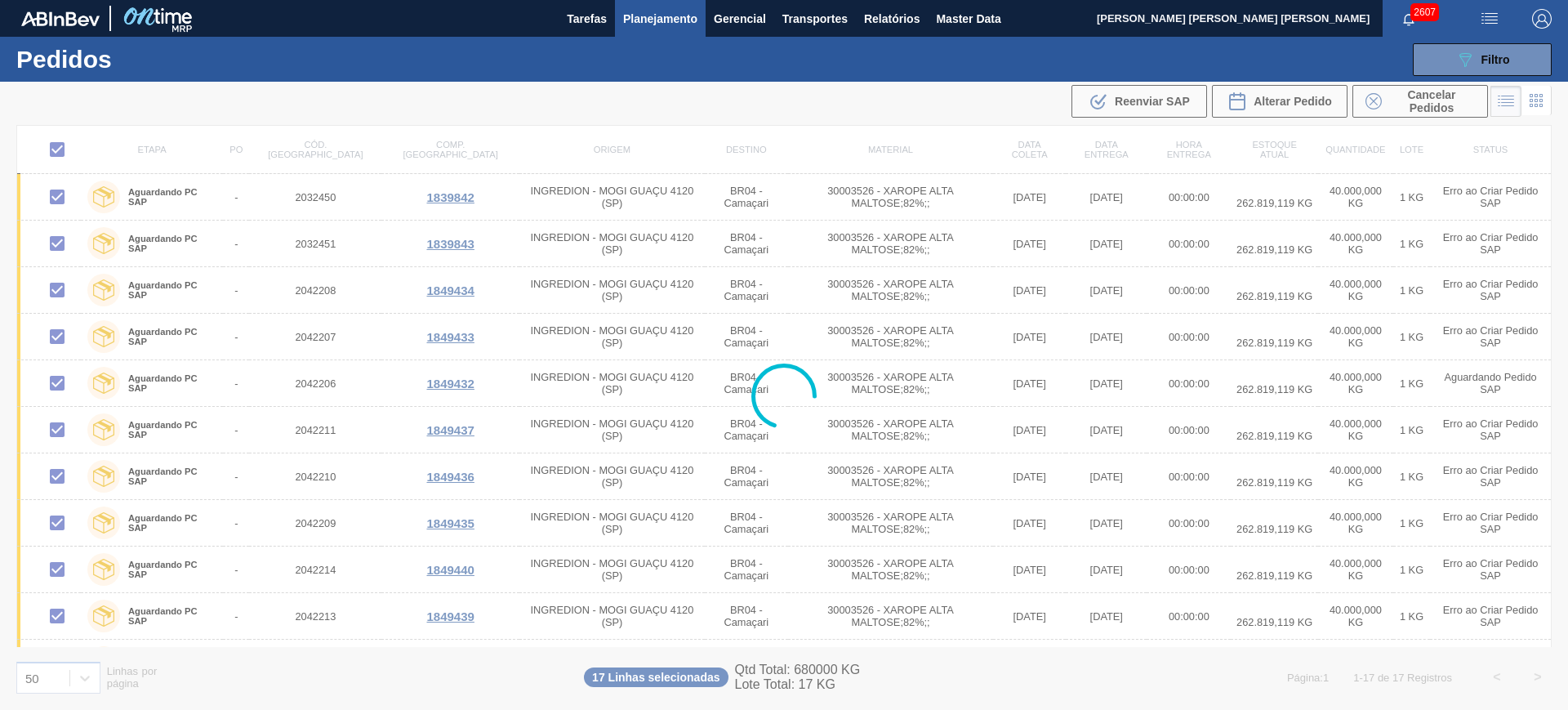
checkbox input "false"
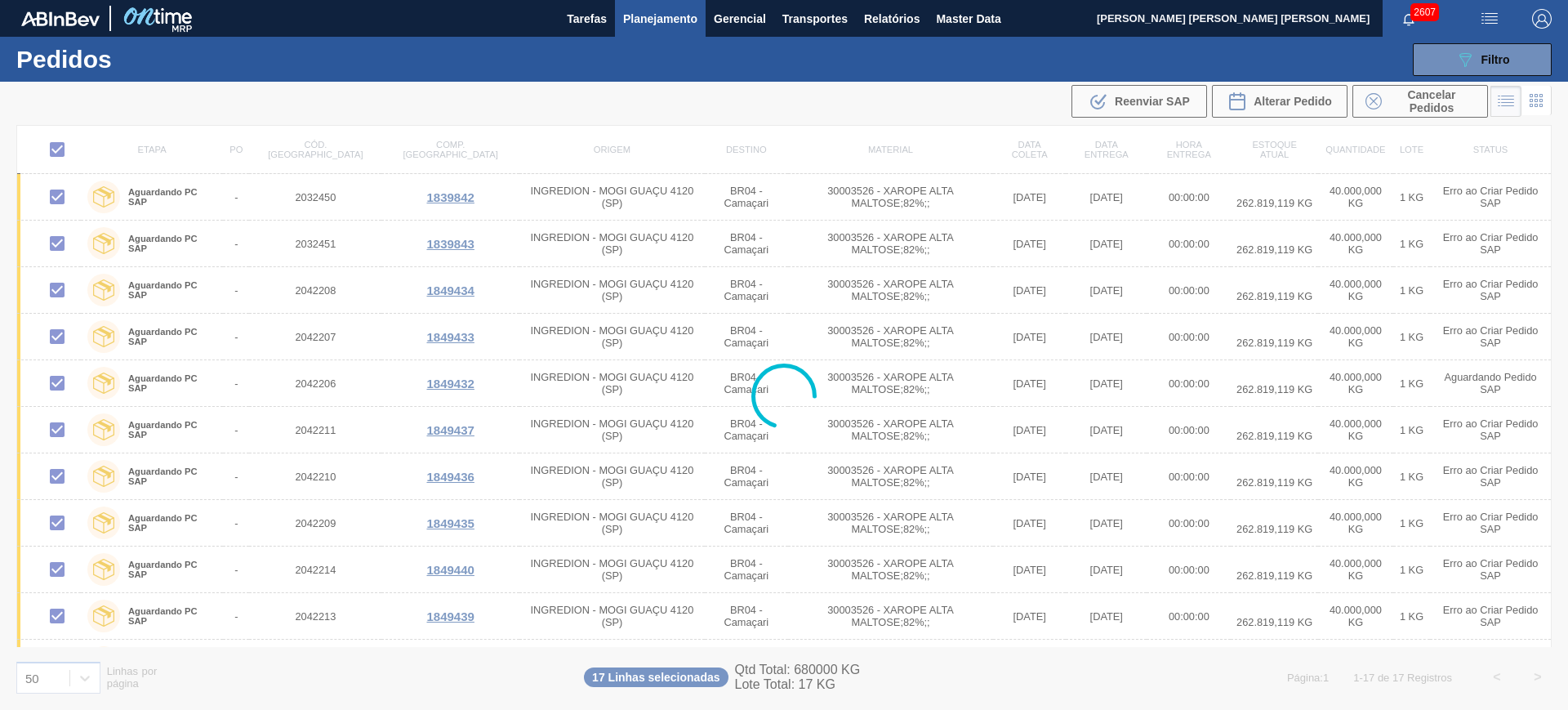
checkbox input "false"
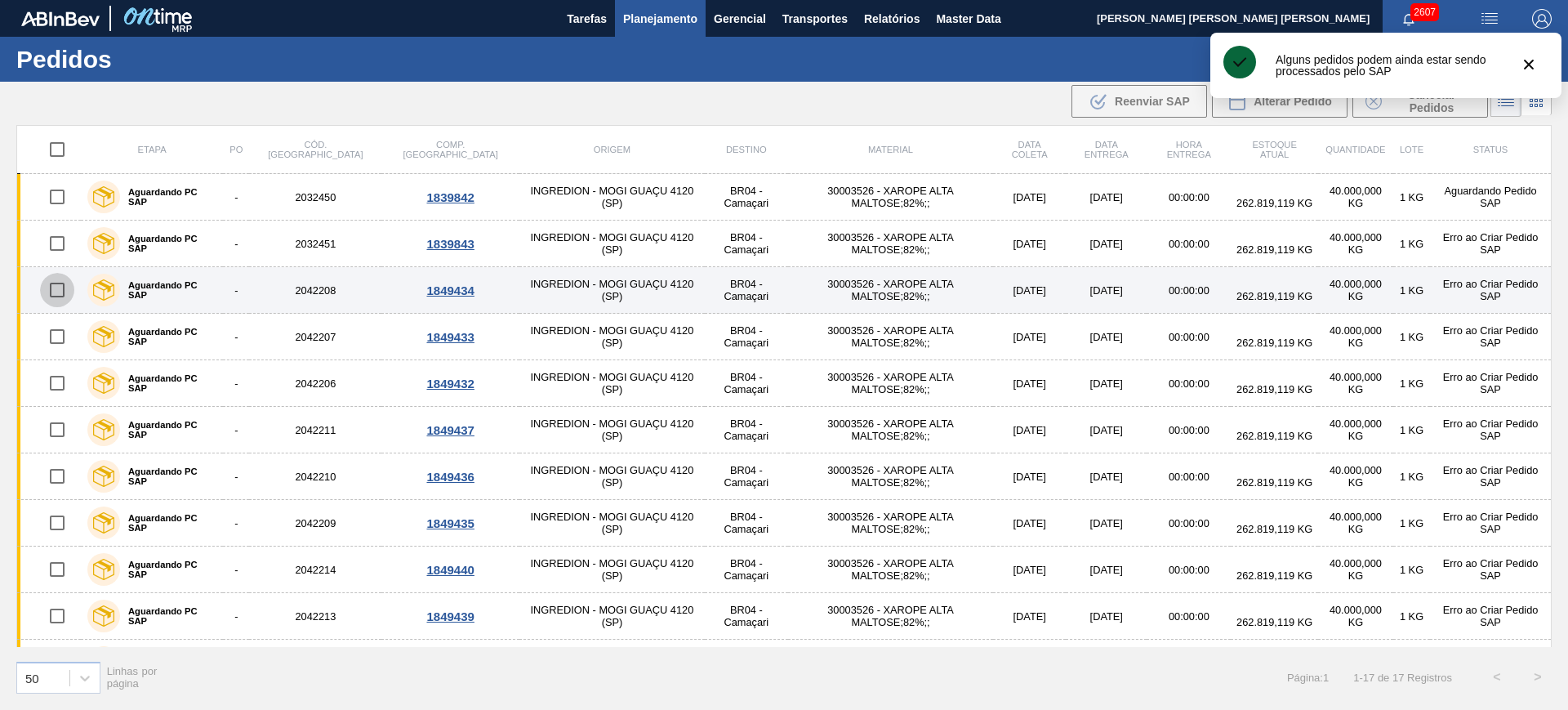
click at [59, 291] on input "checkbox" at bounding box center [58, 290] width 34 height 34
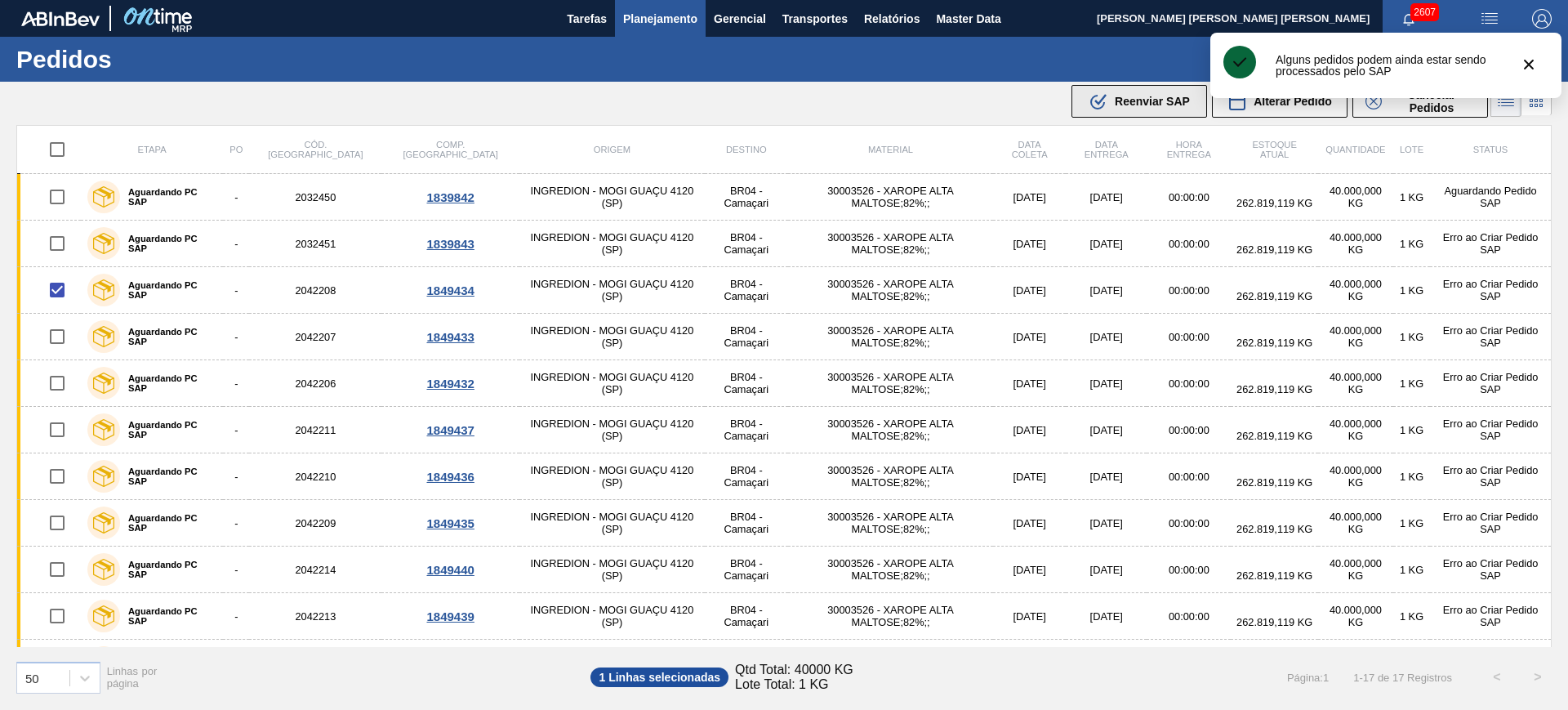
click at [1141, 96] on span "Reenviar SAP" at bounding box center [1152, 101] width 75 height 13
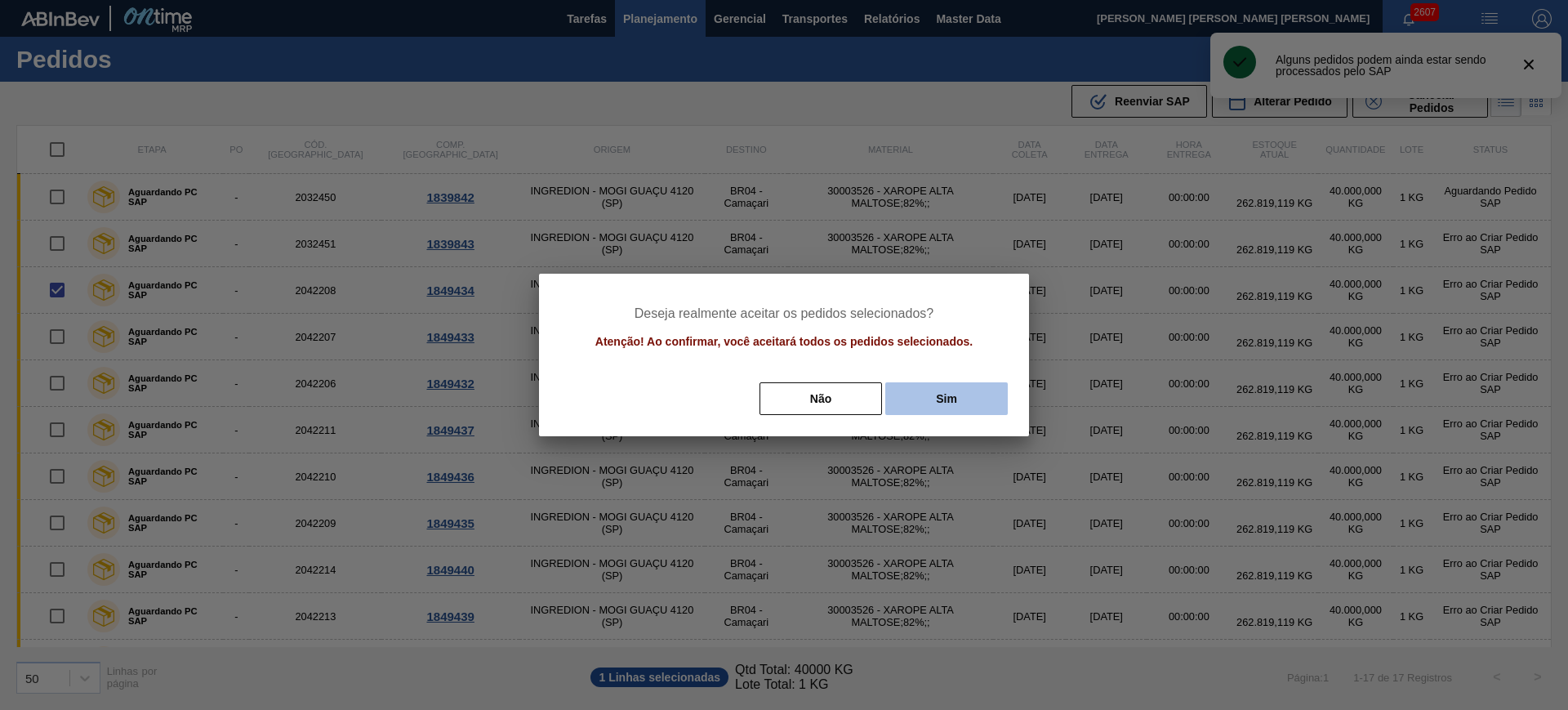
click at [927, 403] on button "Sim" at bounding box center [946, 398] width 122 height 33
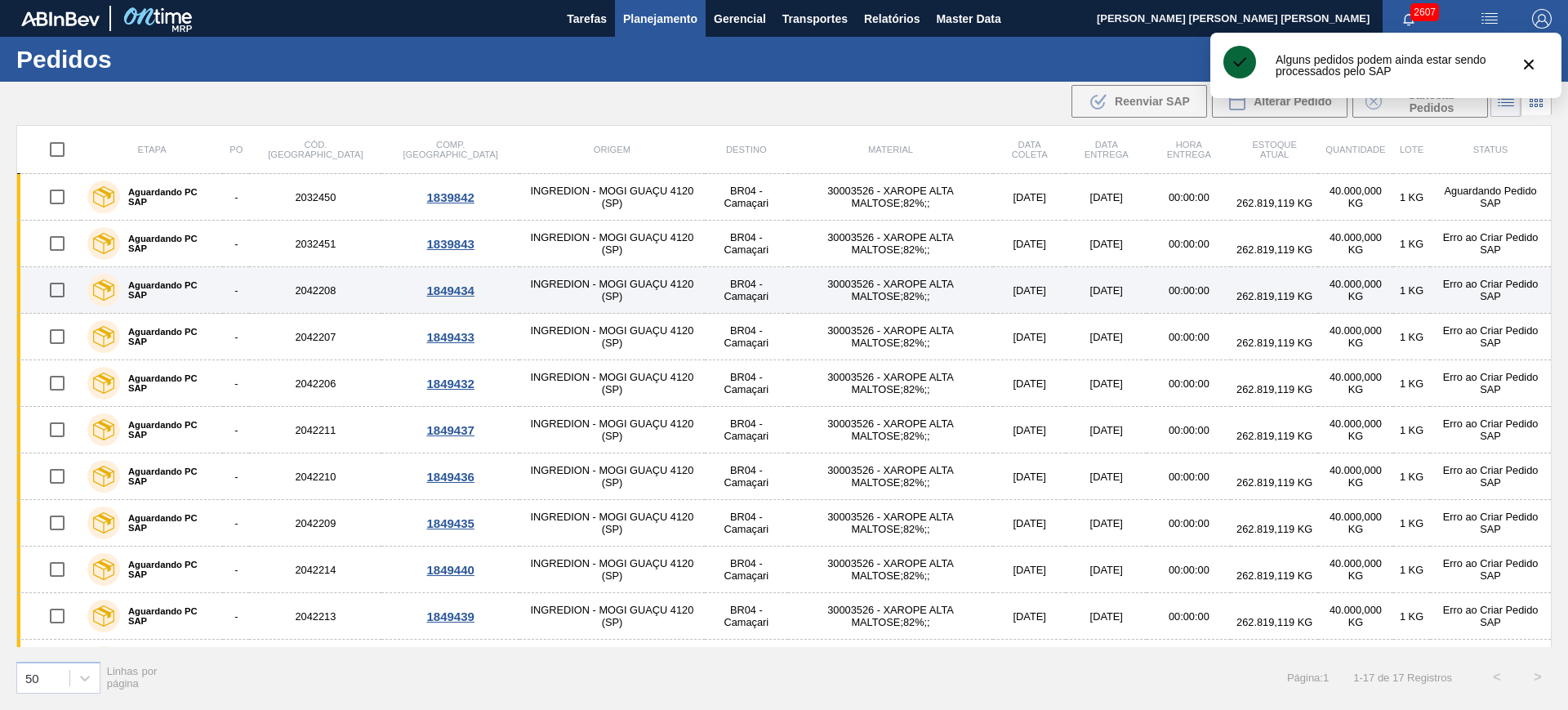
click at [60, 296] on input "checkbox" at bounding box center [58, 290] width 34 height 34
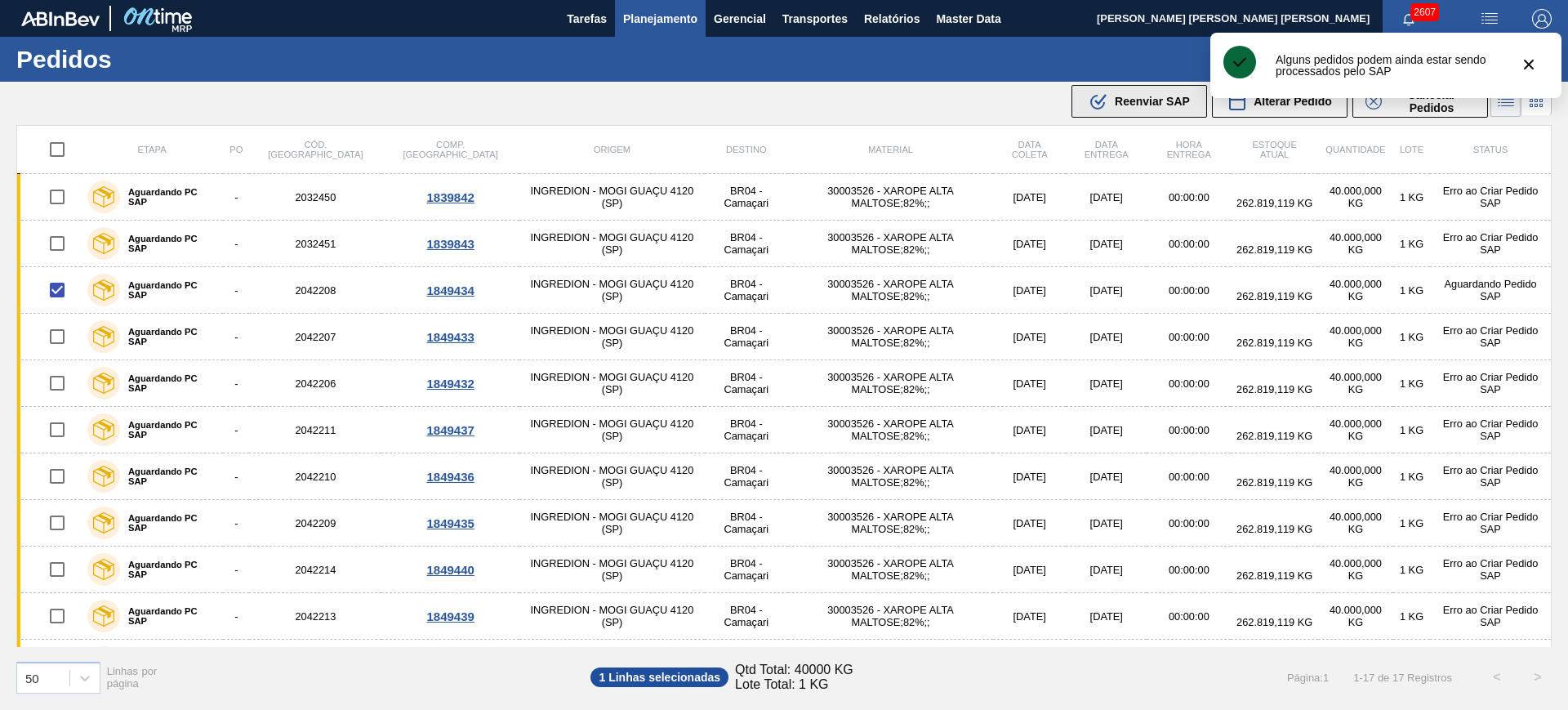
click at [1153, 102] on span "Reenviar SAP" at bounding box center [1152, 101] width 75 height 13
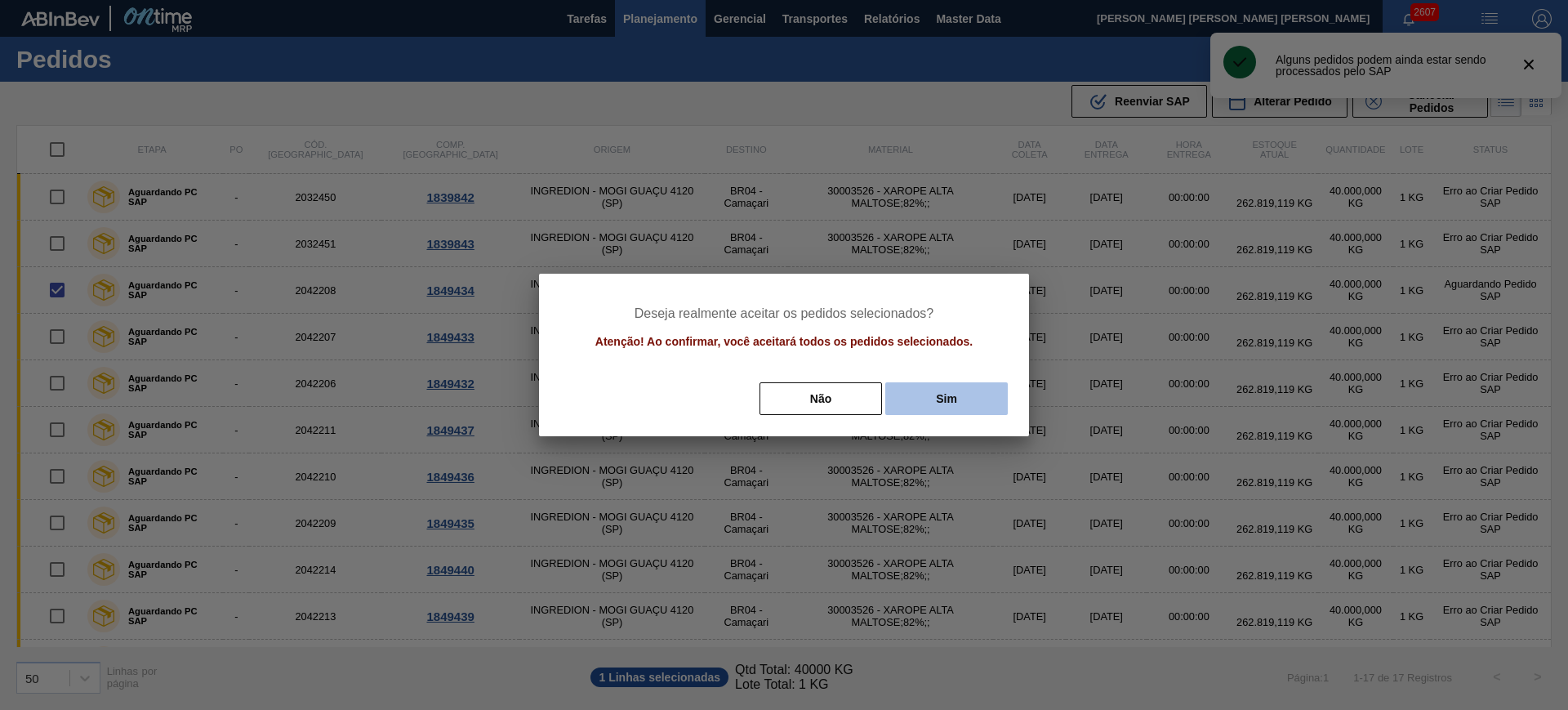
click at [972, 398] on button "Sim" at bounding box center [946, 398] width 122 height 33
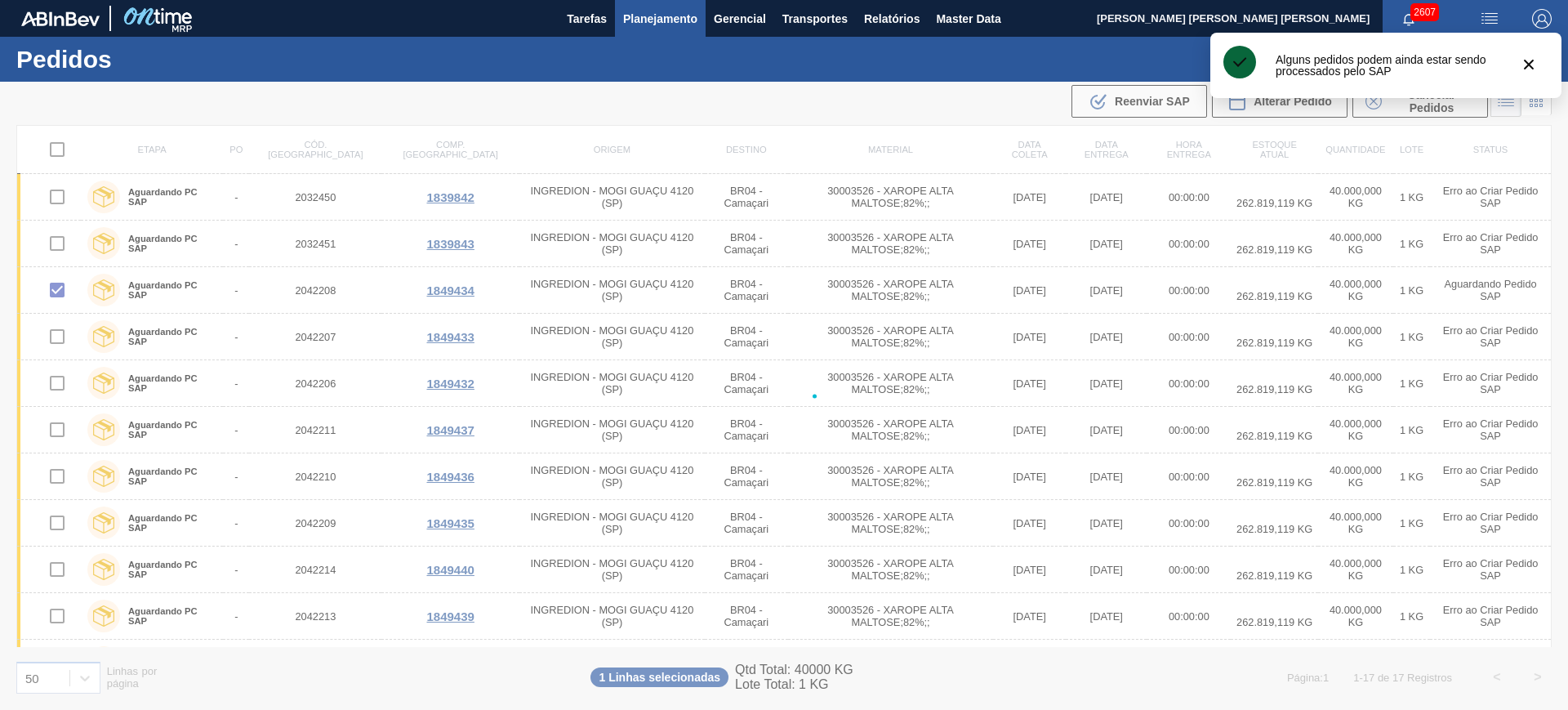
checkbox input "false"
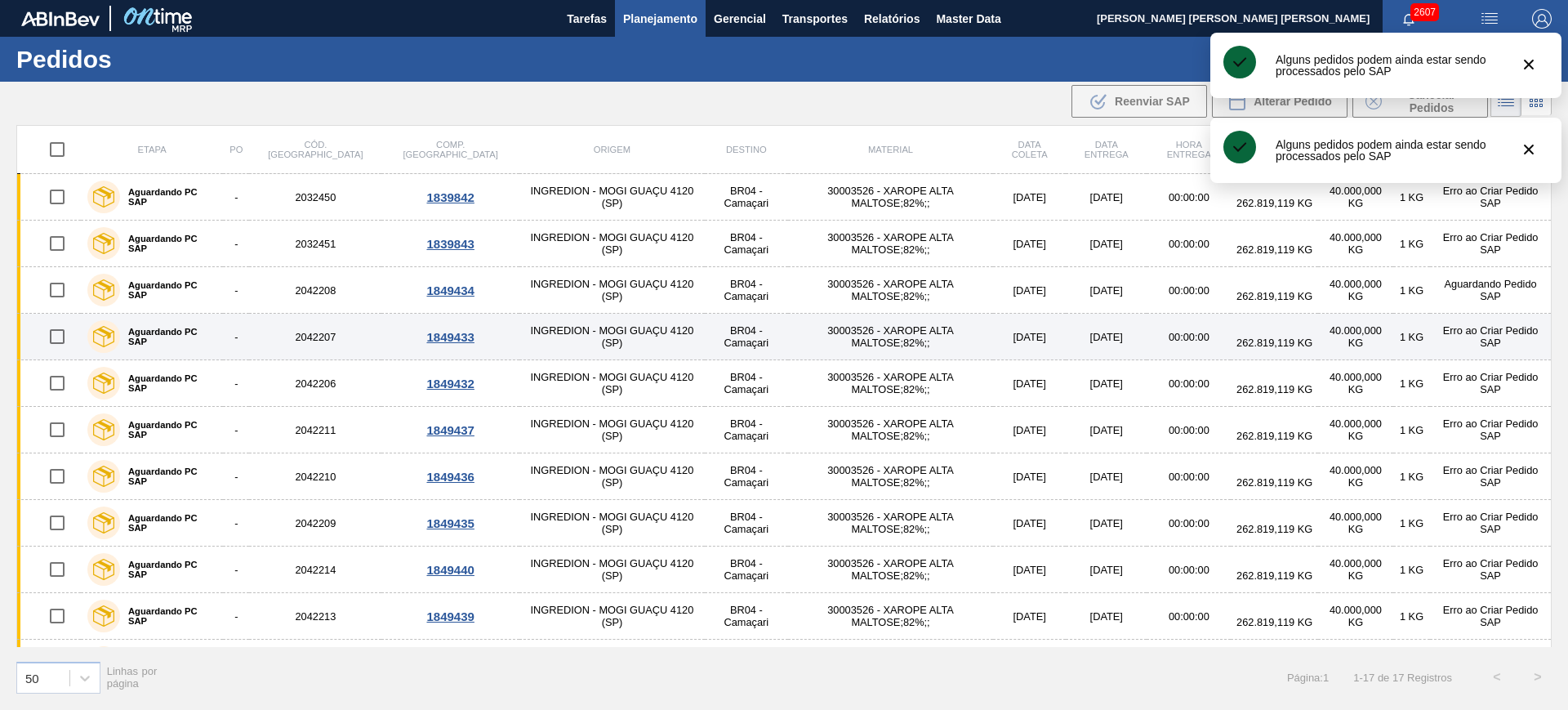
click at [62, 336] on input "checkbox" at bounding box center [58, 336] width 34 height 34
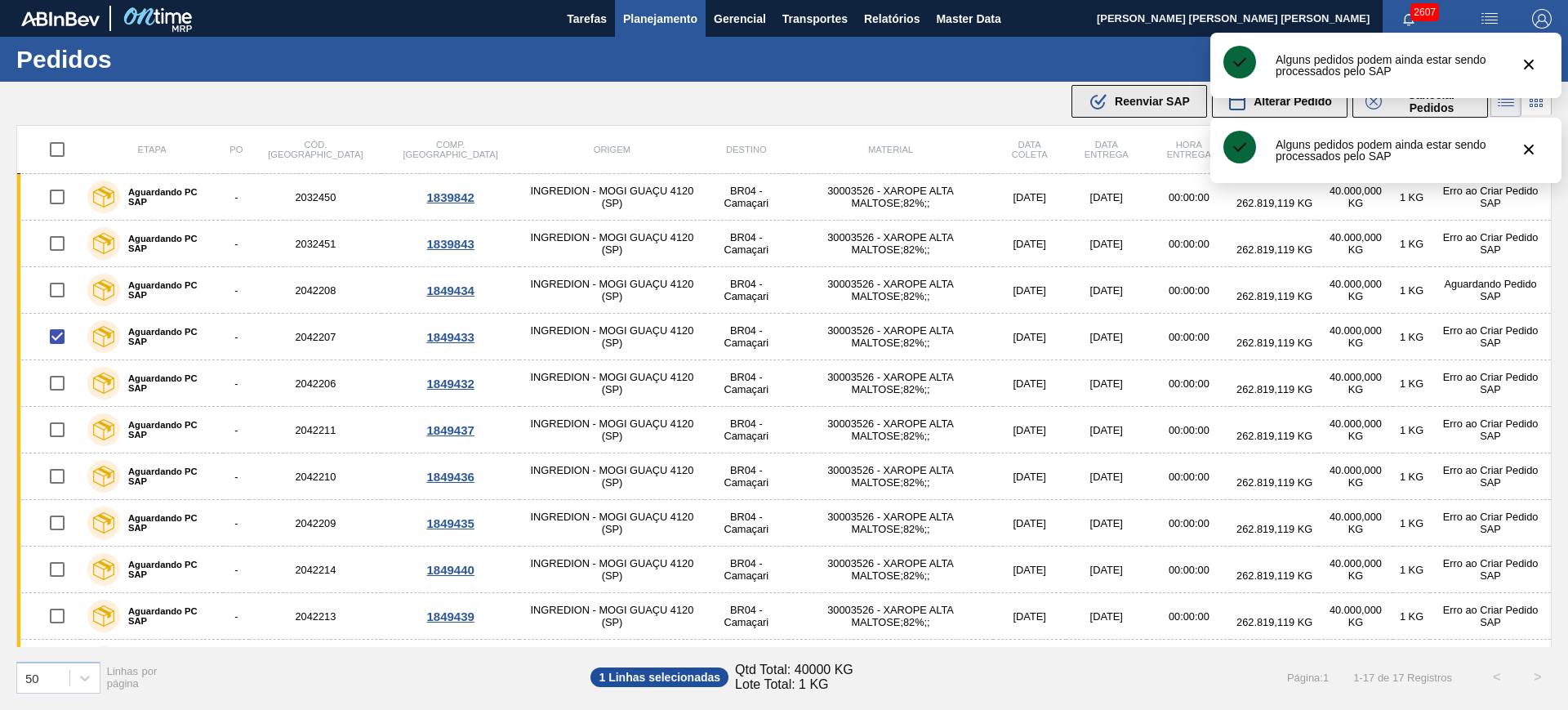
click at [1145, 102] on span "Reenviar SAP" at bounding box center [1152, 101] width 75 height 13
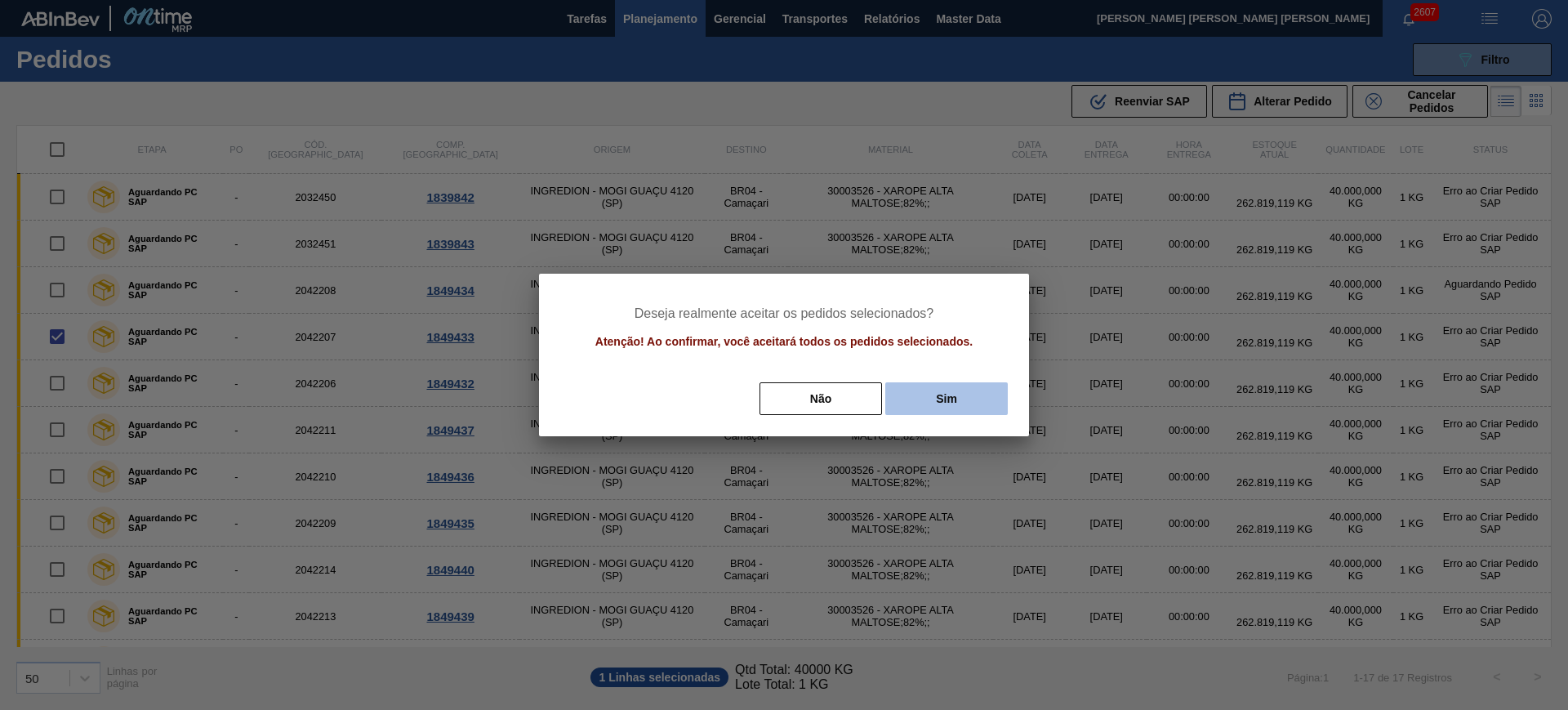
click at [992, 393] on button "Sim" at bounding box center [946, 398] width 122 height 33
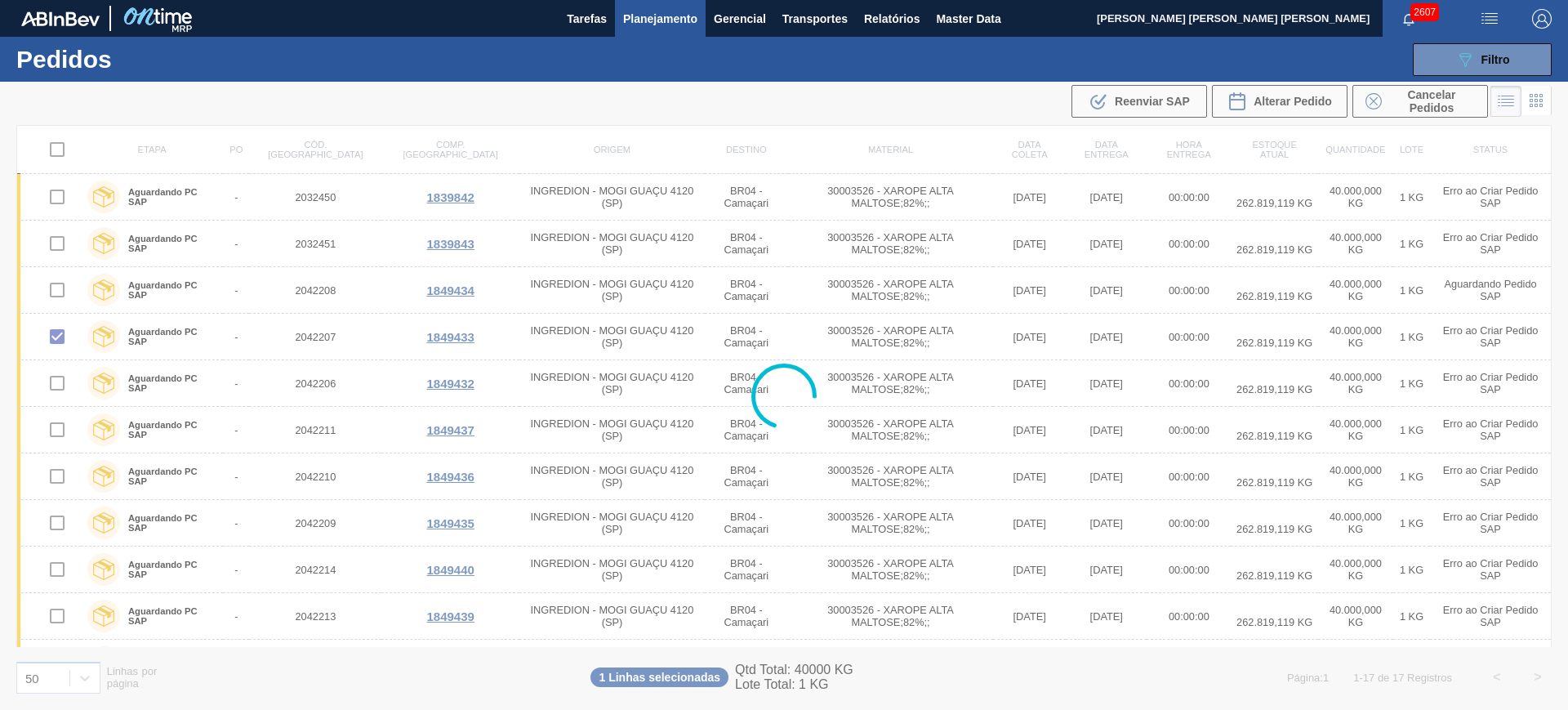
checkbox input "false"
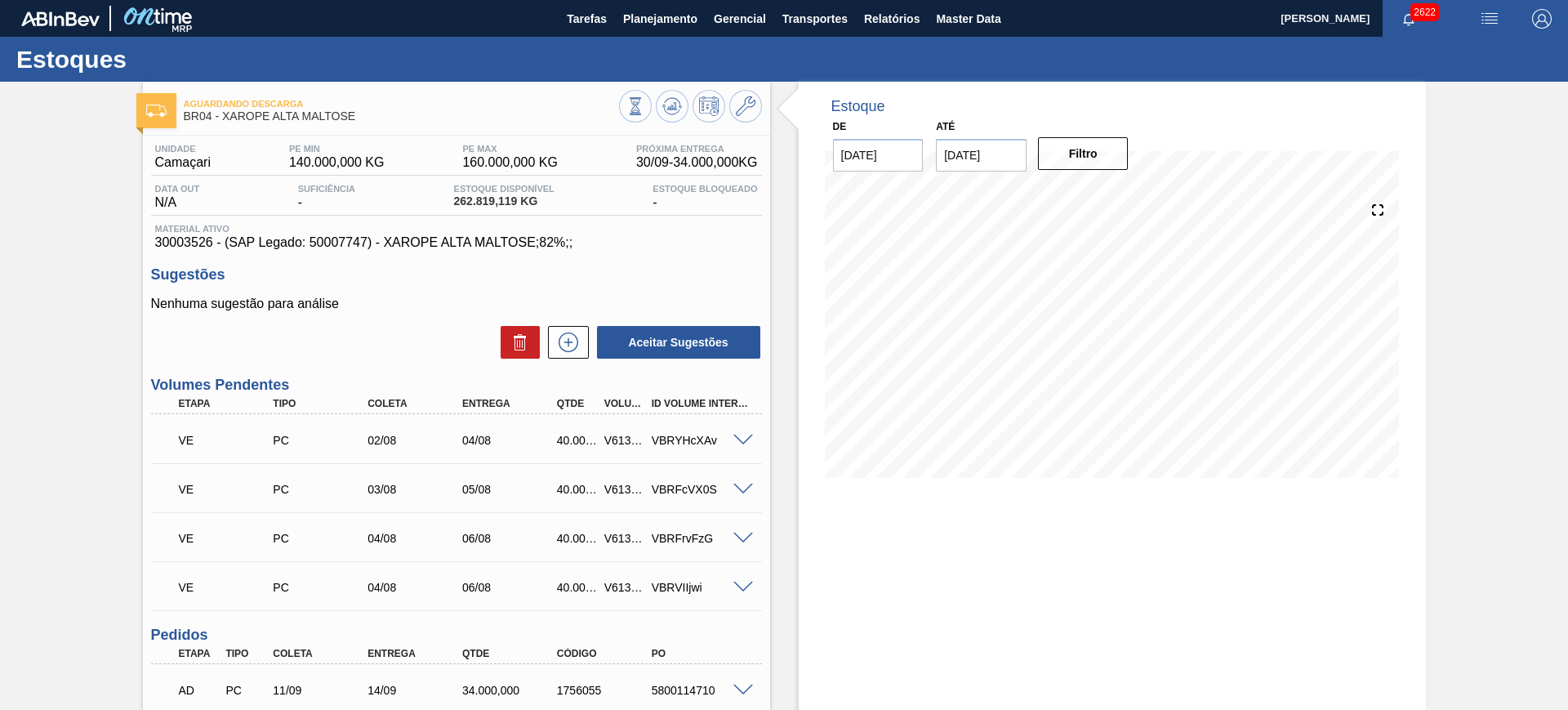
scroll to position [102, 0]
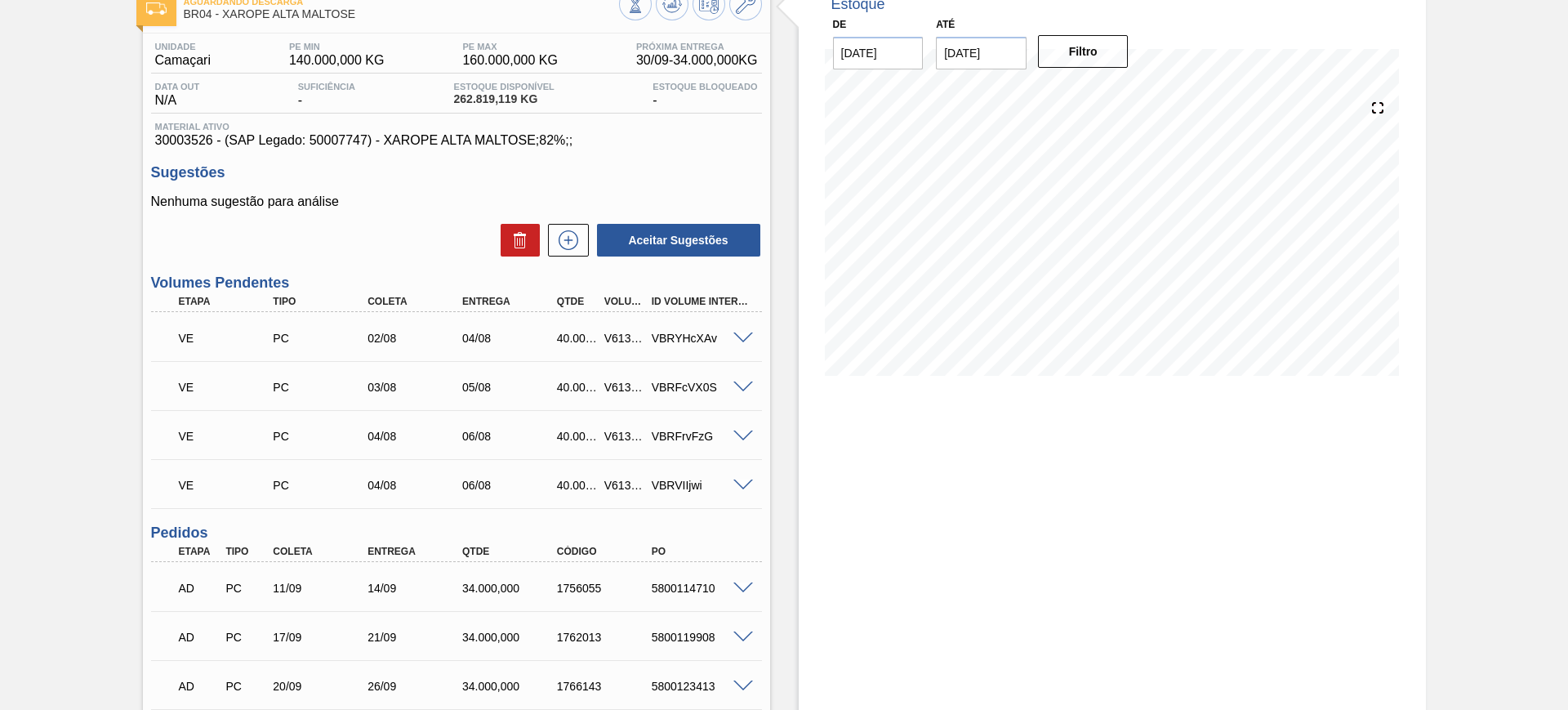
click at [743, 334] on span at bounding box center [743, 338] width 20 height 12
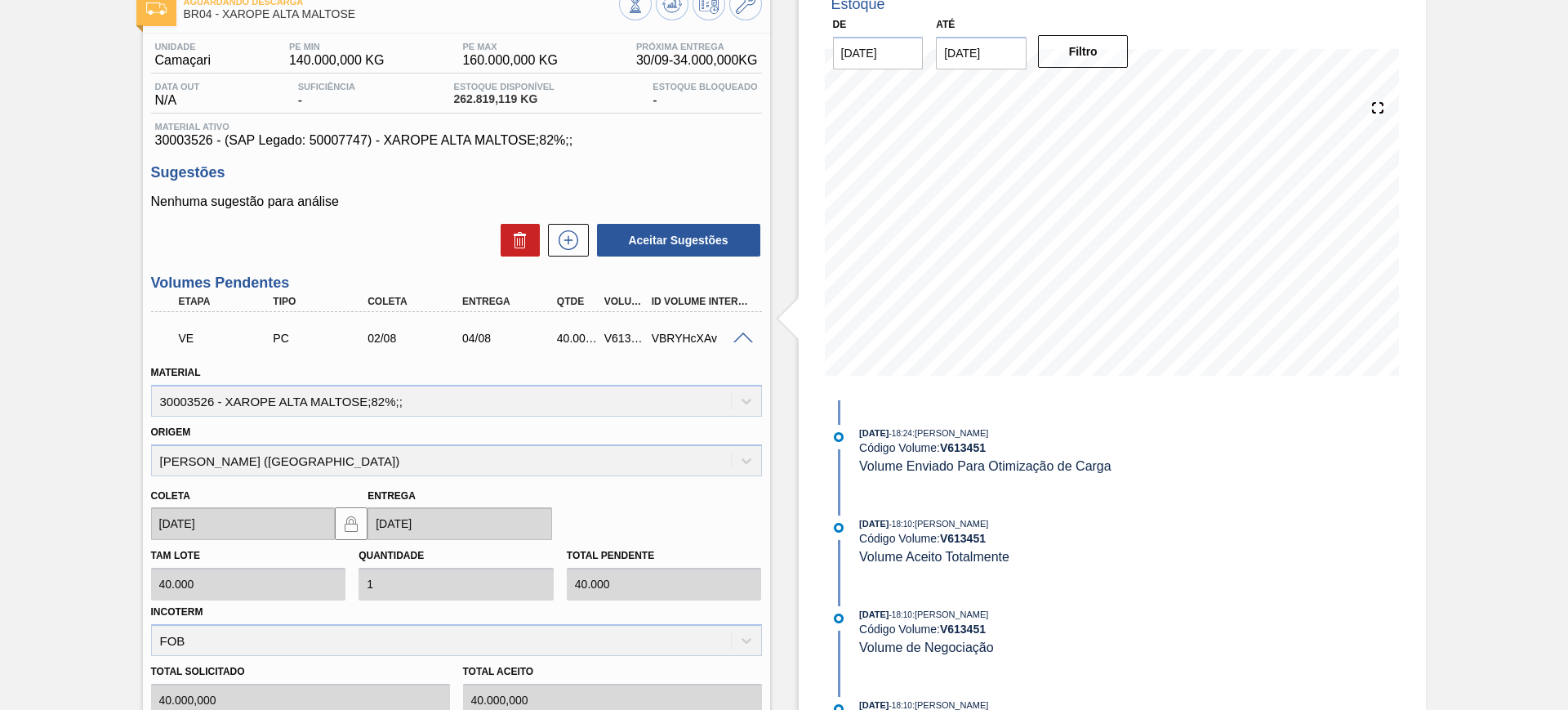
click at [746, 335] on span at bounding box center [743, 338] width 20 height 12
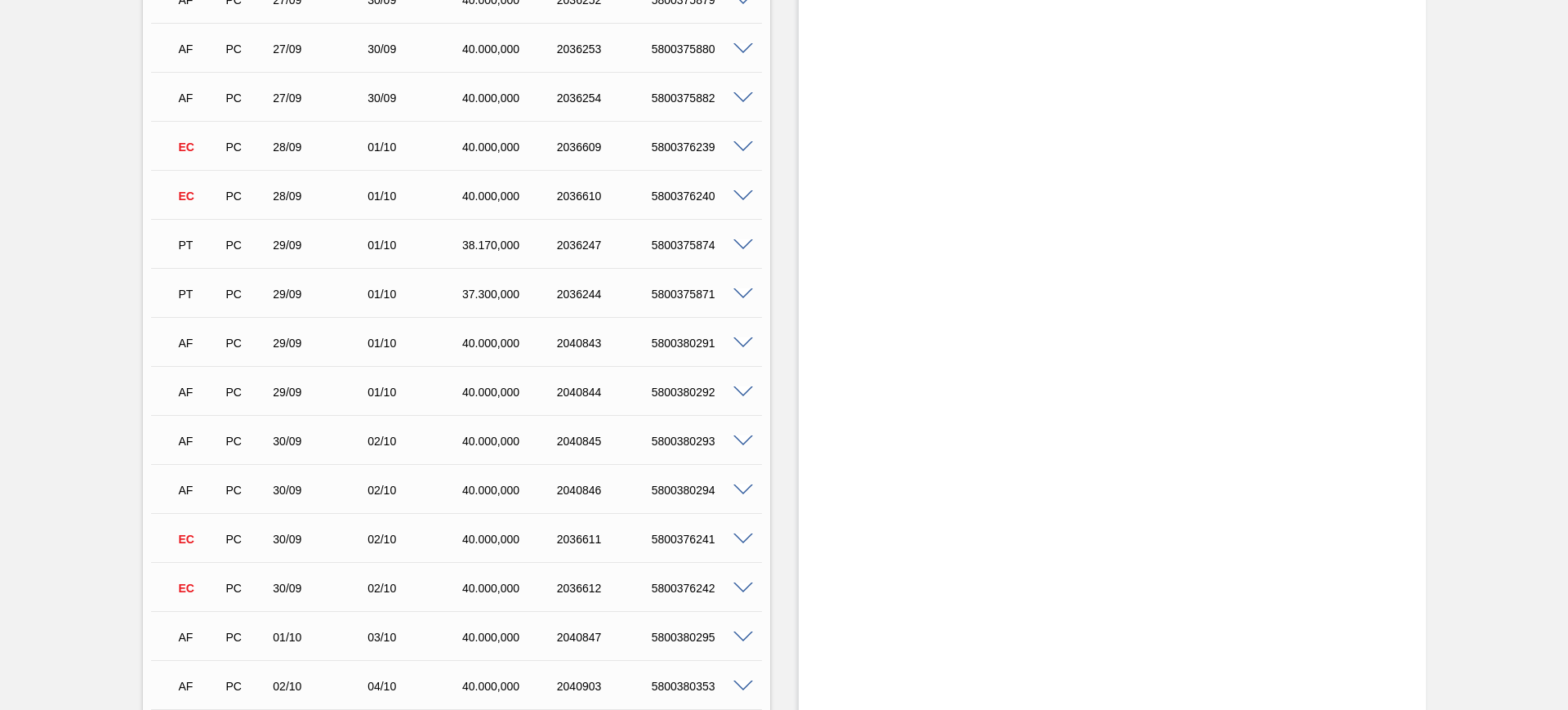
scroll to position [2656, 0]
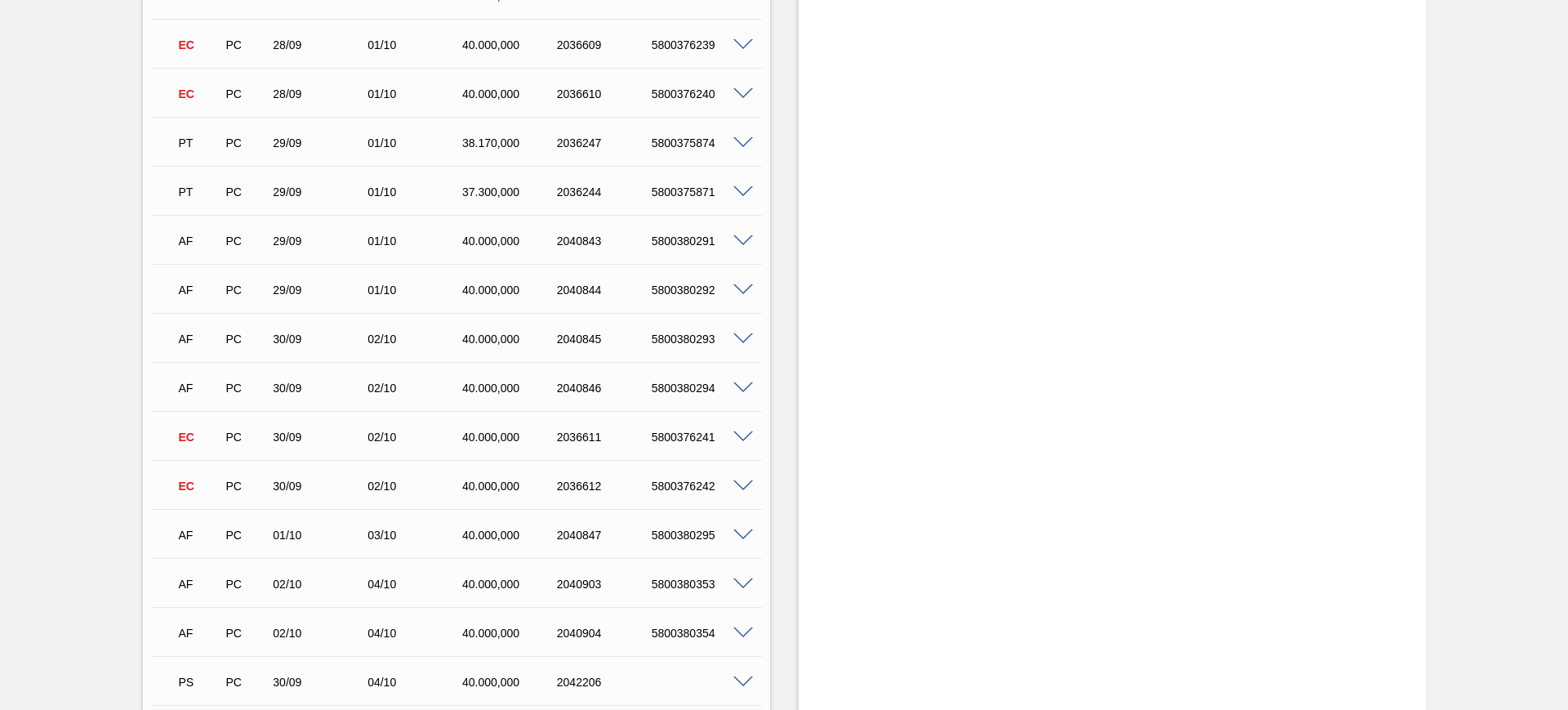
click at [742, 336] on span at bounding box center [743, 339] width 20 height 12
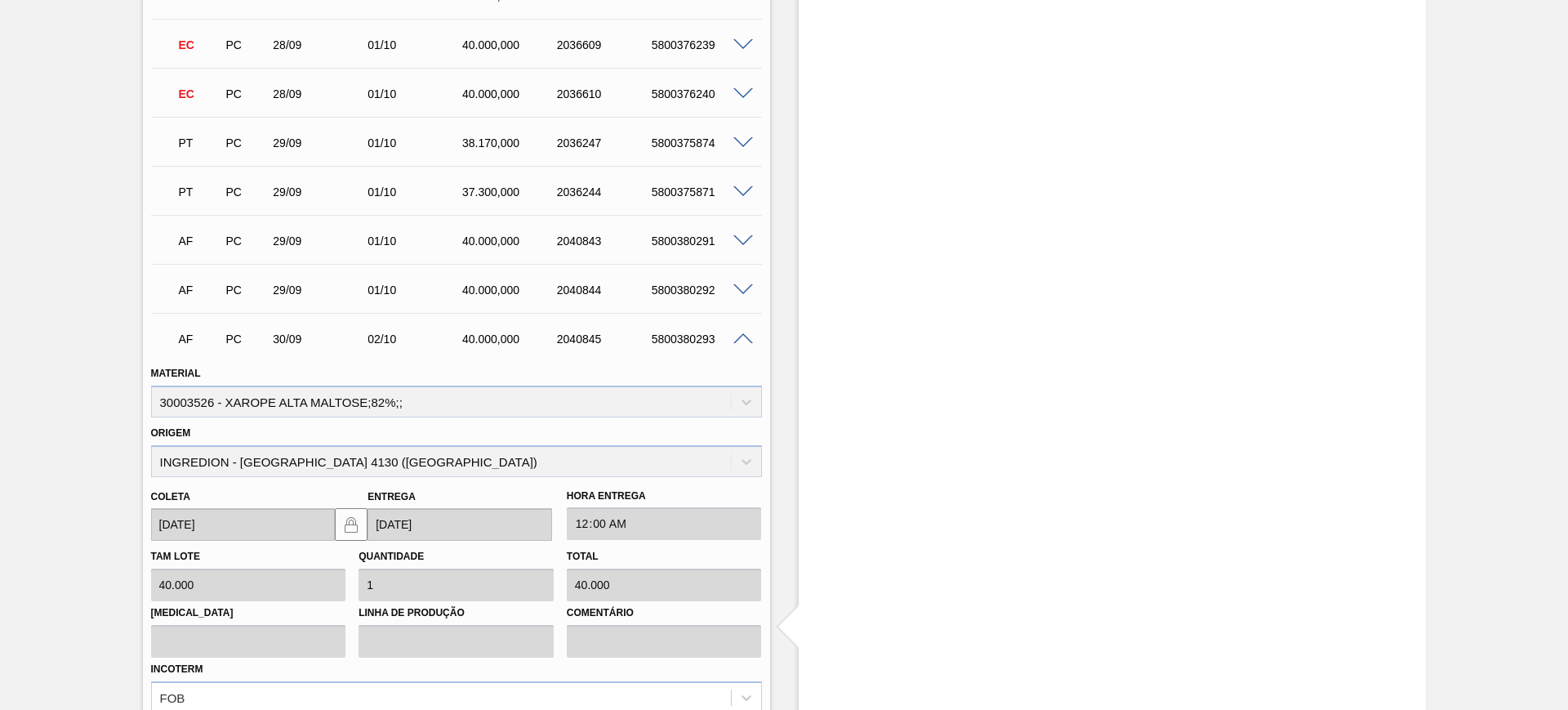
click at [743, 335] on span at bounding box center [743, 339] width 20 height 12
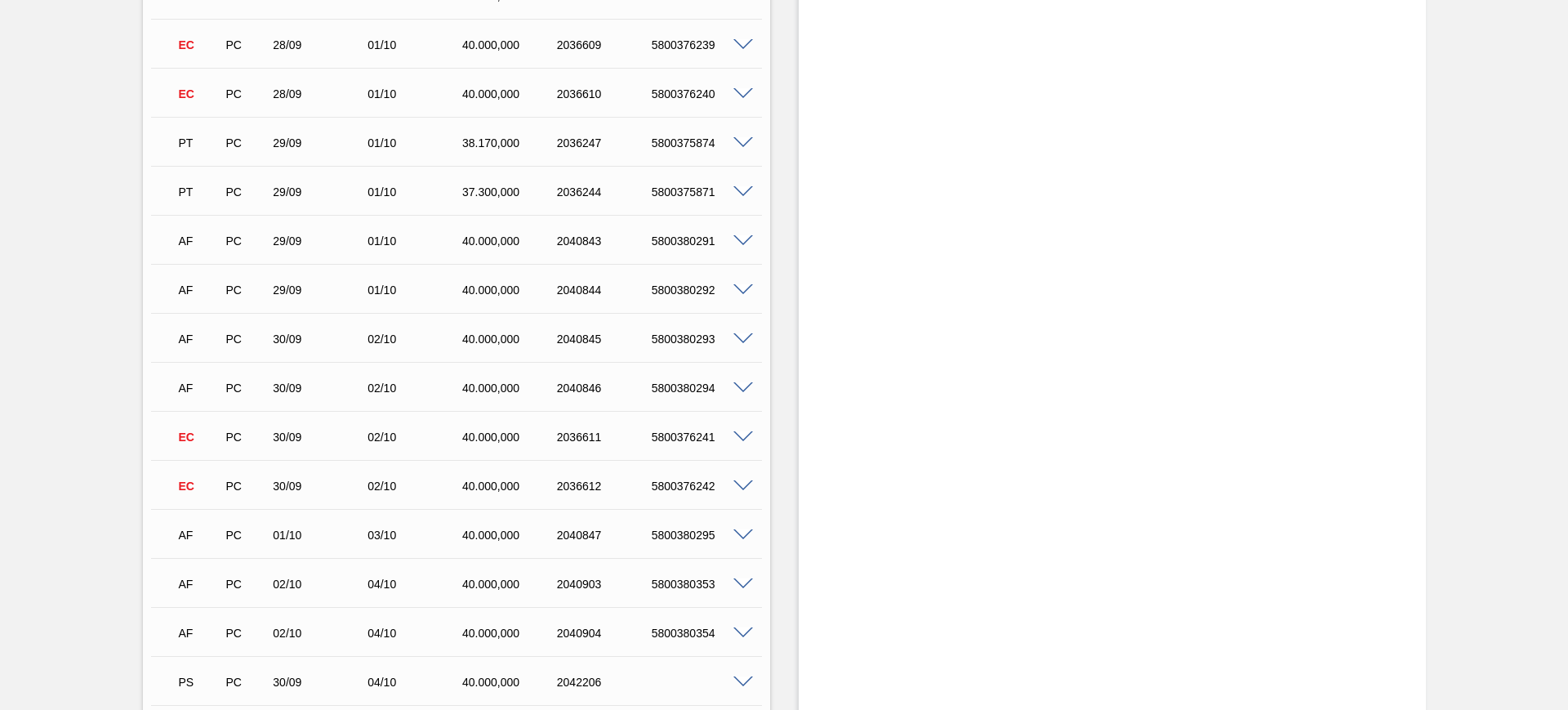
click at [741, 392] on span at bounding box center [743, 388] width 20 height 12
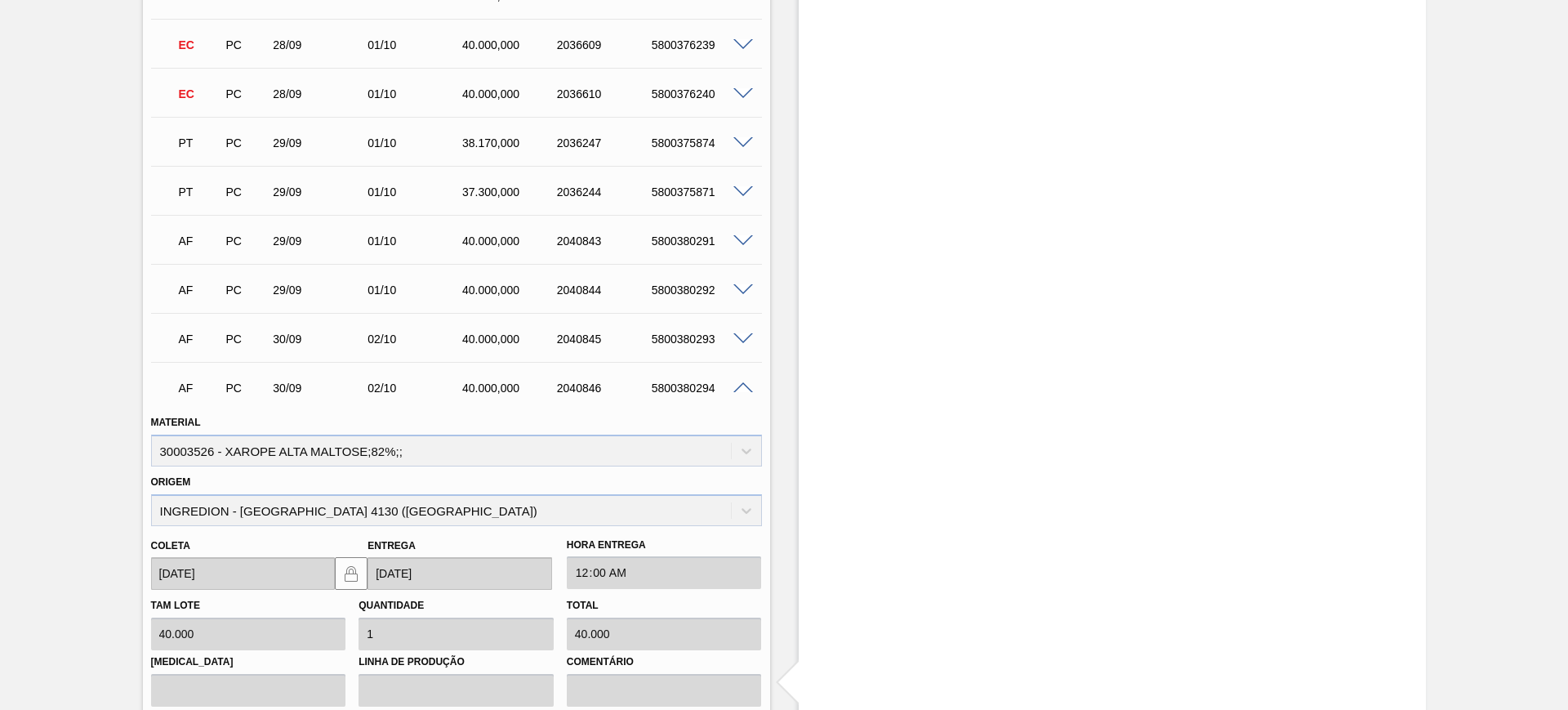
click at [741, 392] on span at bounding box center [743, 388] width 20 height 12
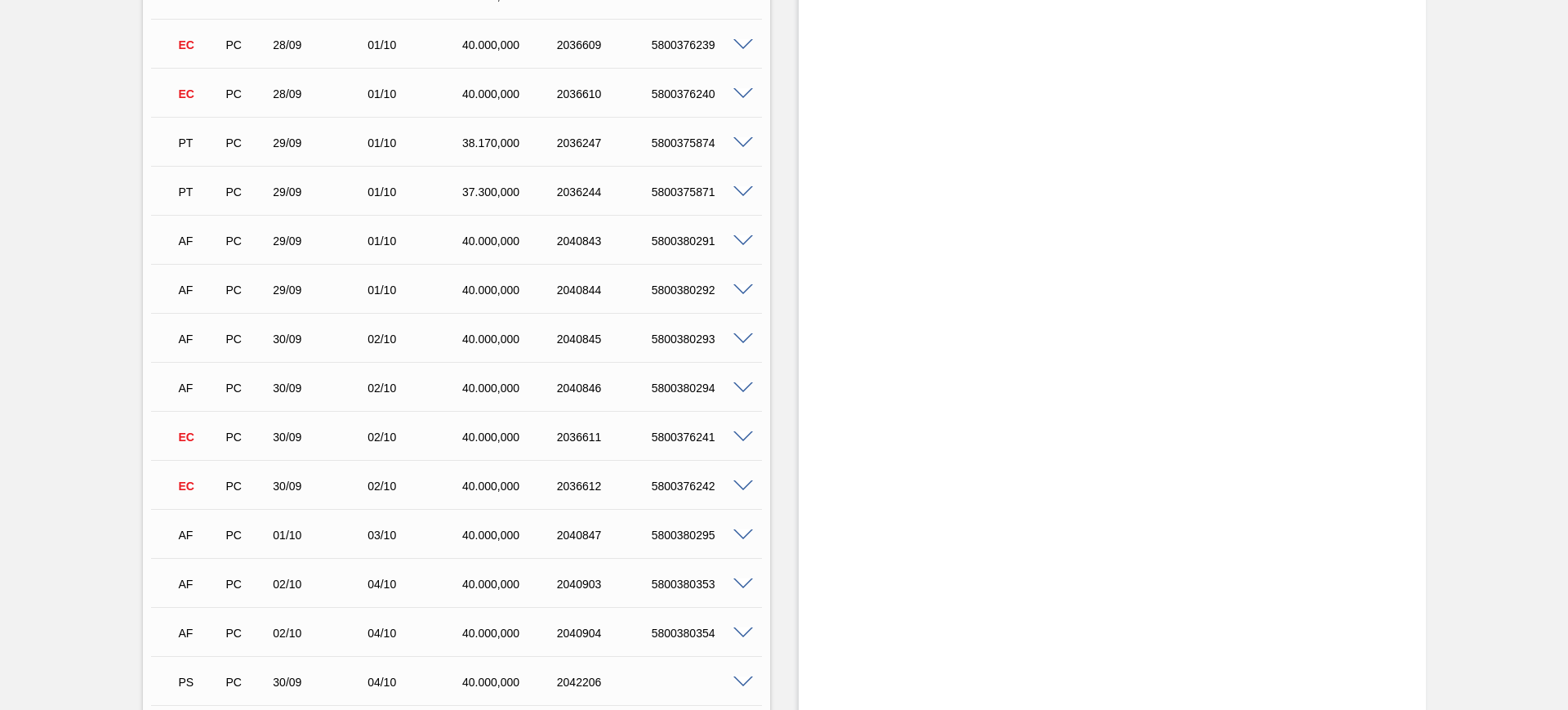
click at [744, 437] on span at bounding box center [743, 437] width 20 height 12
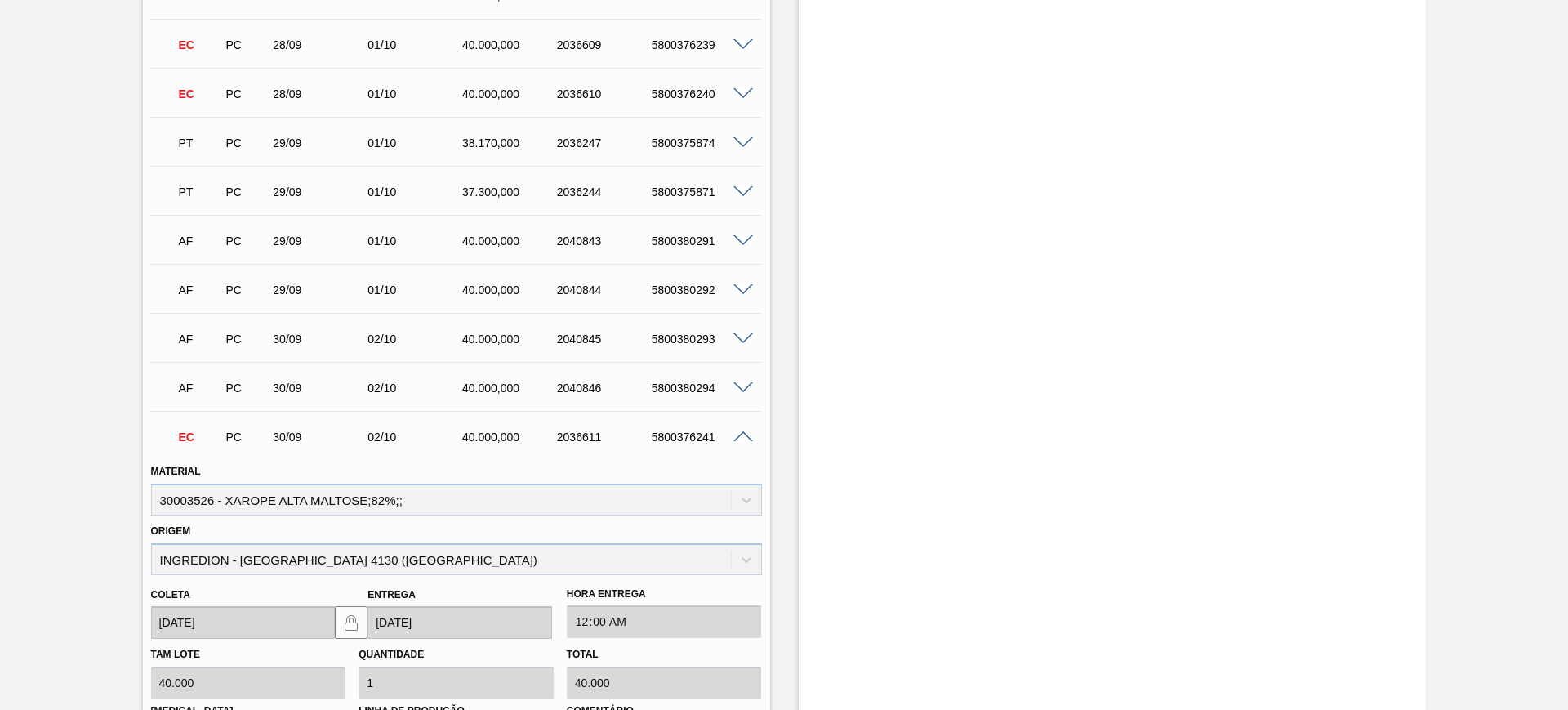
click at [744, 437] on span at bounding box center [743, 437] width 20 height 12
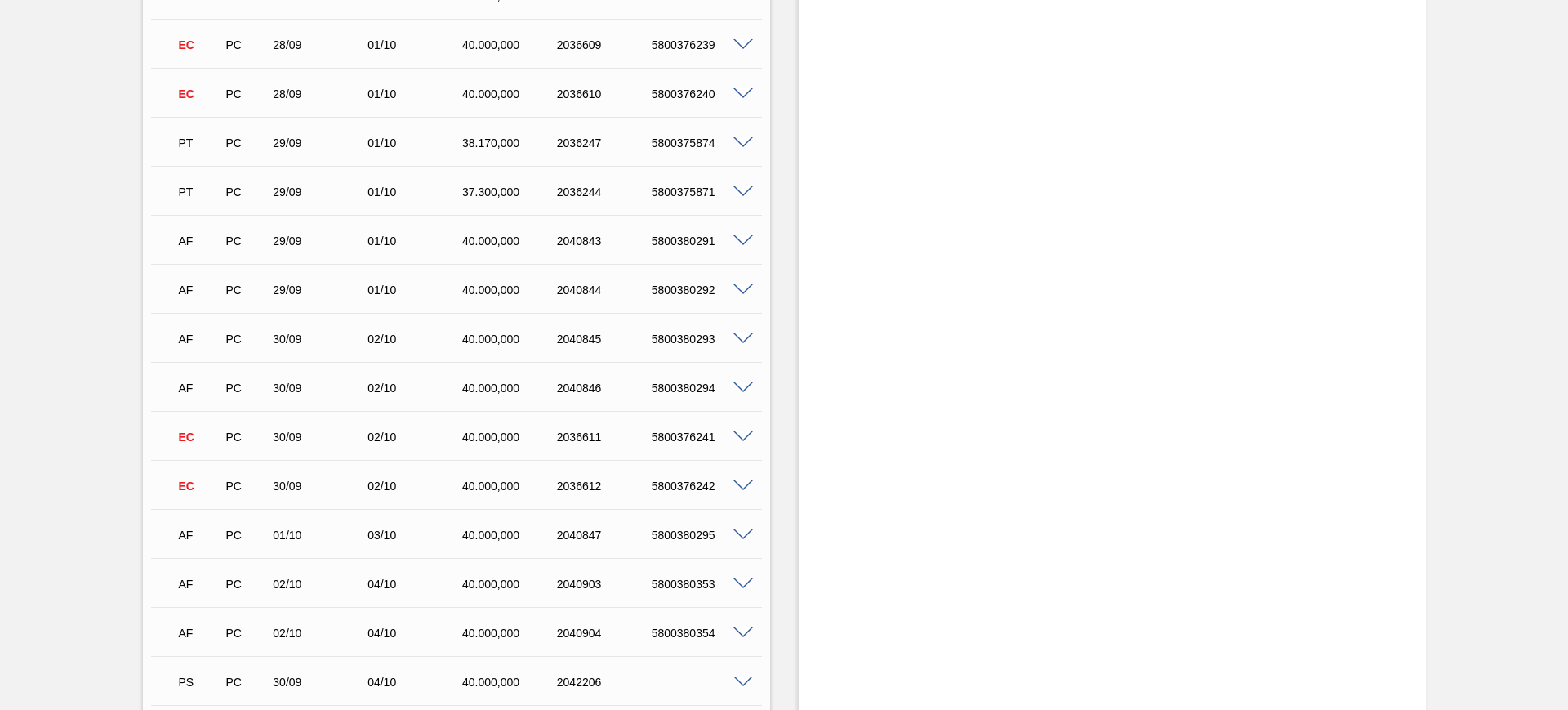
click at [736, 534] on span at bounding box center [743, 535] width 20 height 12
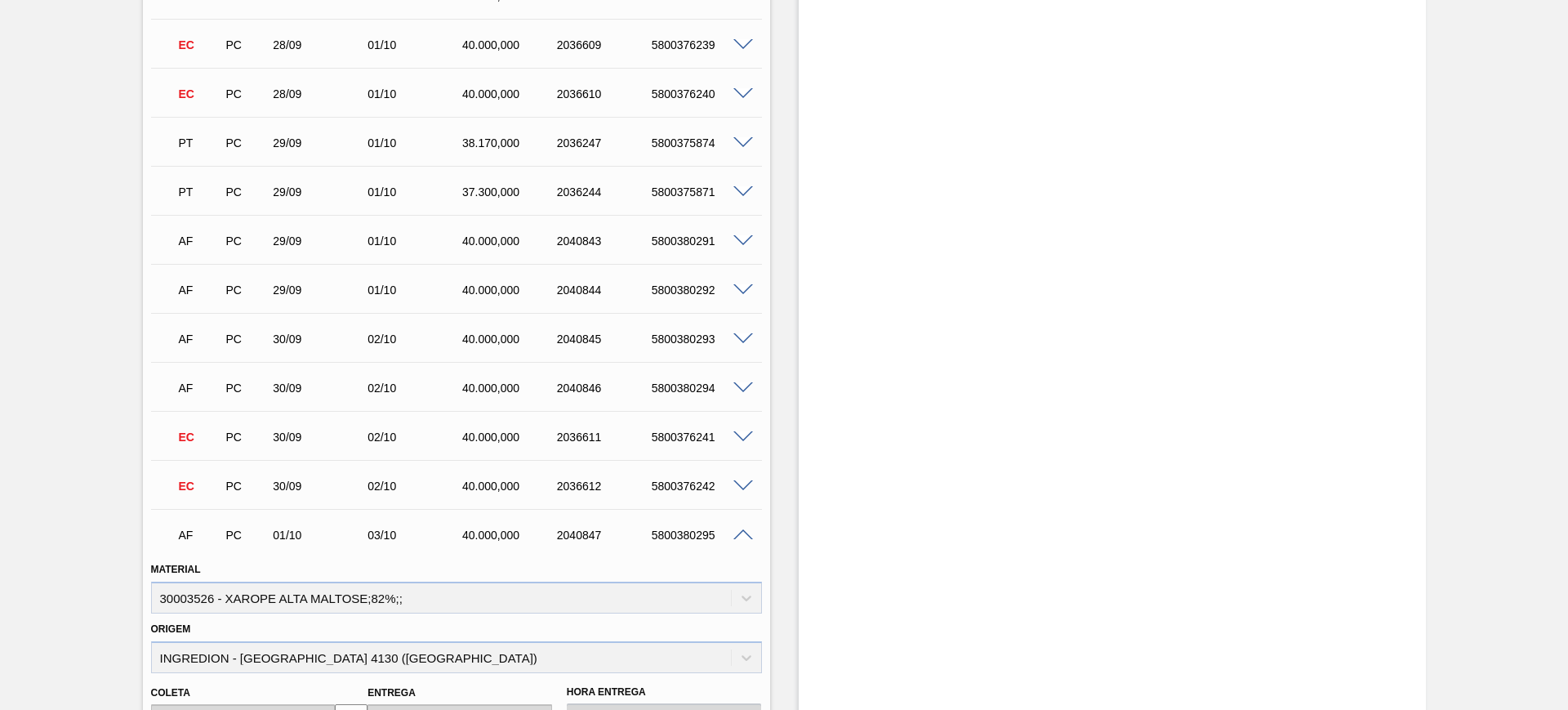
click at [736, 534] on span at bounding box center [743, 535] width 20 height 12
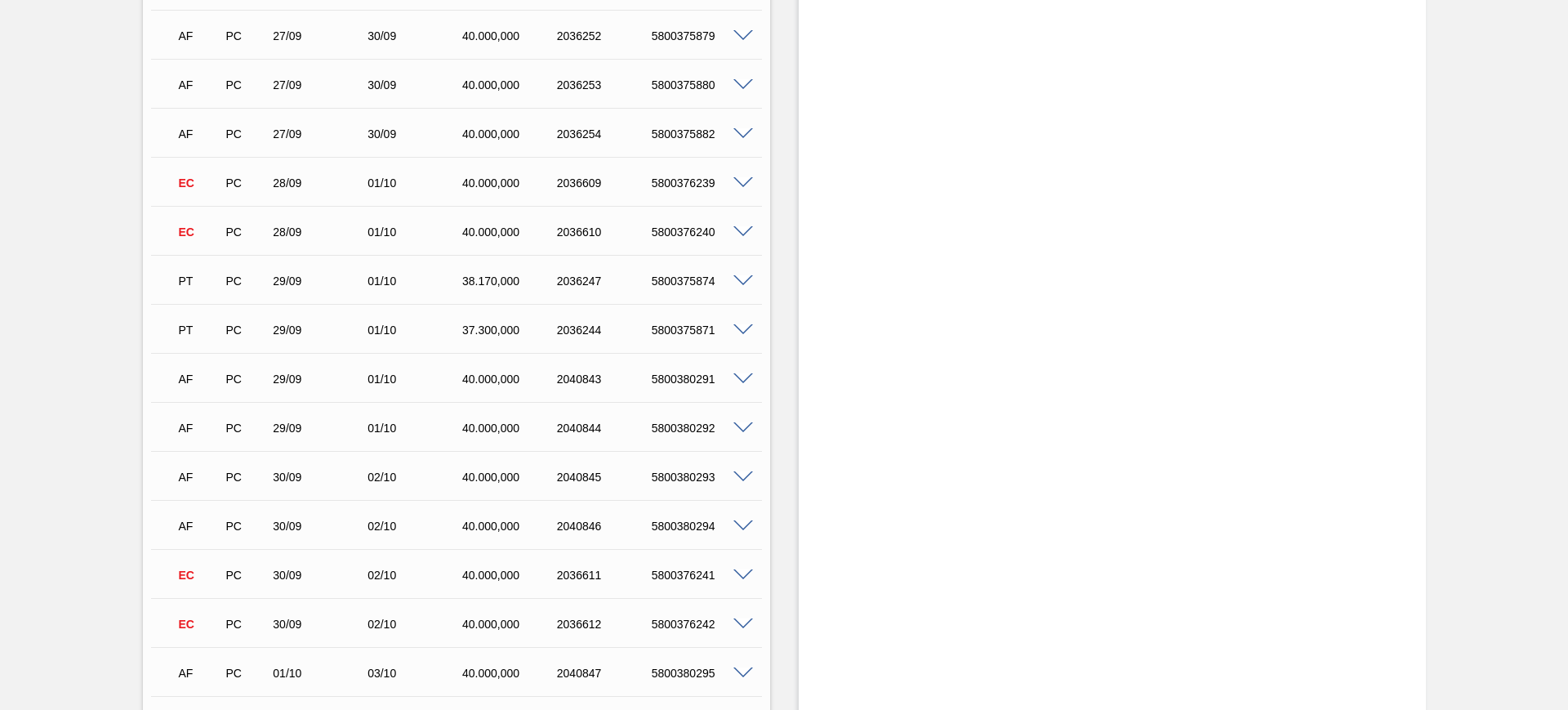
scroll to position [2553, 0]
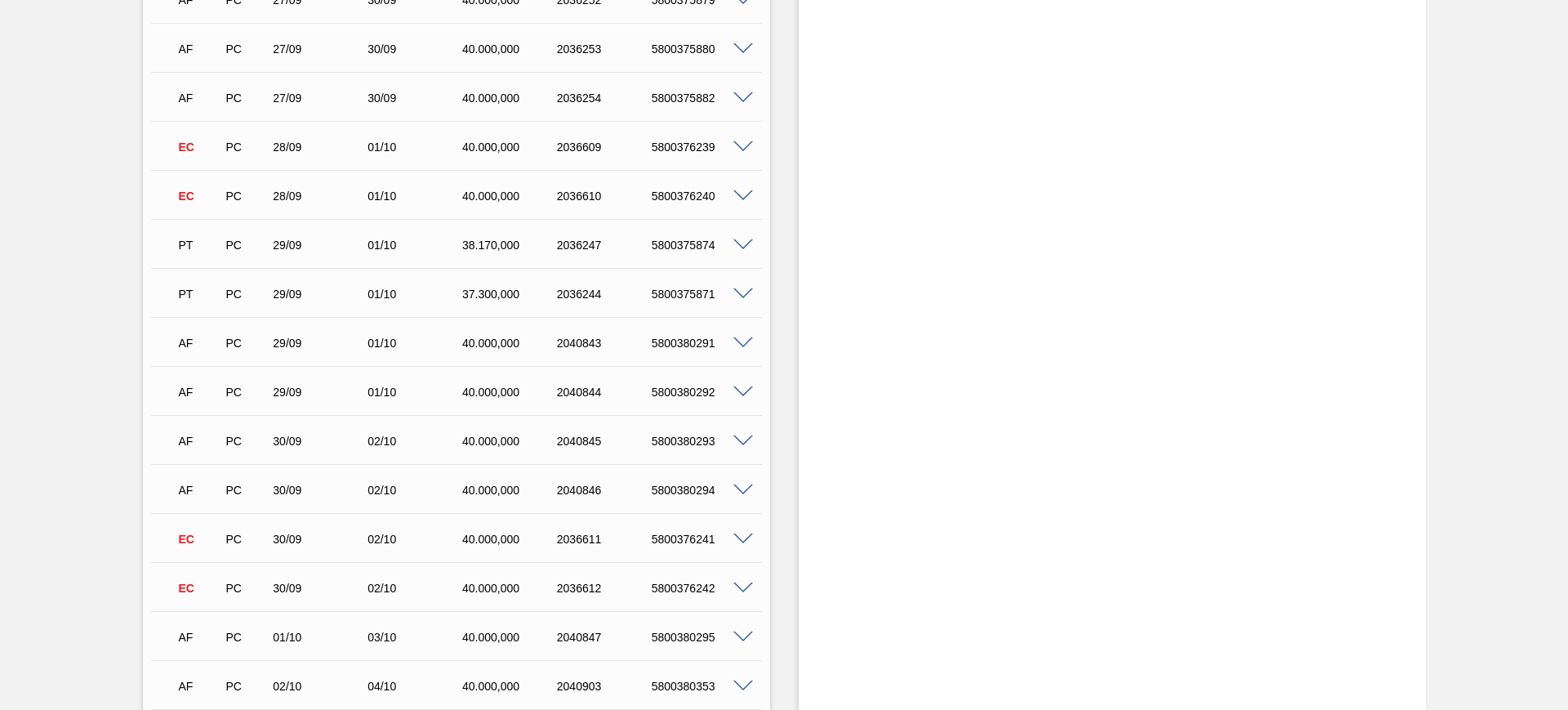
click at [740, 392] on span at bounding box center [743, 392] width 20 height 12
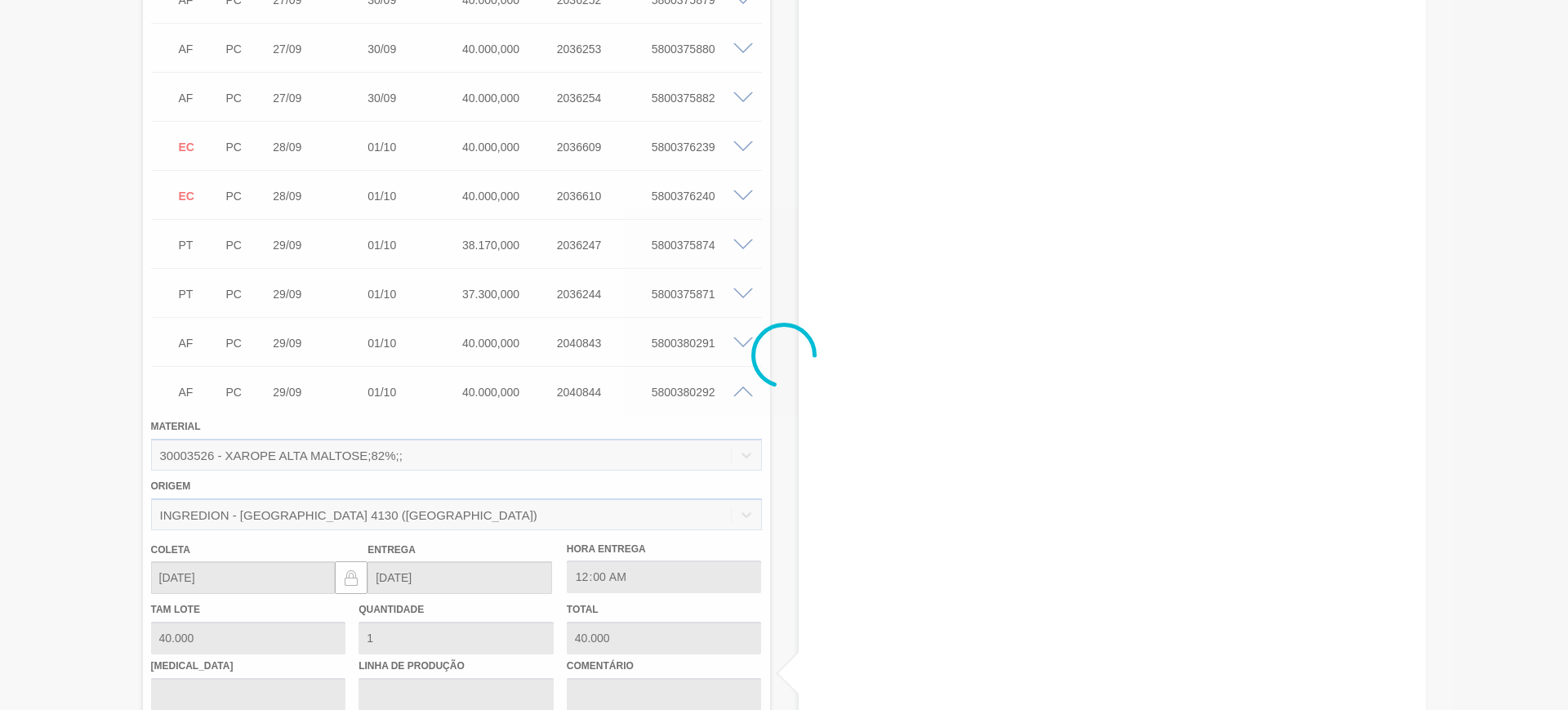
click at [739, 385] on div at bounding box center [784, 355] width 1568 height 710
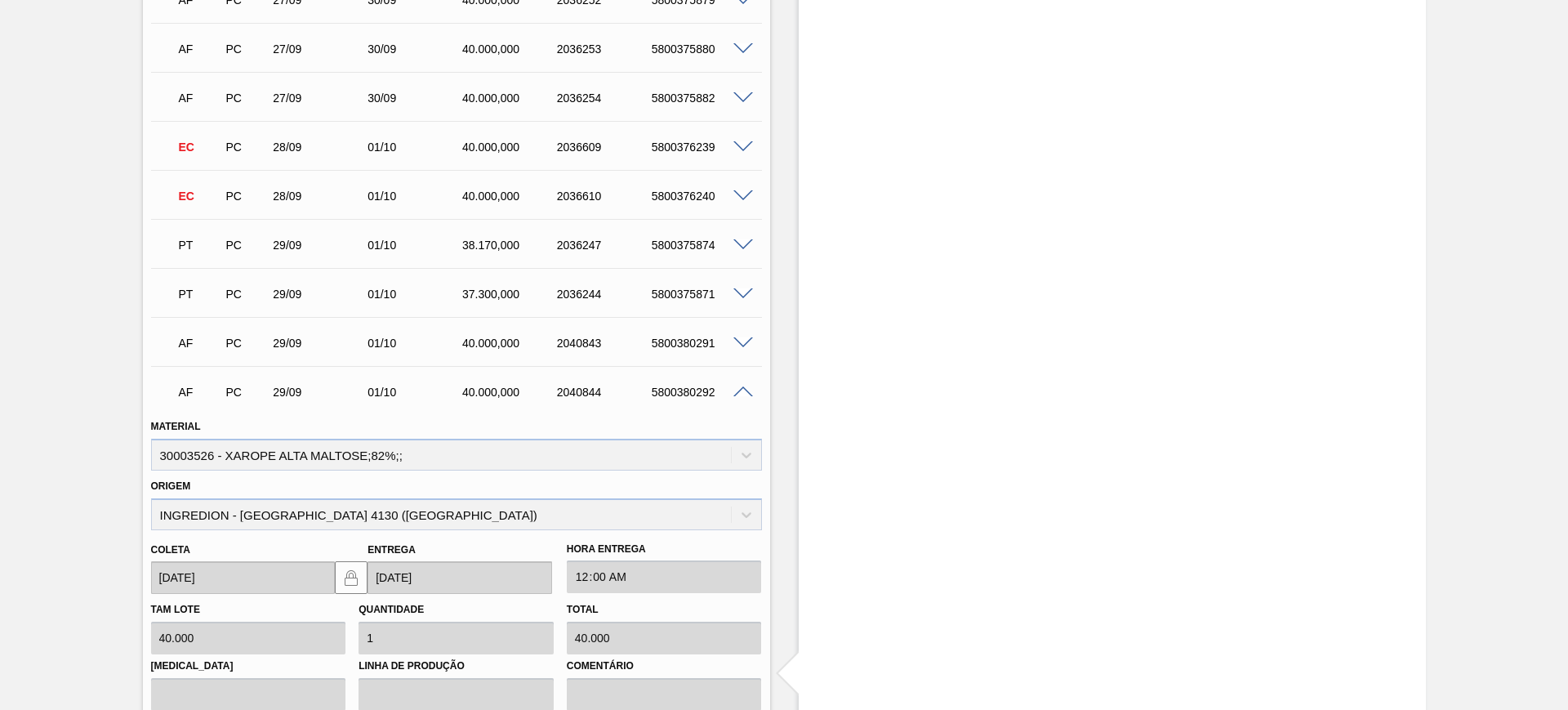
click at [739, 386] on span at bounding box center [743, 392] width 20 height 12
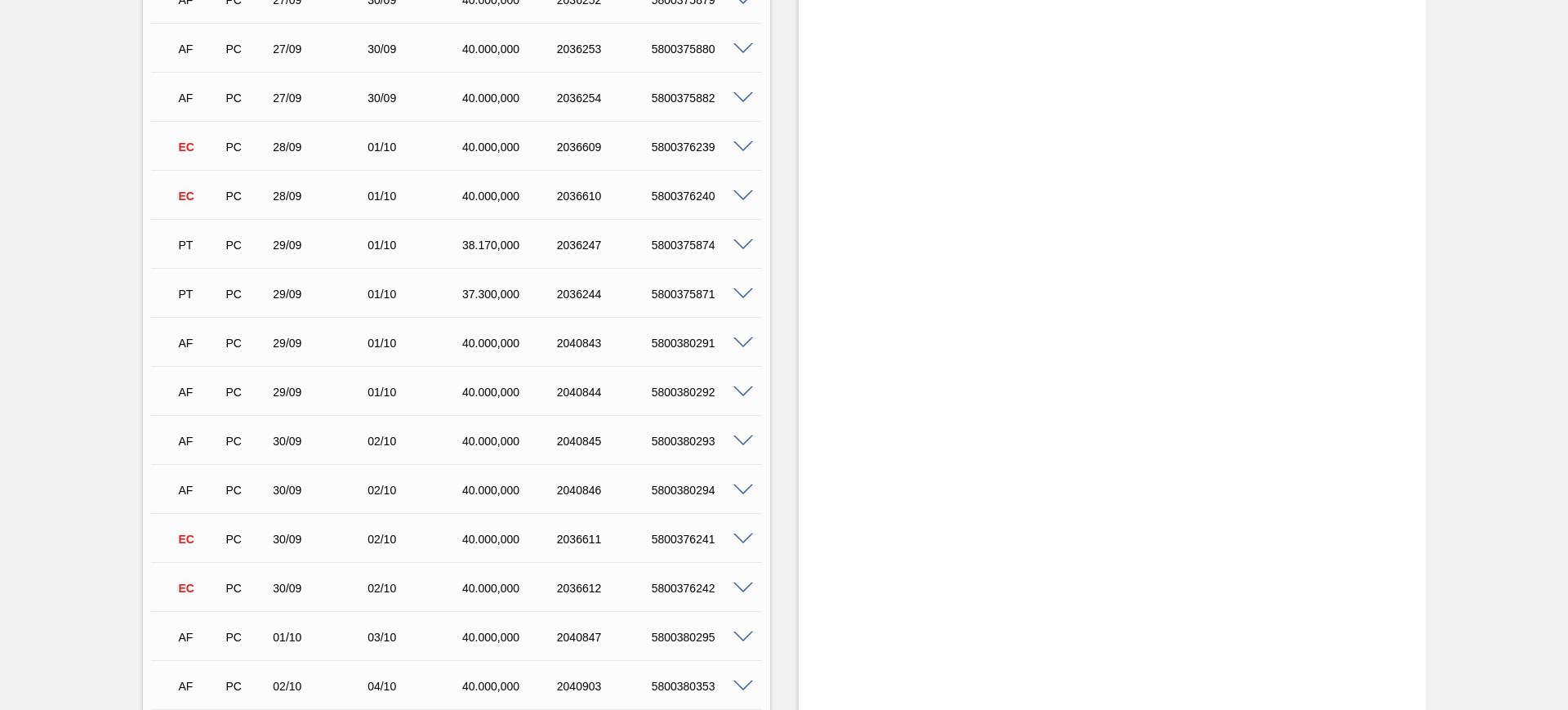
scroll to position [2656, 0]
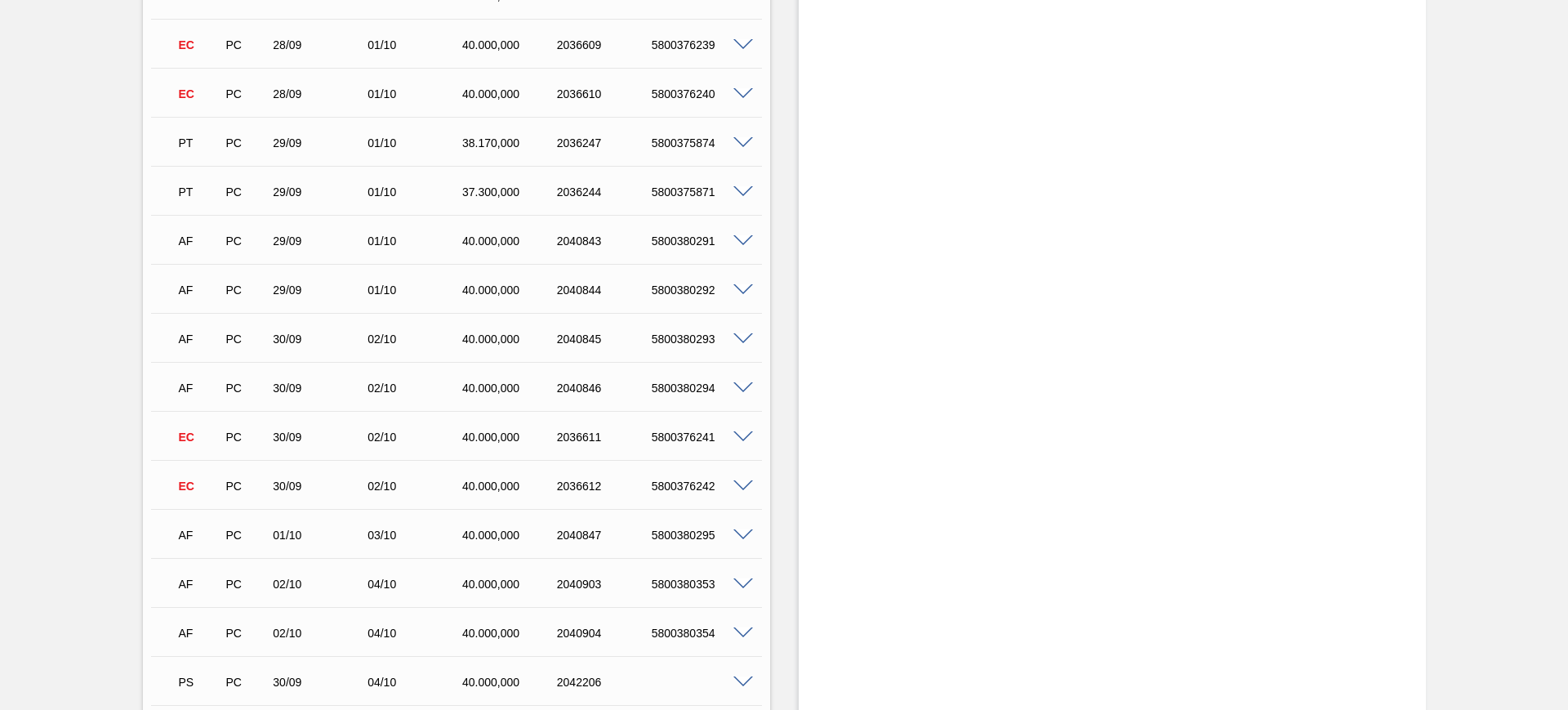
click at [743, 532] on span at bounding box center [743, 535] width 20 height 12
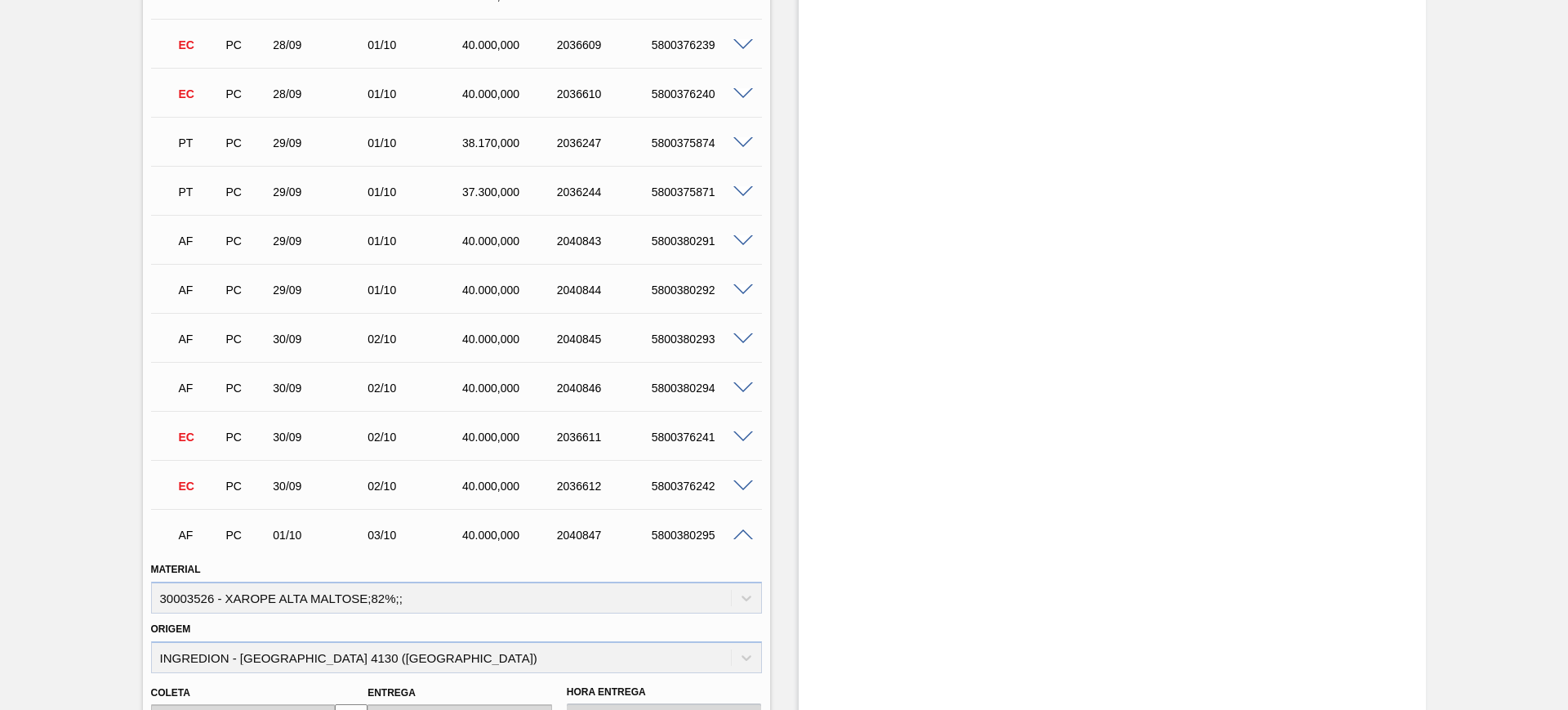
click at [743, 532] on span at bounding box center [743, 535] width 20 height 12
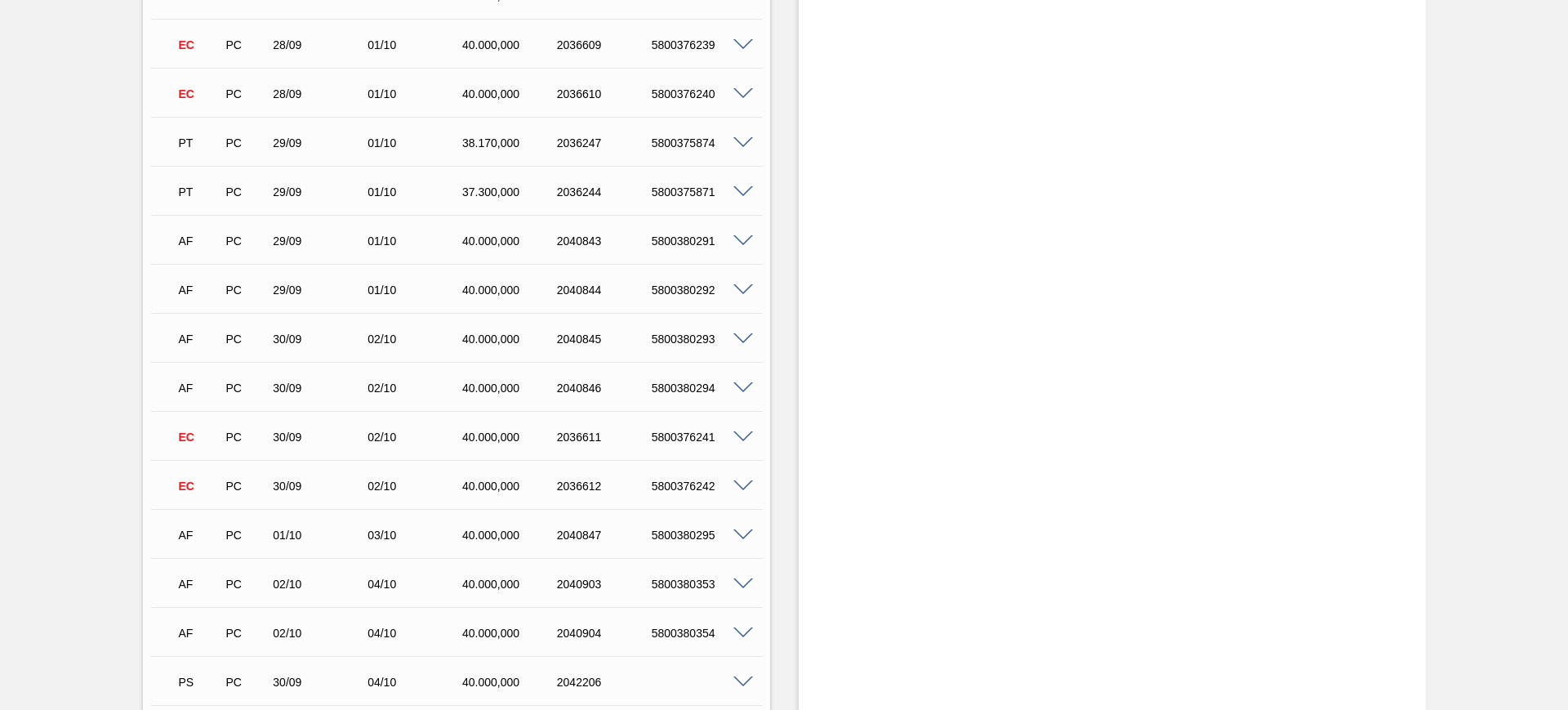
click at [742, 578] on span at bounding box center [743, 584] width 20 height 12
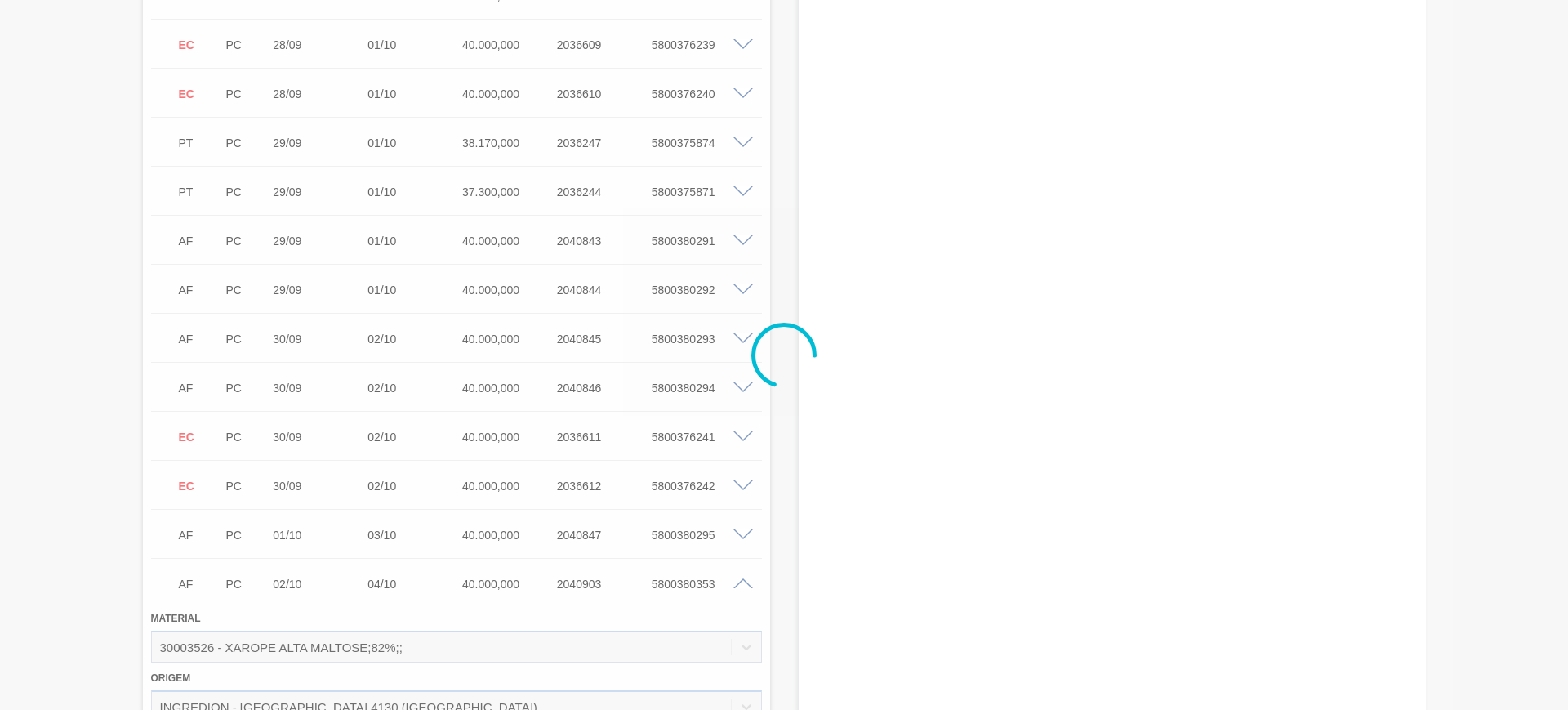
click at [742, 577] on div at bounding box center [784, 355] width 1568 height 710
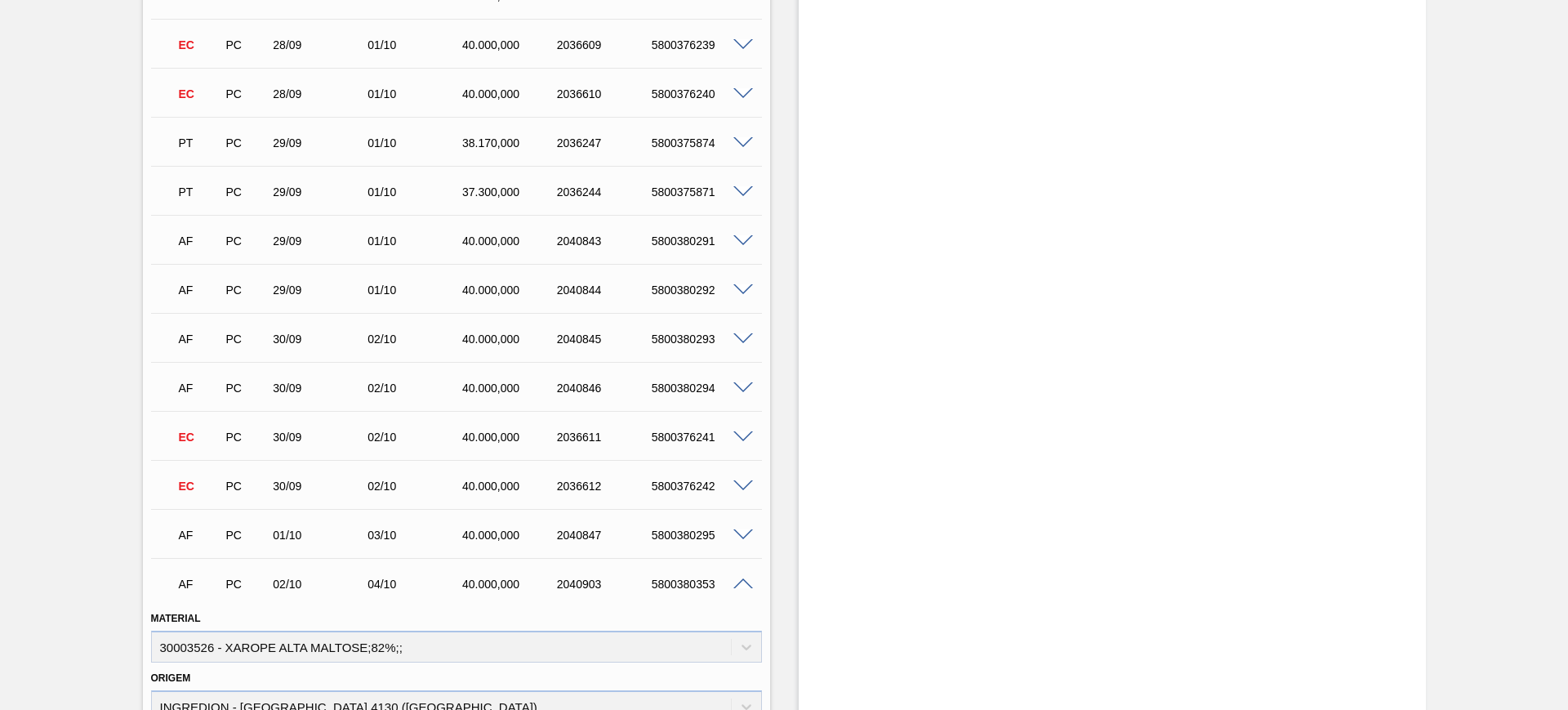
click at [741, 584] on span at bounding box center [743, 584] width 20 height 12
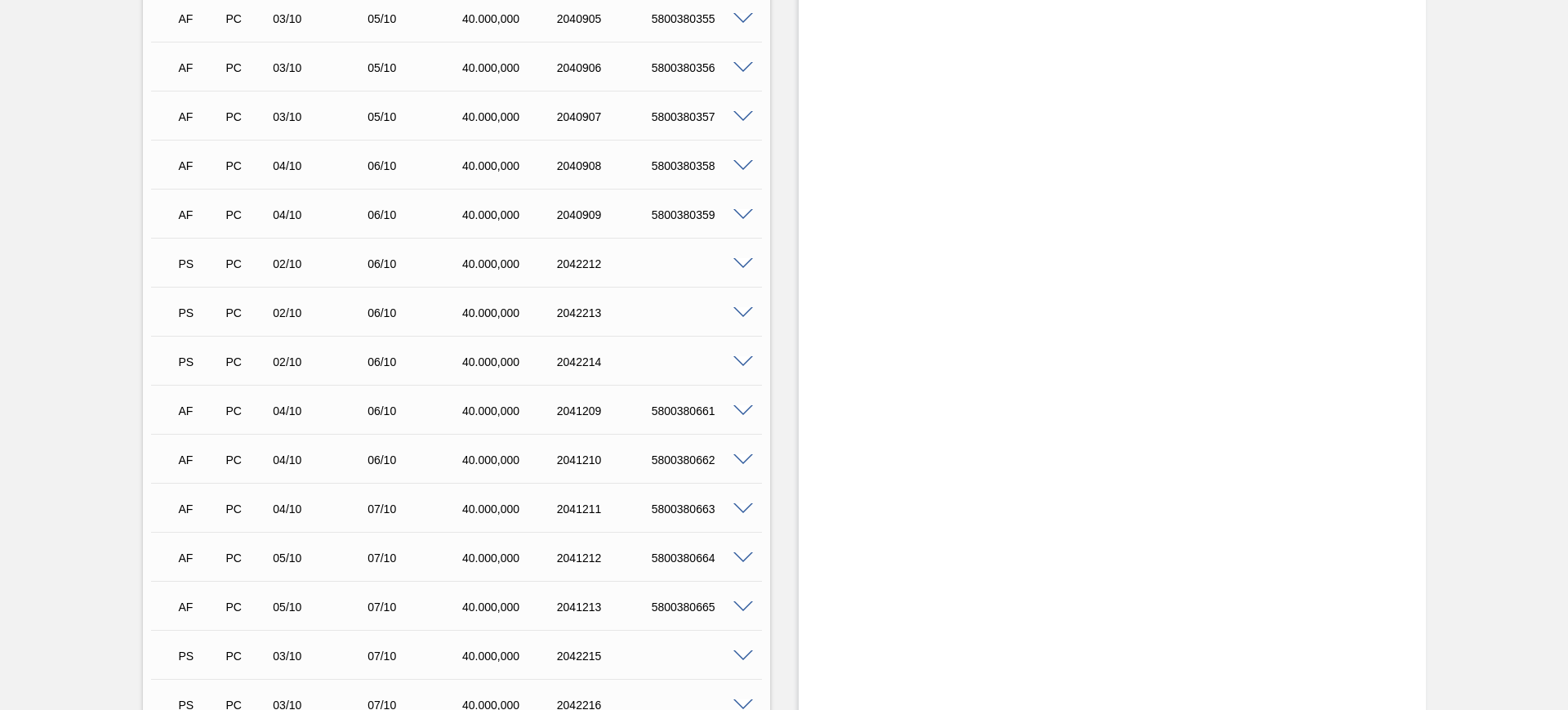
scroll to position [3779, 0]
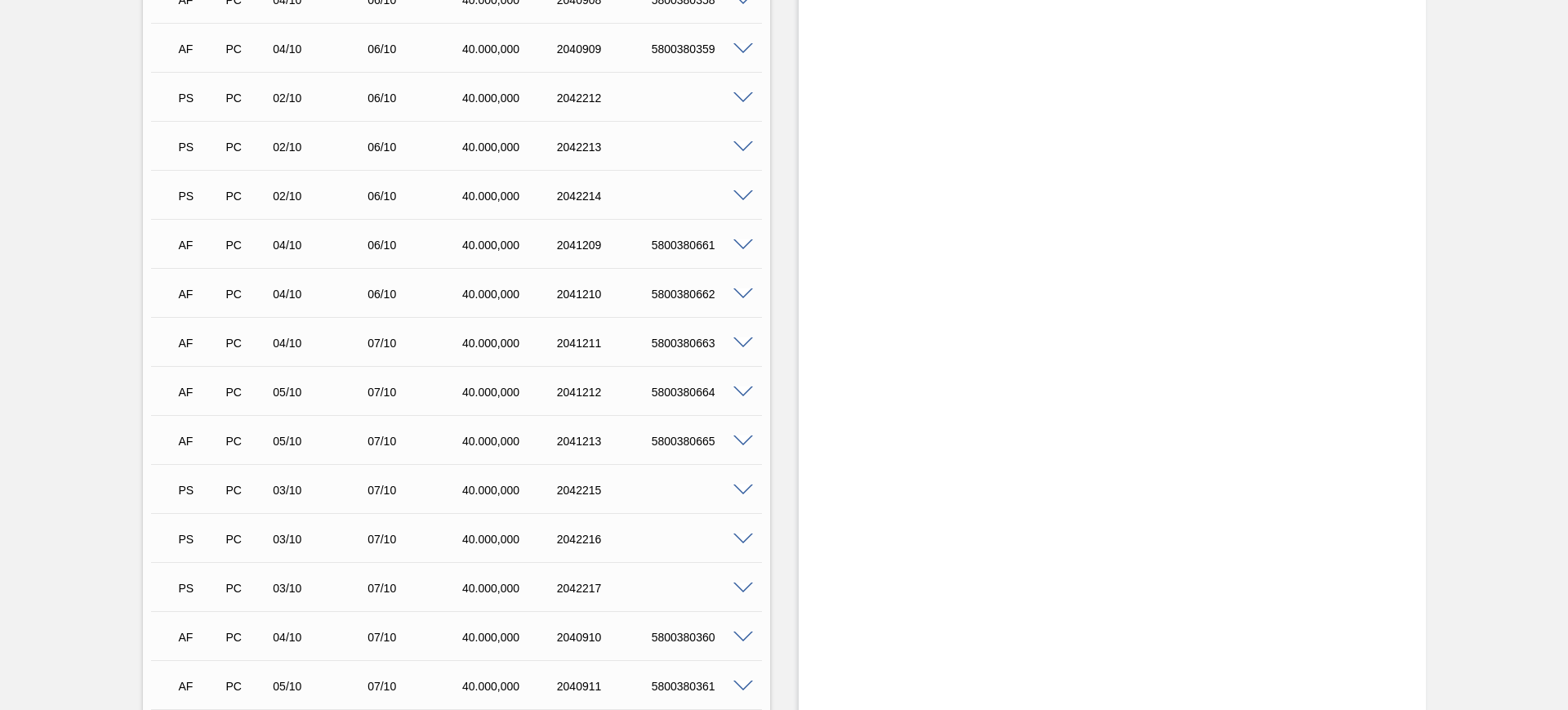
click at [744, 537] on span at bounding box center [743, 540] width 20 height 12
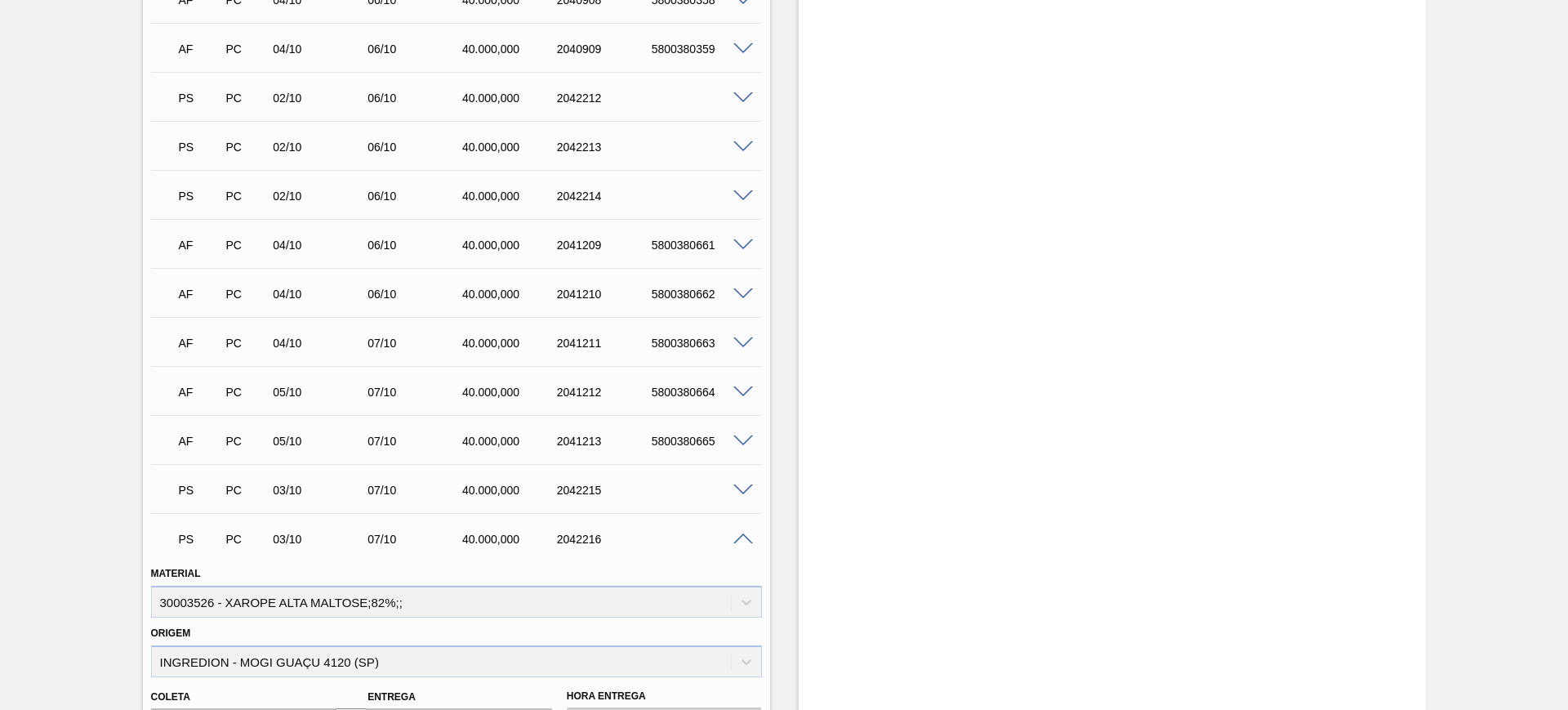
click at [744, 537] on span at bounding box center [743, 540] width 20 height 12
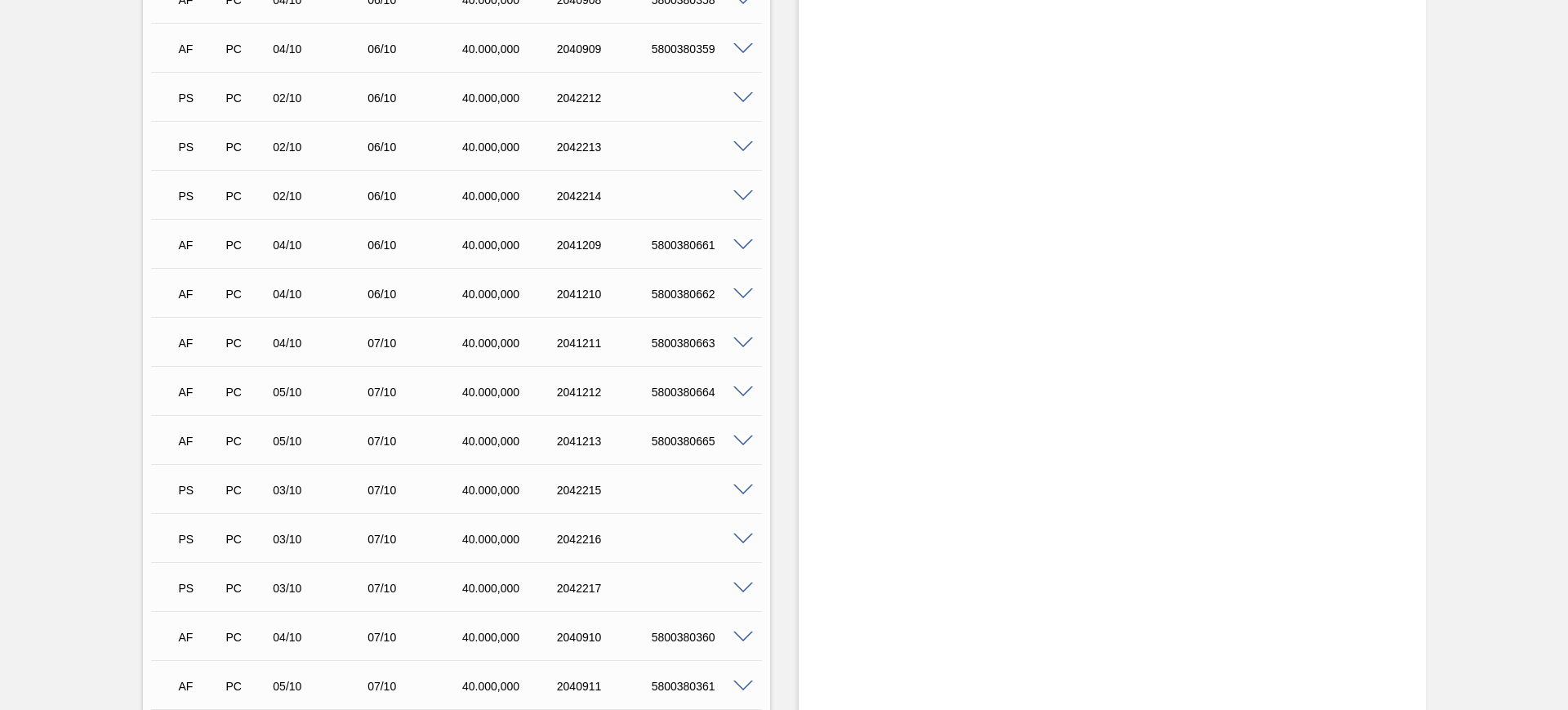
click at [743, 583] on span at bounding box center [743, 589] width 20 height 12
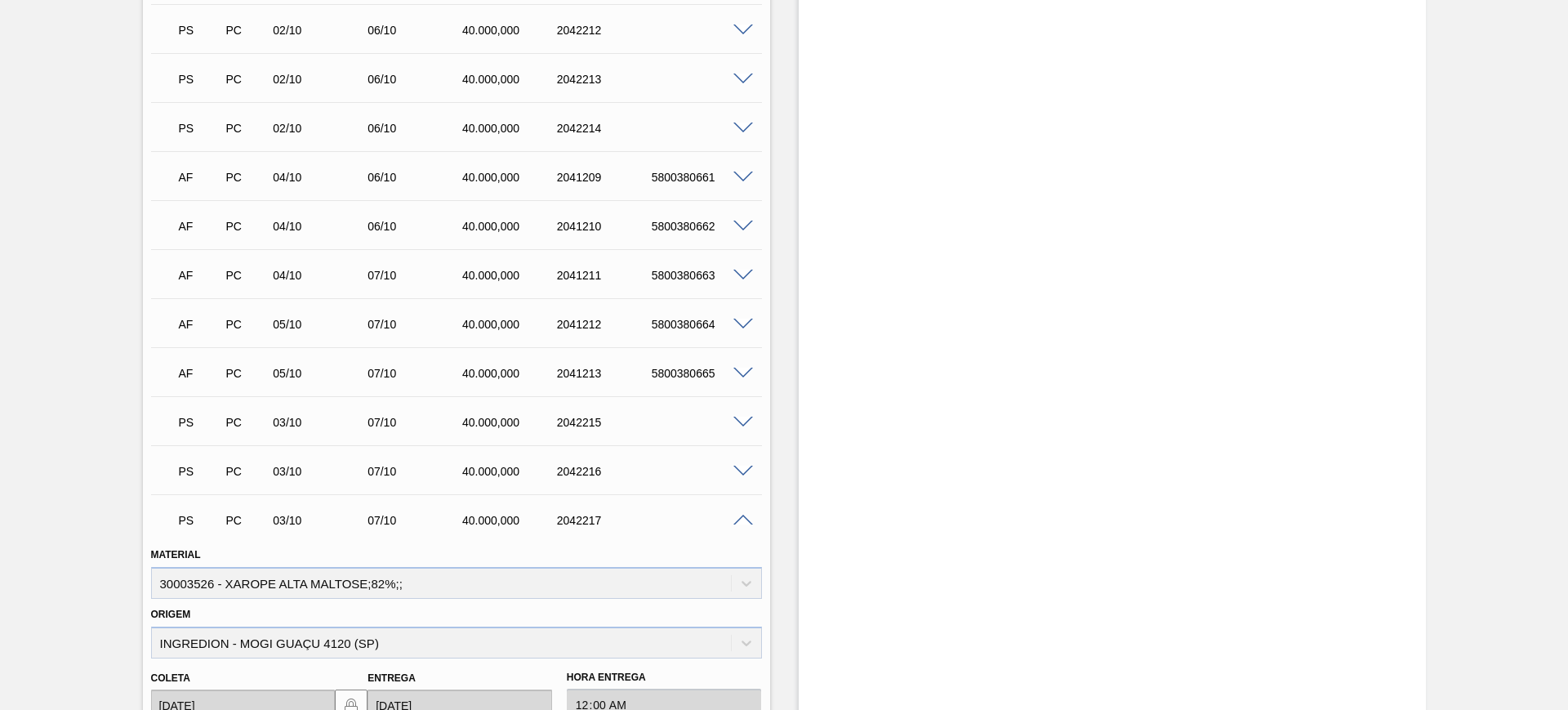
scroll to position [3881, 0]
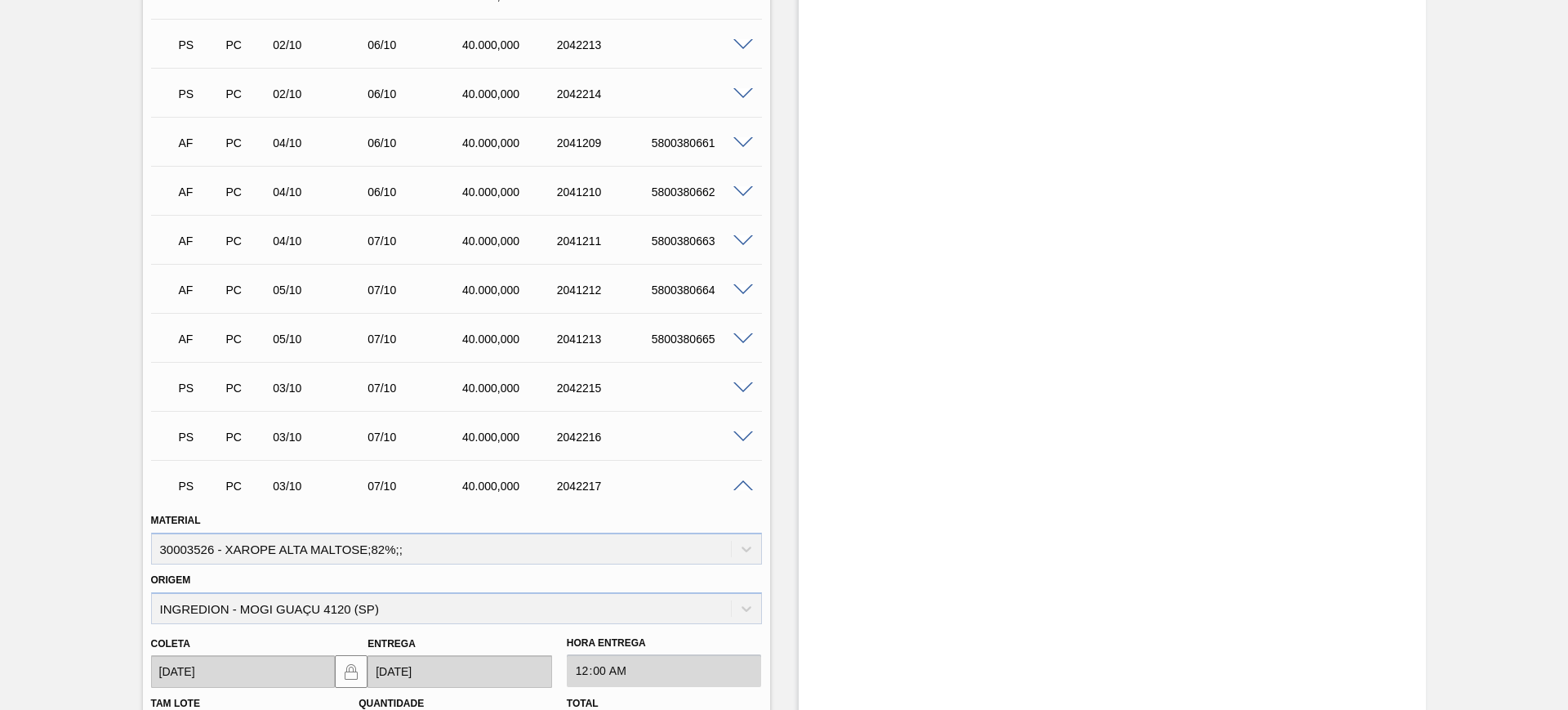
click at [743, 472] on div "PS PC 03/10 07/10 40.000,000 2042217" at bounding box center [457, 484] width 611 height 40
click at [741, 492] on div "PS PC 03/10 07/10 40.000,000 2042217" at bounding box center [457, 484] width 611 height 40
click at [740, 485] on span at bounding box center [743, 486] width 20 height 12
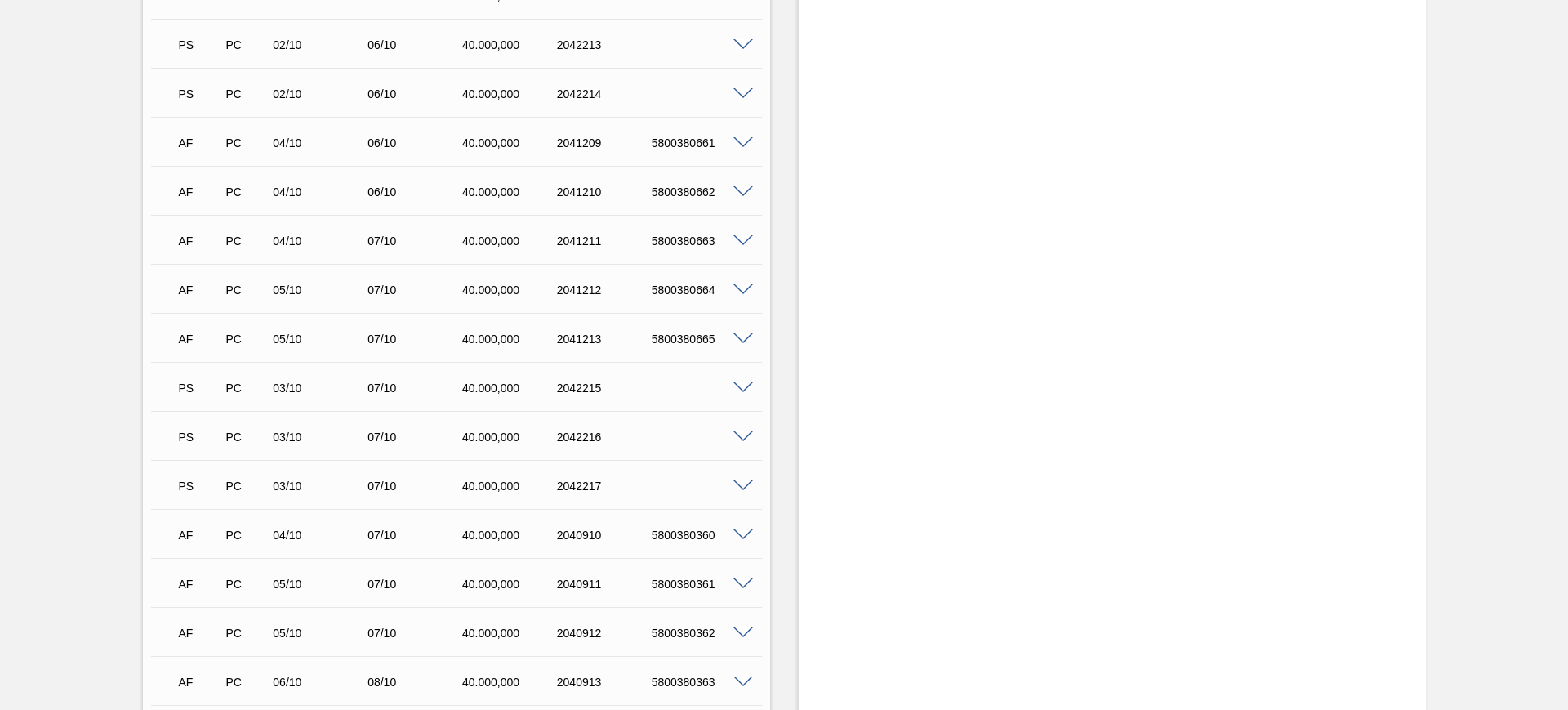
click at [744, 535] on span at bounding box center [743, 535] width 20 height 12
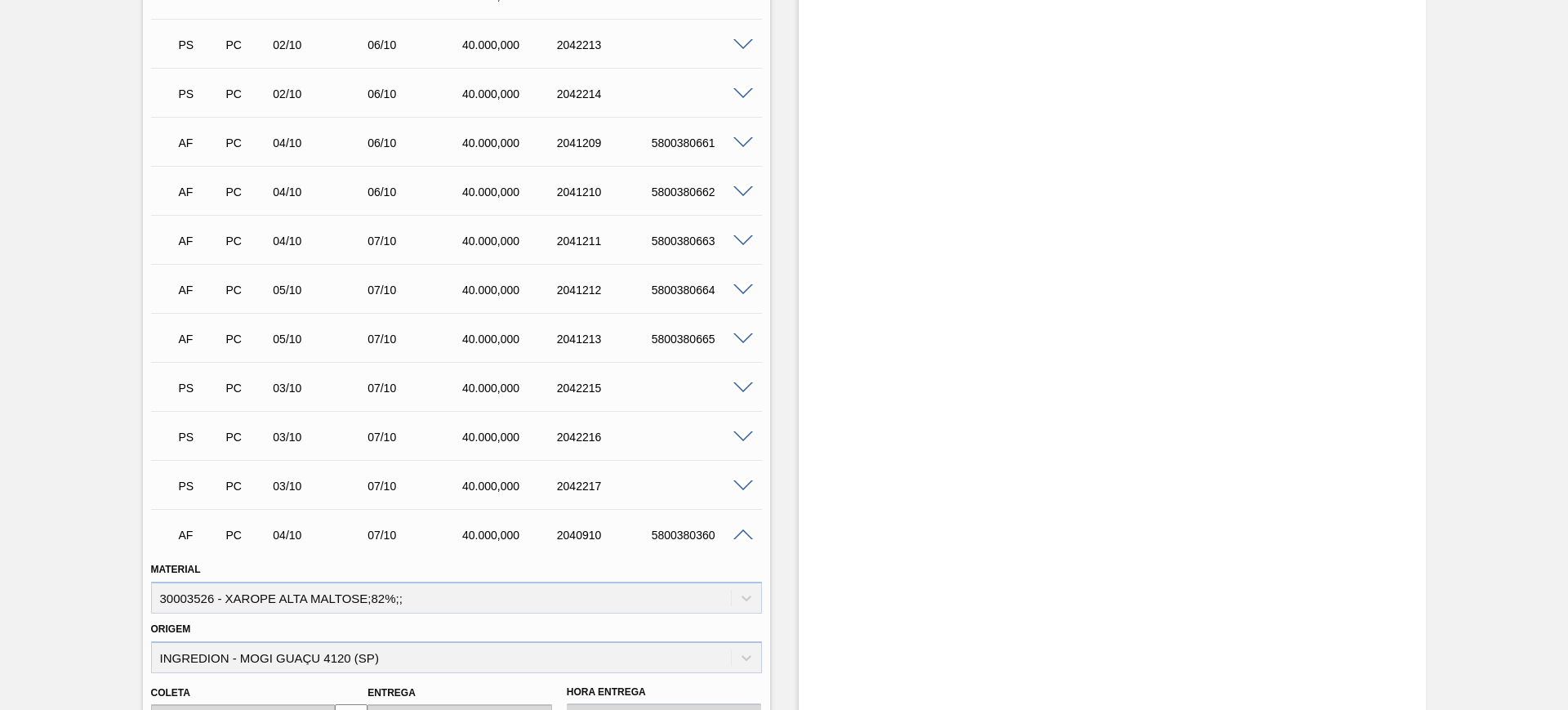
click at [744, 535] on span at bounding box center [743, 535] width 20 height 12
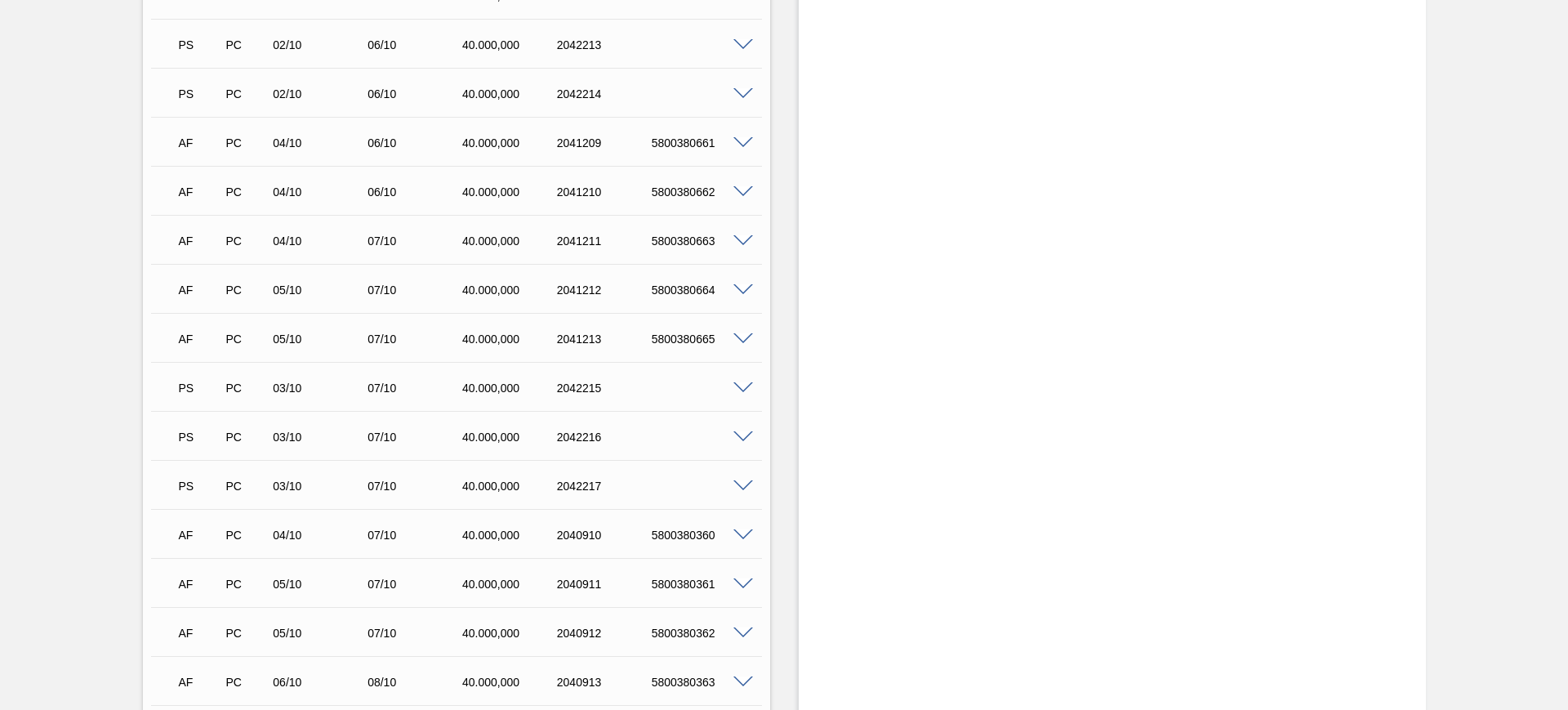
click at [745, 585] on span at bounding box center [743, 584] width 20 height 12
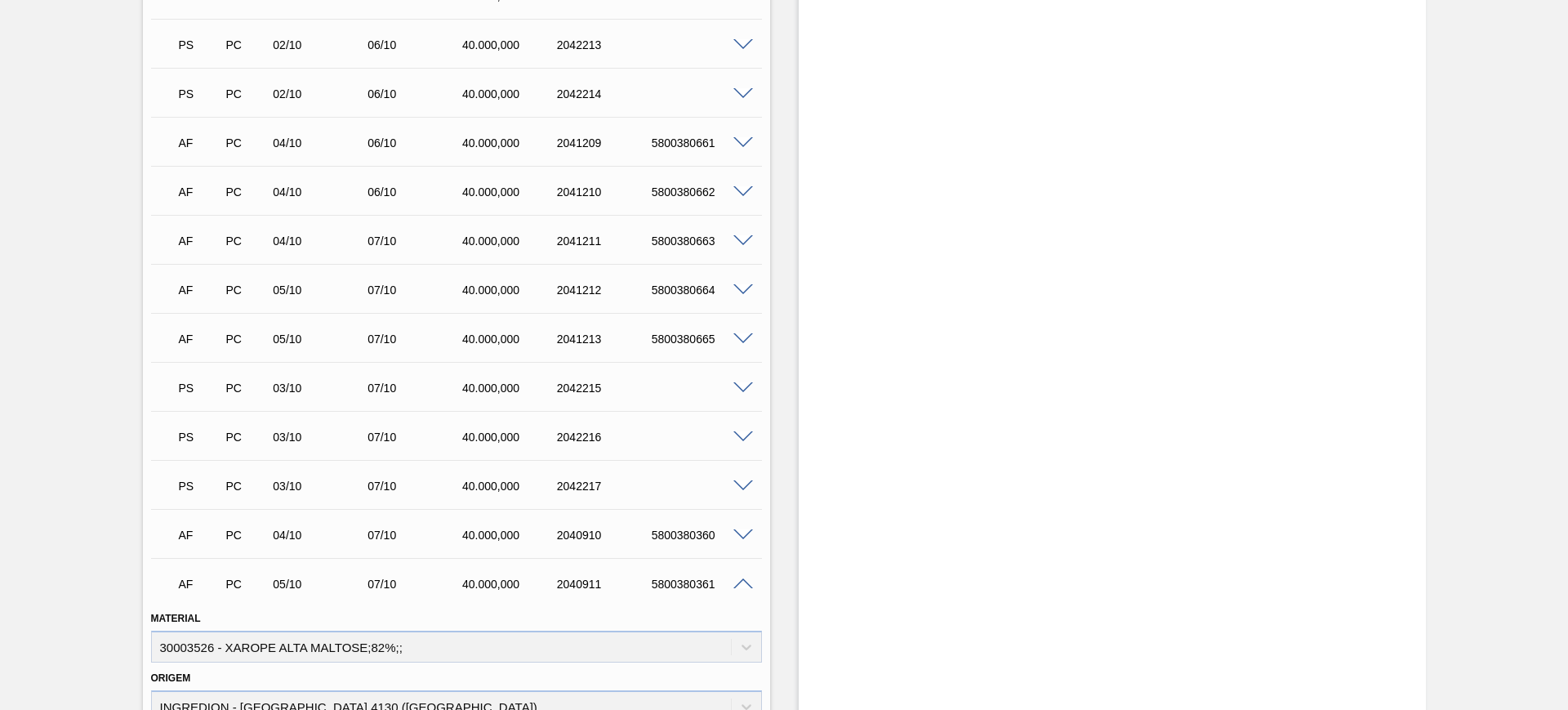
click at [745, 585] on span at bounding box center [743, 584] width 20 height 12
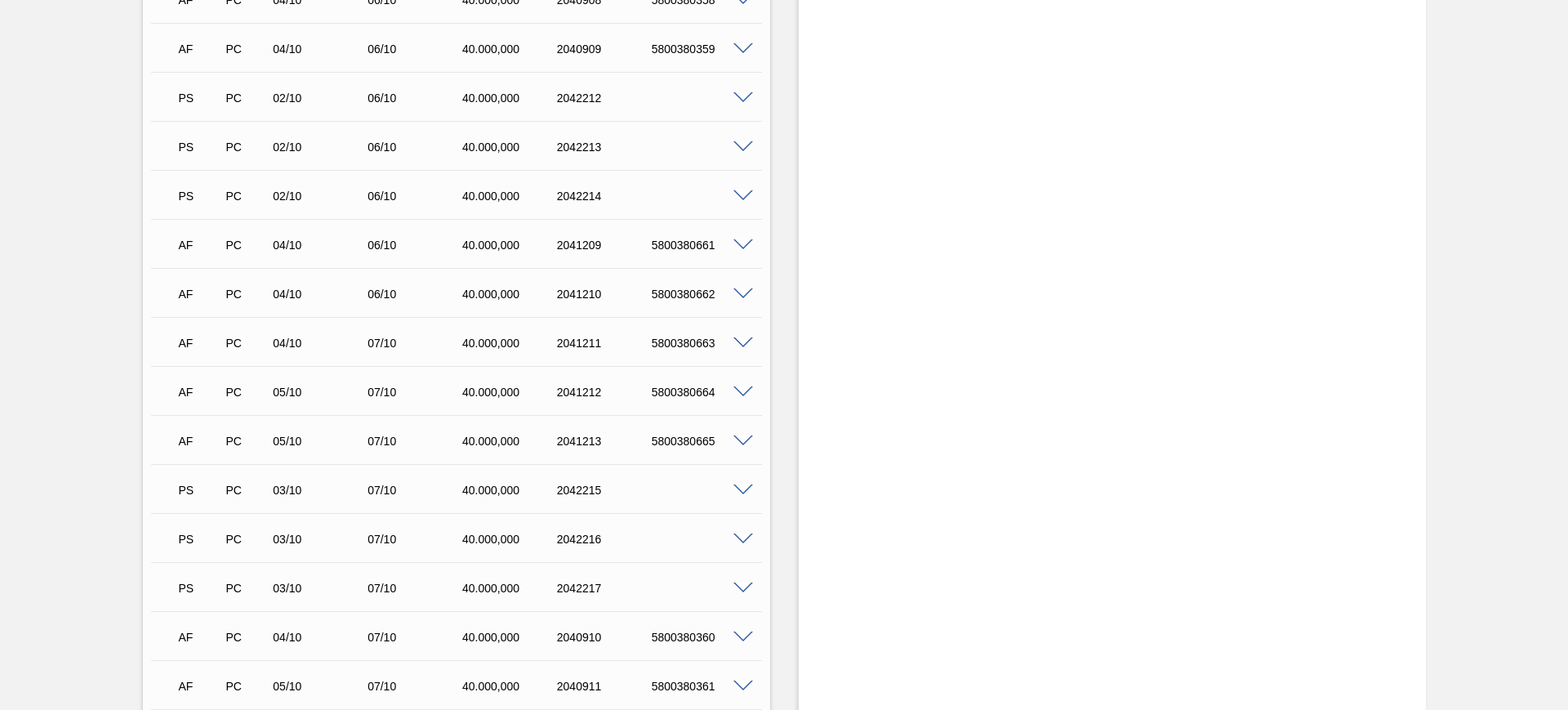
scroll to position [3677, 0]
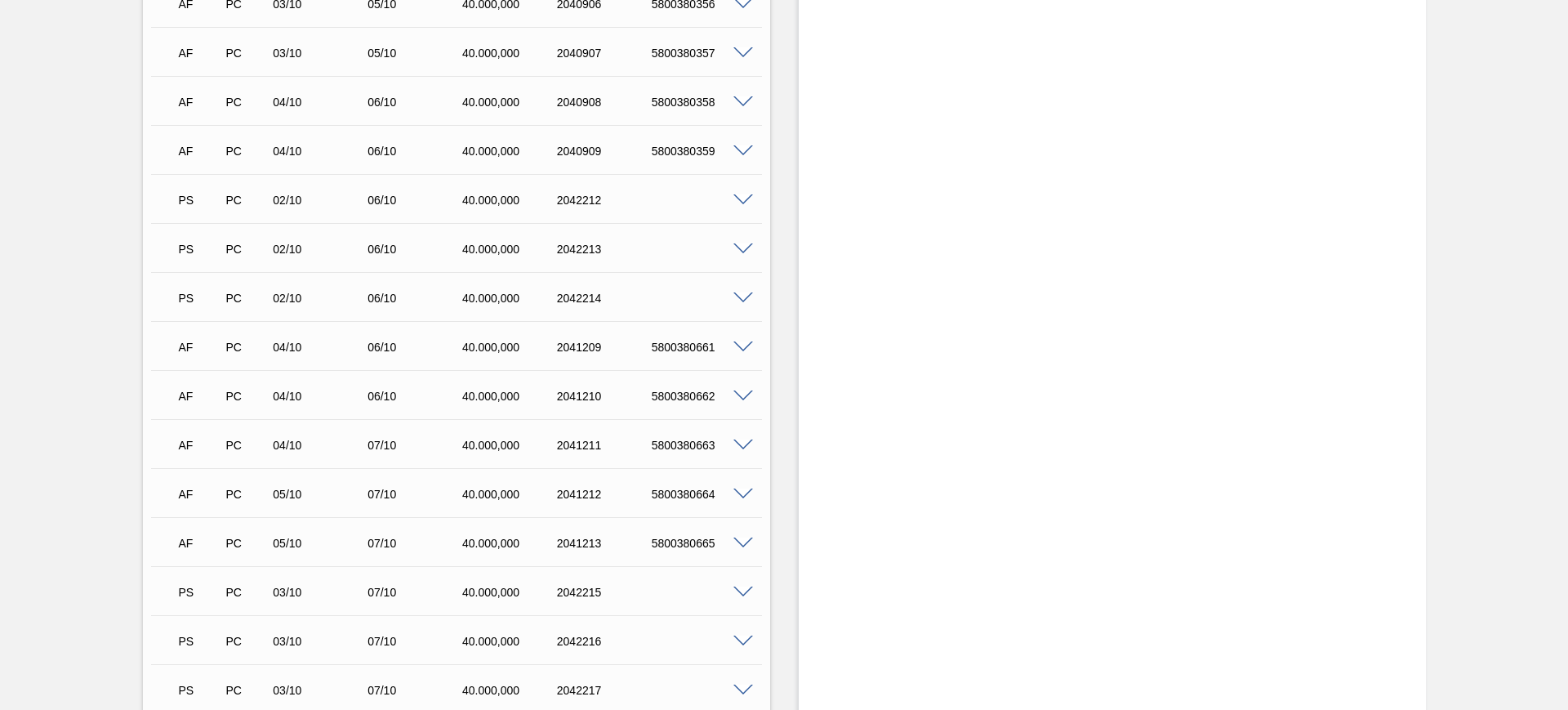
click at [743, 297] on span at bounding box center [743, 299] width 20 height 12
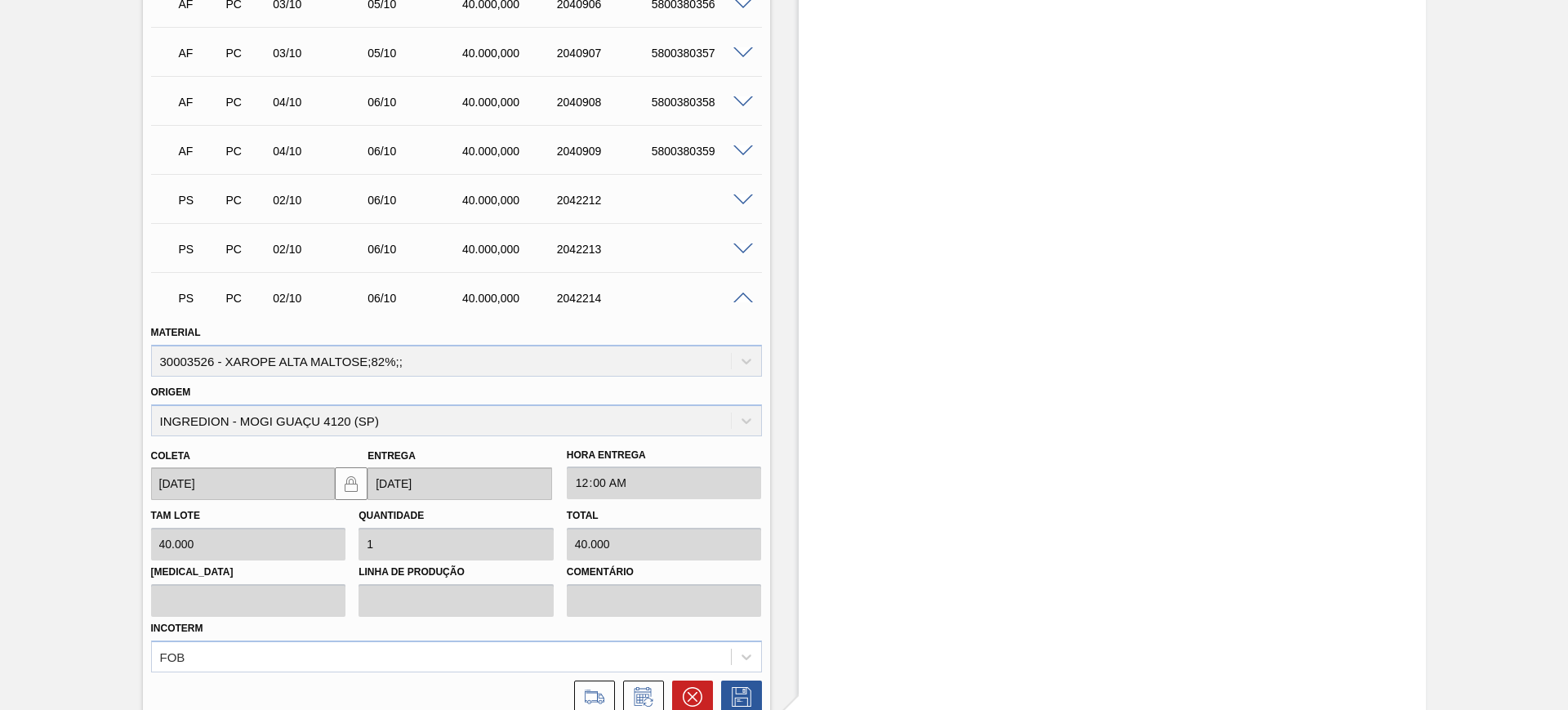
click at [743, 297] on span at bounding box center [743, 299] width 20 height 12
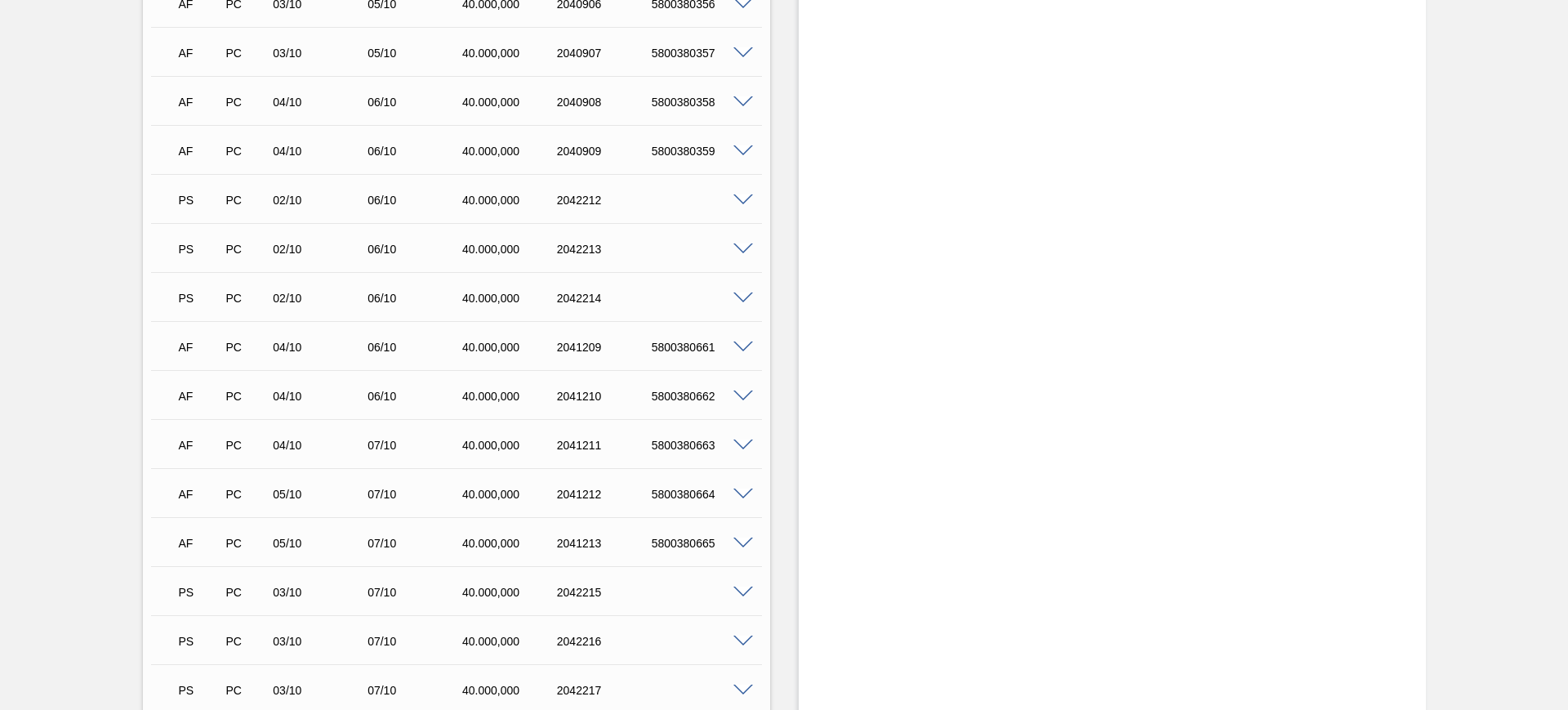
click at [747, 250] on span at bounding box center [743, 250] width 20 height 12
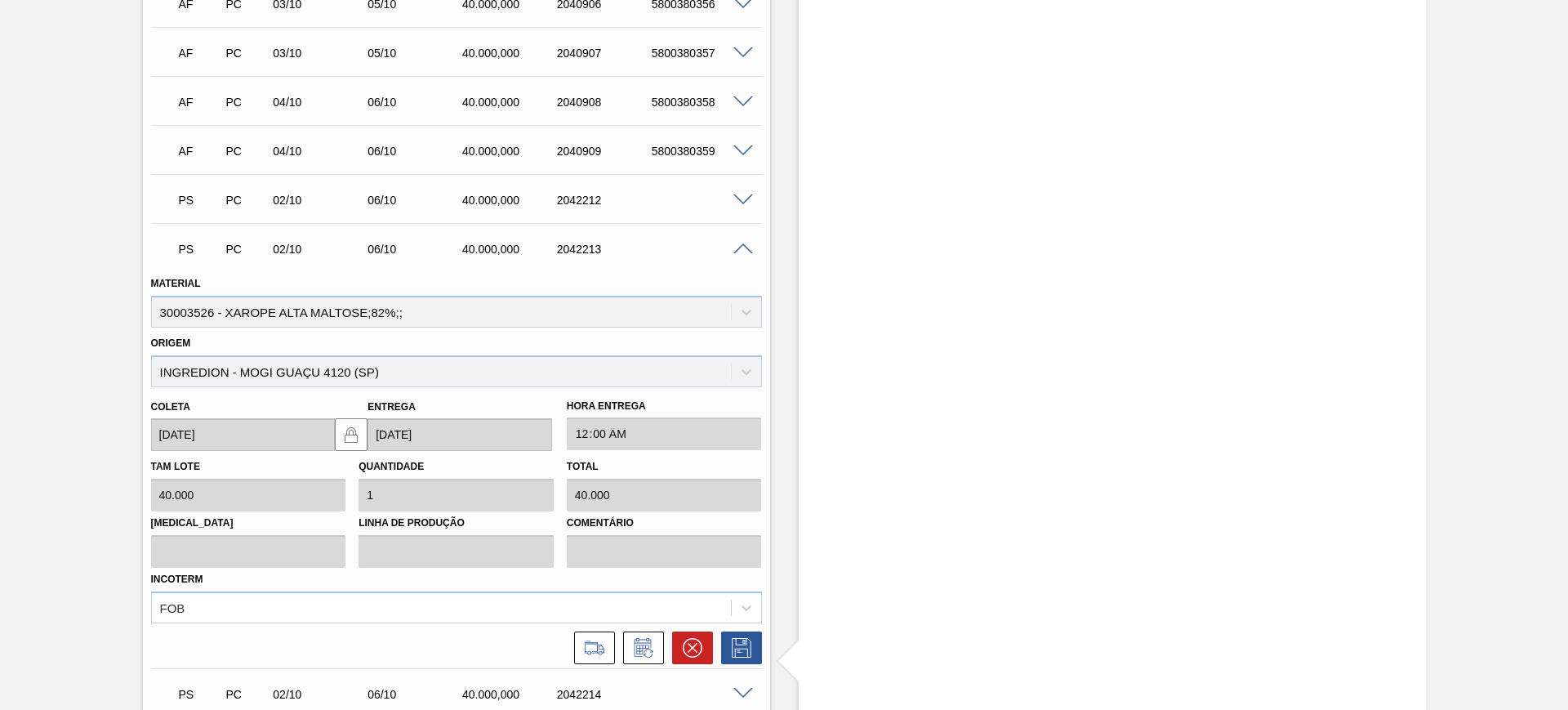
click at [747, 247] on span at bounding box center [743, 250] width 20 height 12
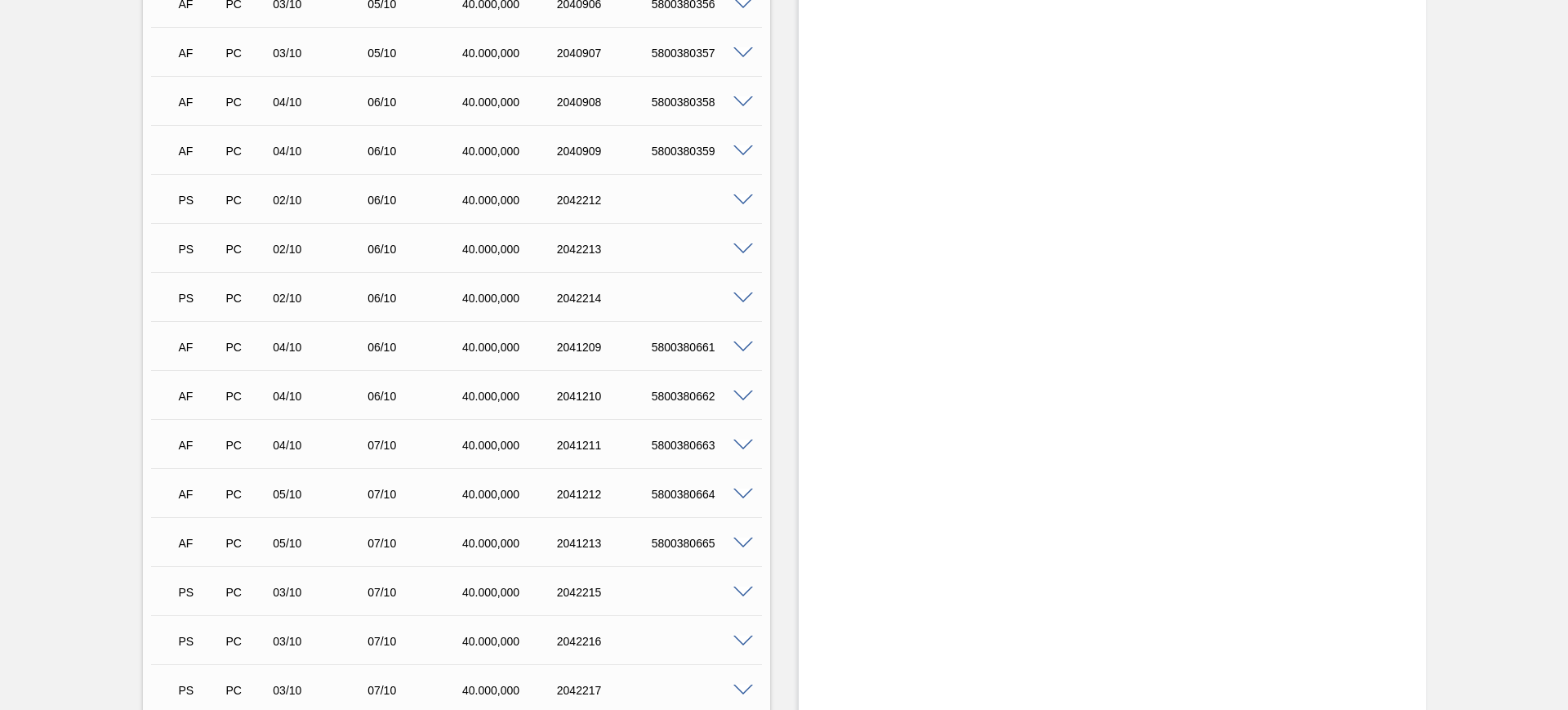
click at [738, 193] on div at bounding box center [746, 199] width 33 height 12
click at [743, 199] on span at bounding box center [743, 201] width 20 height 12
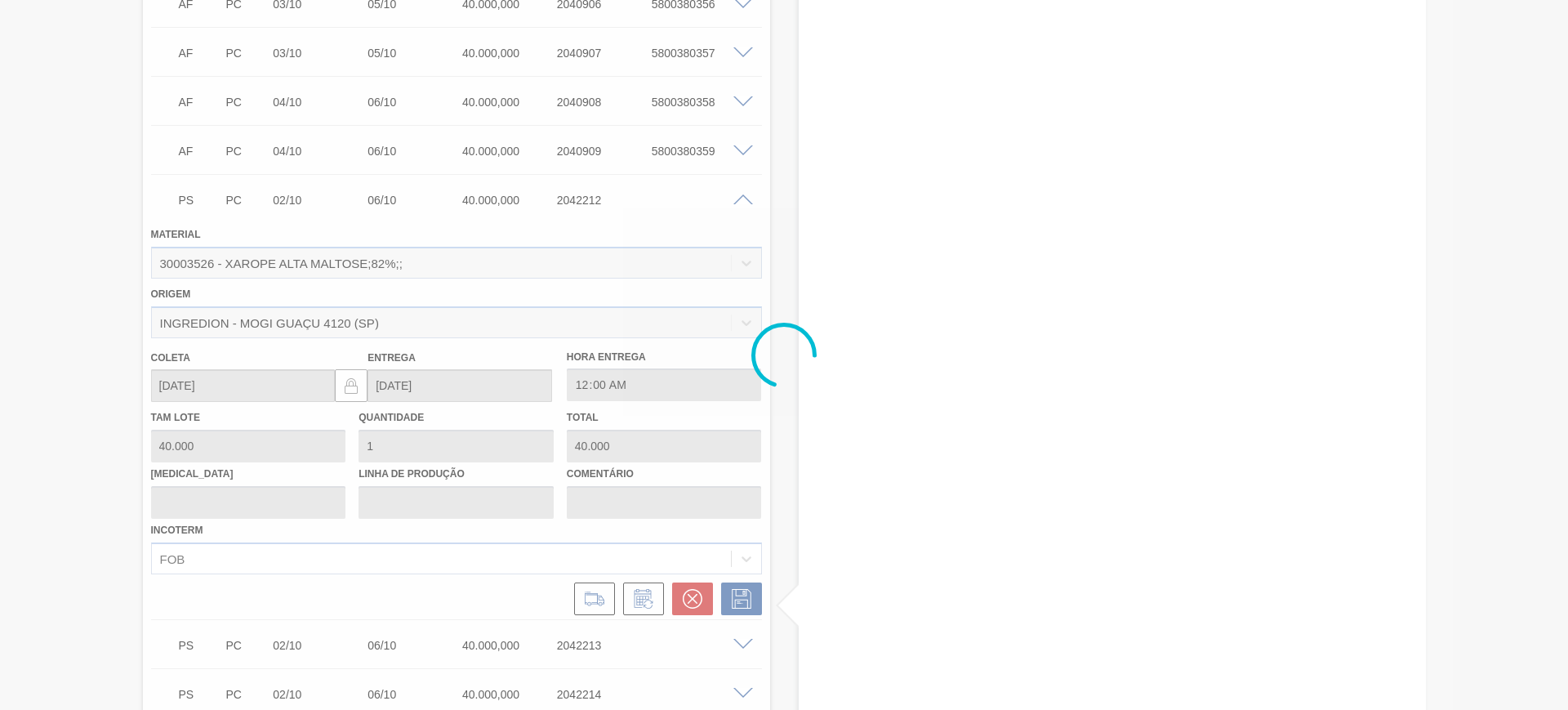
click at [743, 199] on div at bounding box center [784, 355] width 1568 height 710
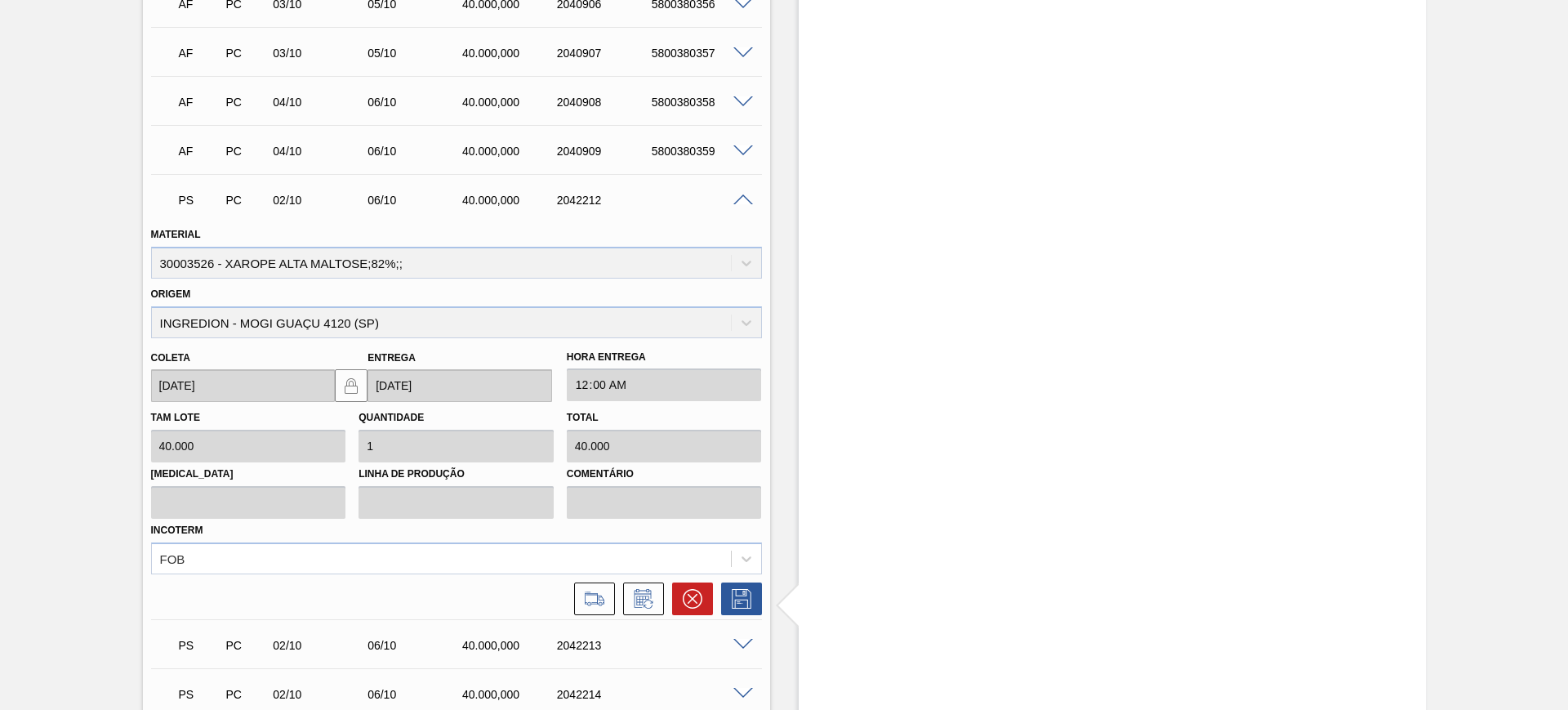
click at [746, 202] on span at bounding box center [743, 201] width 20 height 12
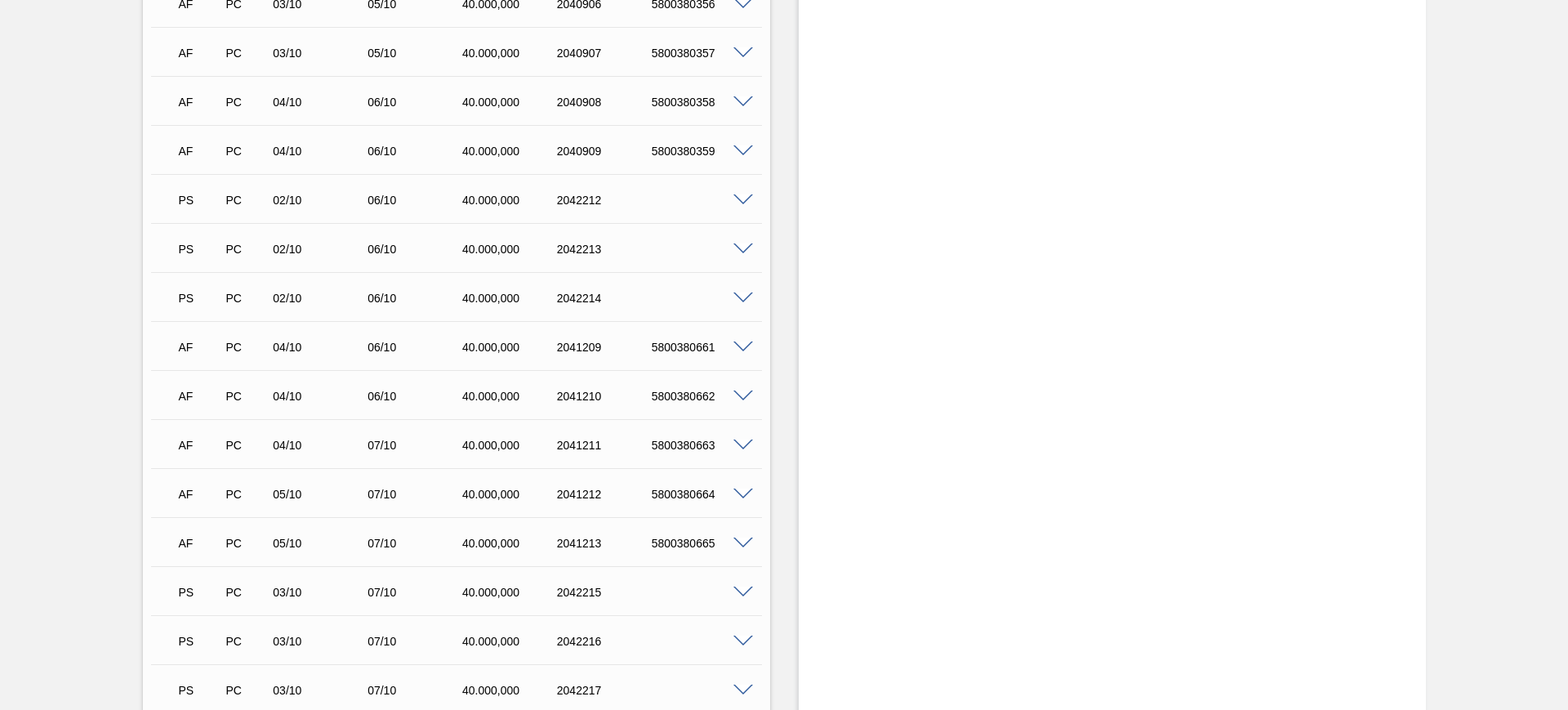
click at [751, 199] on span at bounding box center [743, 201] width 20 height 12
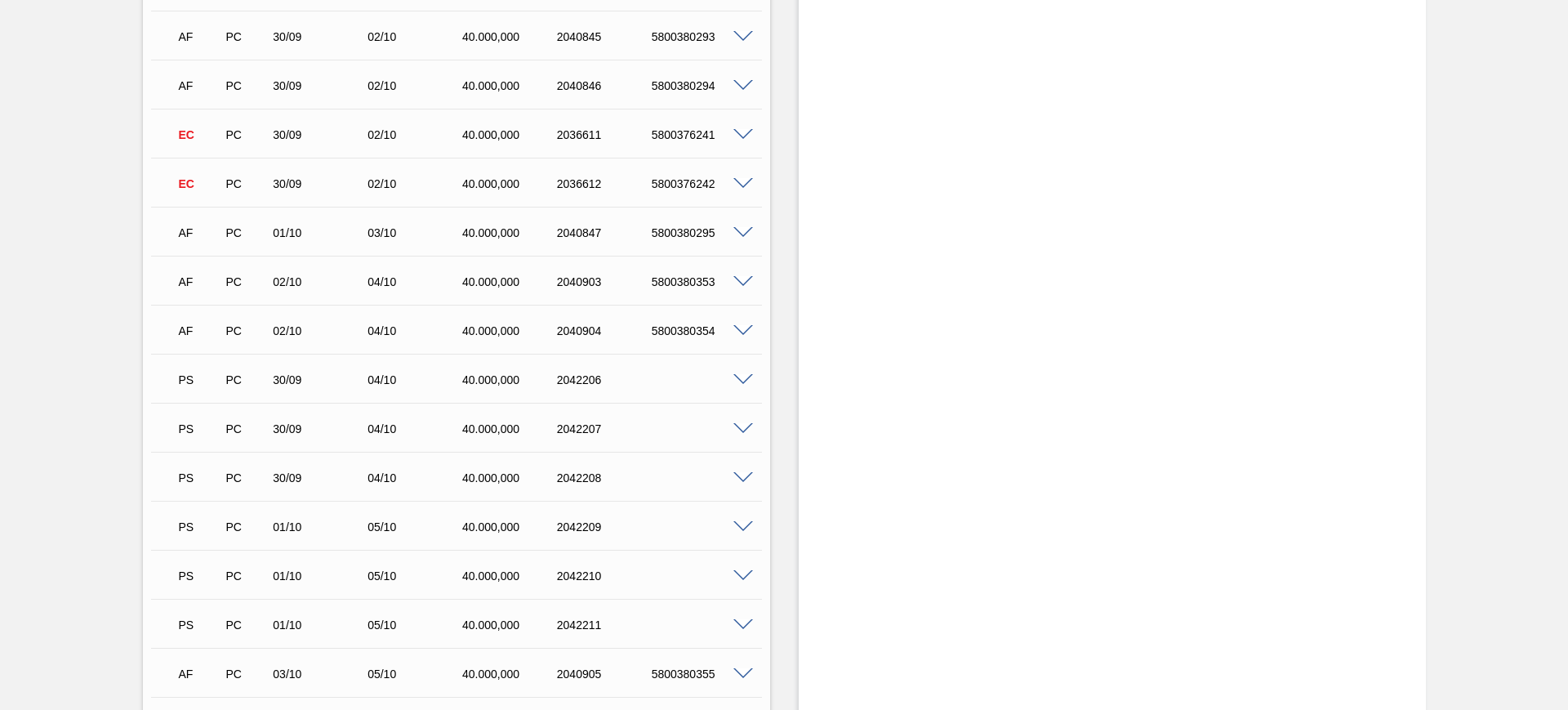
scroll to position [2962, 0]
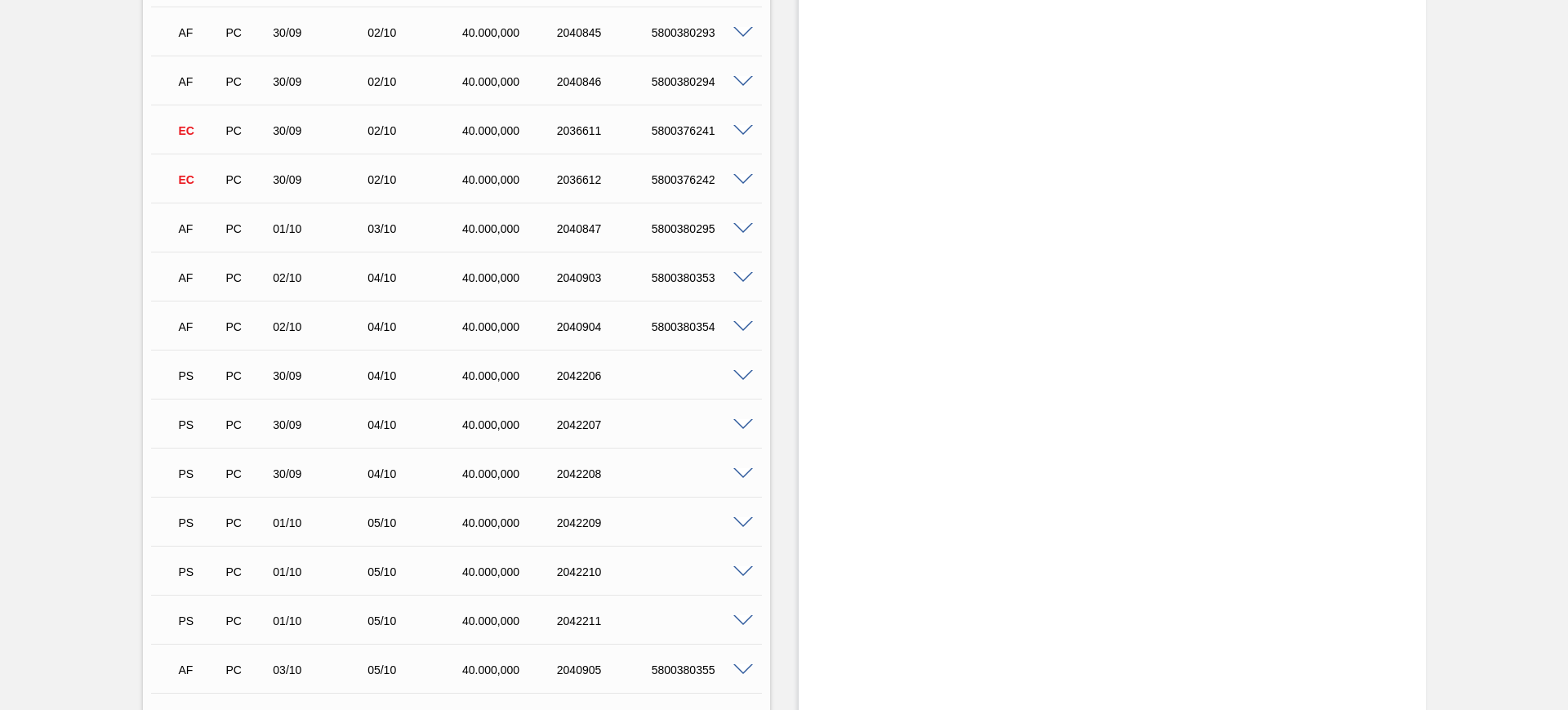
click at [743, 374] on span at bounding box center [743, 376] width 20 height 12
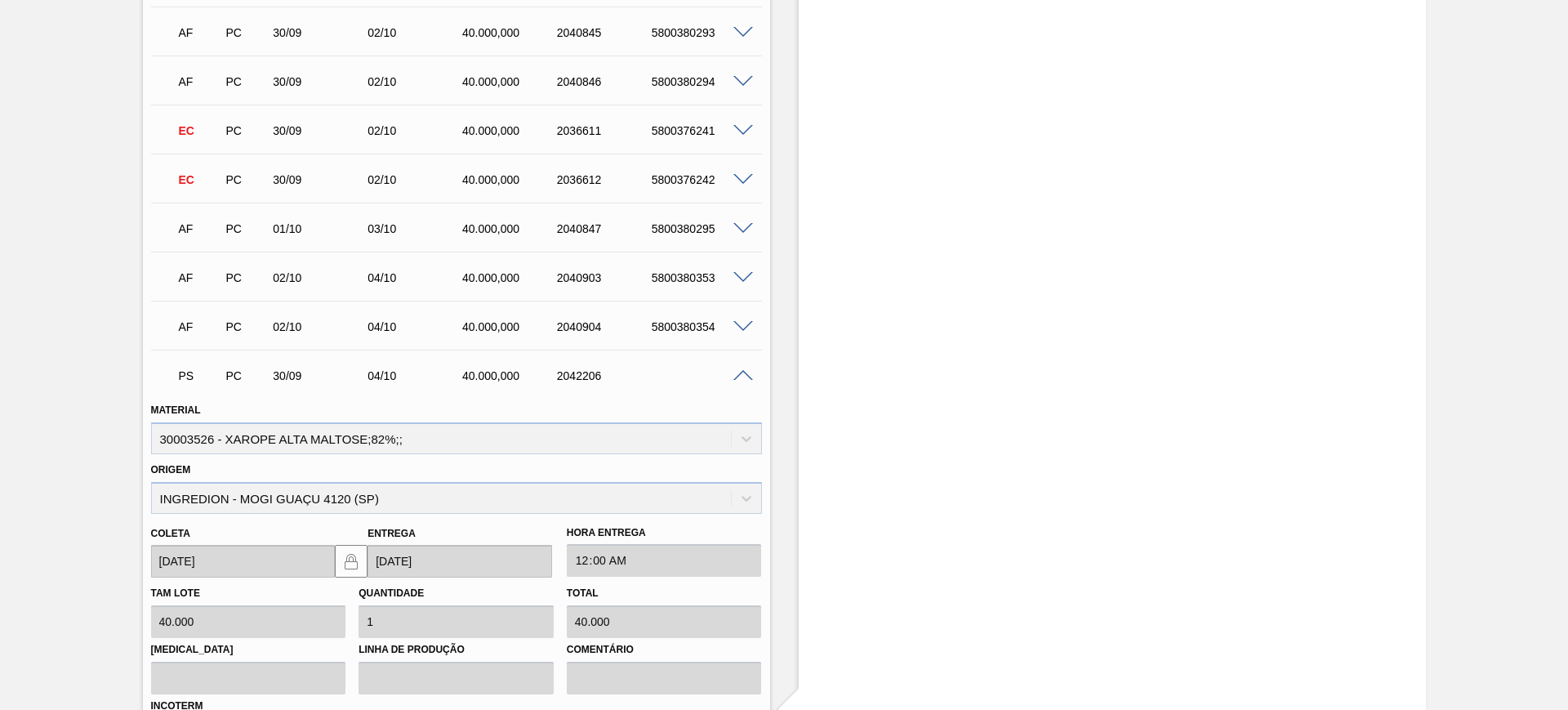
click at [743, 374] on span at bounding box center [743, 376] width 20 height 12
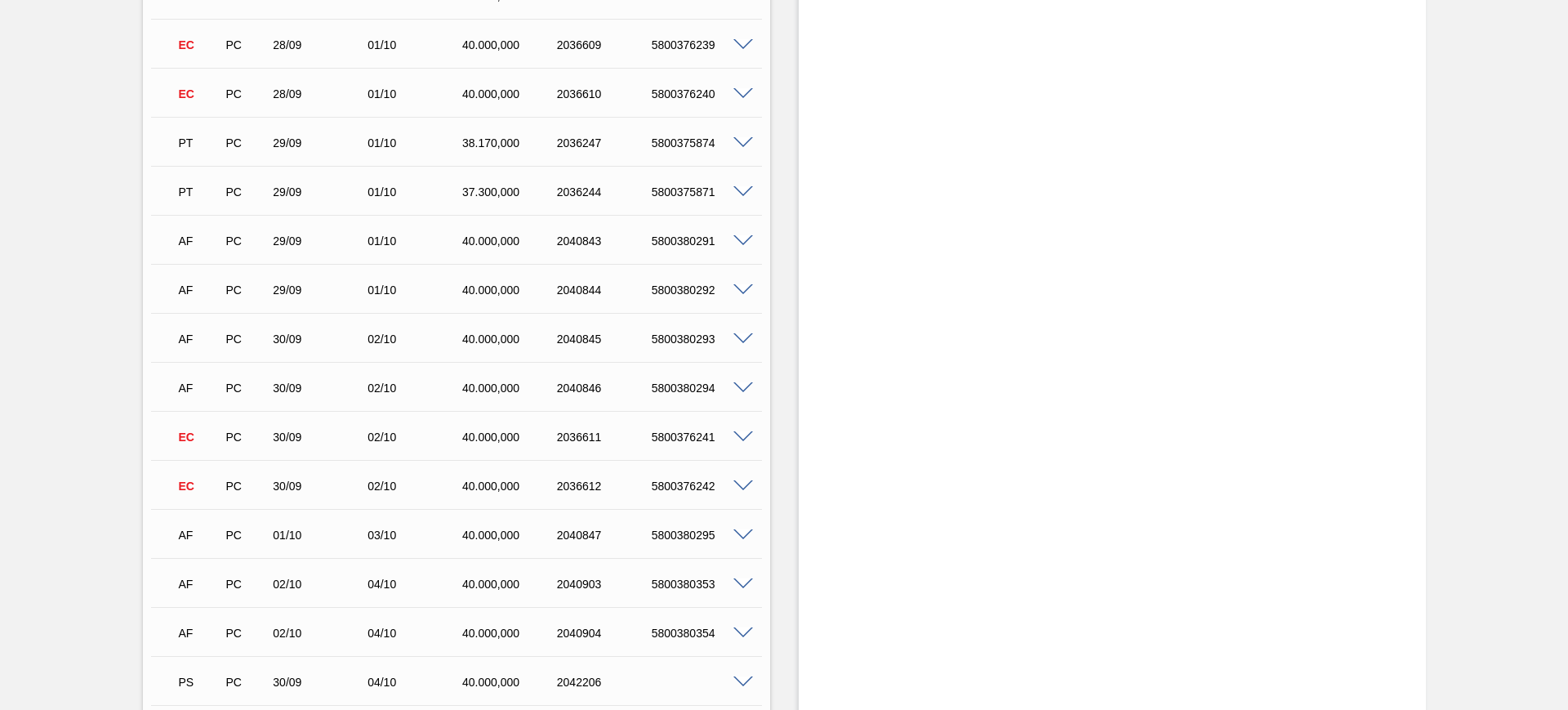
scroll to position [2860, 0]
